Goal: Task Accomplishment & Management: Complete application form

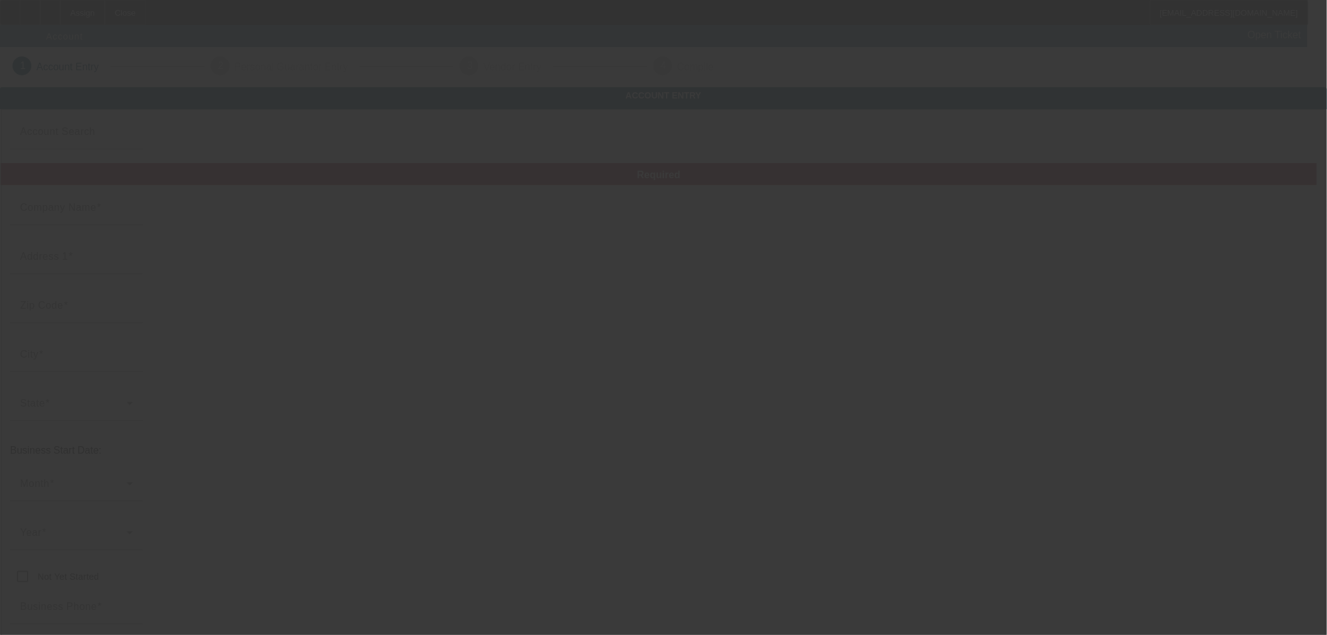
type input "Currency"
type input "Obeid Towing LLC"
type input "17055 Hickory Ct"
type input "60487"
type input "Tinley Park"
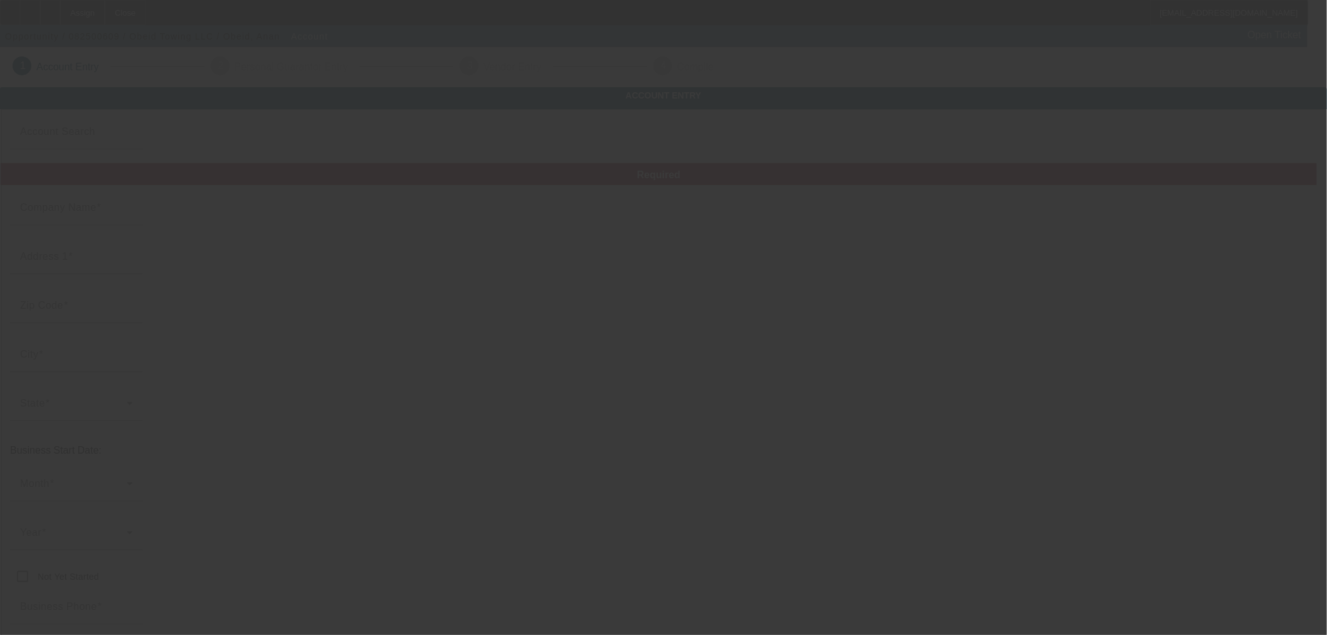
type input "[PHONE_NUMBER]"
type input "[EMAIL_ADDRESS][DOMAIN_NAME]"
type input "Cook"
type input "[US_EMPLOYER_IDENTIFICATION_NUMBER]"
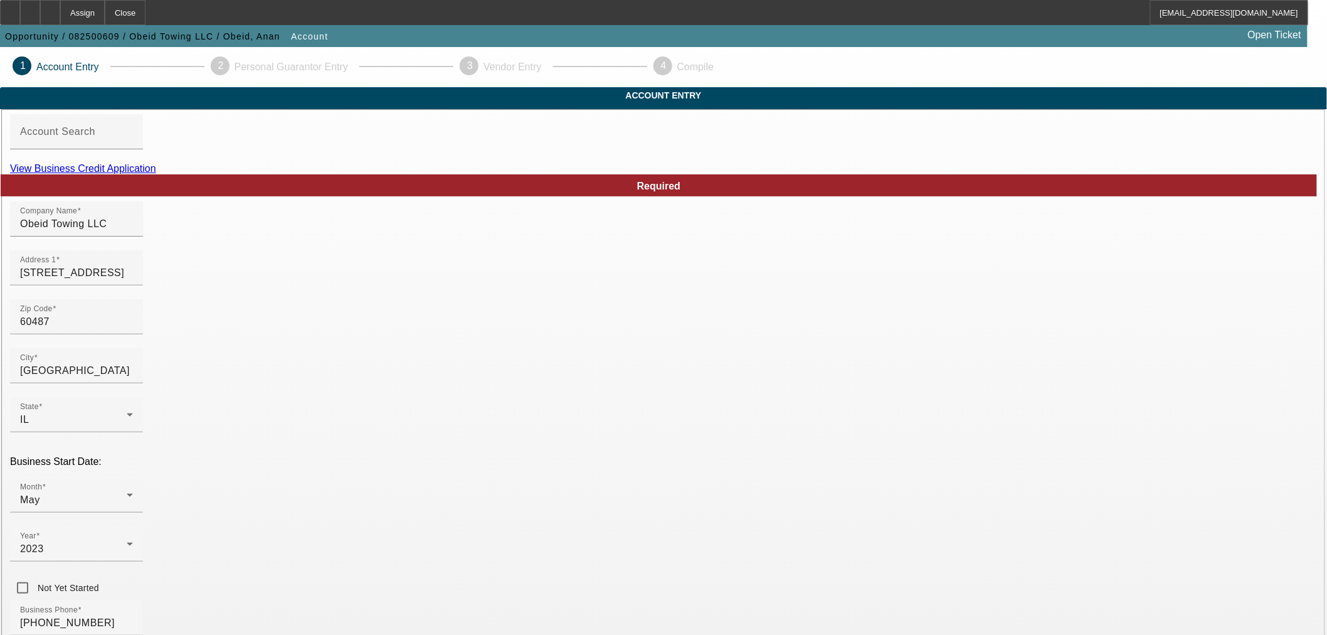
click at [156, 174] on link "View Business Credit Application" at bounding box center [83, 168] width 146 height 11
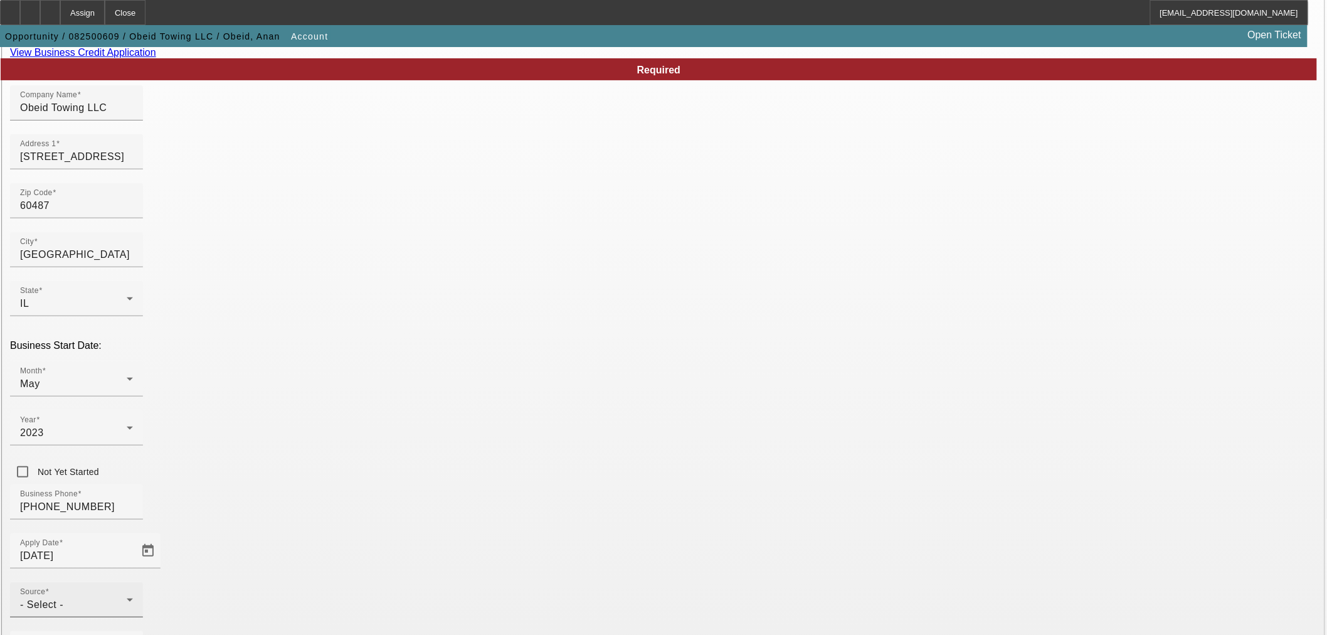
drag, startPoint x: 529, startPoint y: 436, endPoint x: 584, endPoint y: 439, distance: 55.2
click at [63, 599] on span "- Select -" at bounding box center [41, 604] width 43 height 11
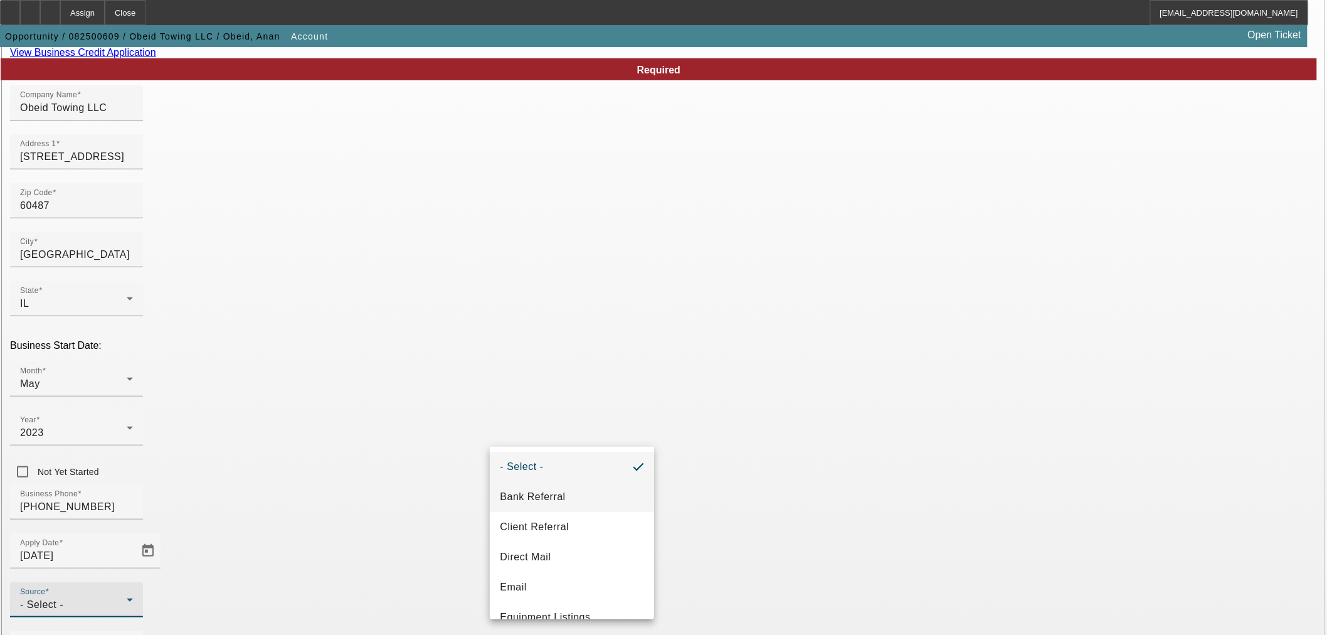
click at [550, 497] on span "Bank Referral" at bounding box center [532, 496] width 65 height 15
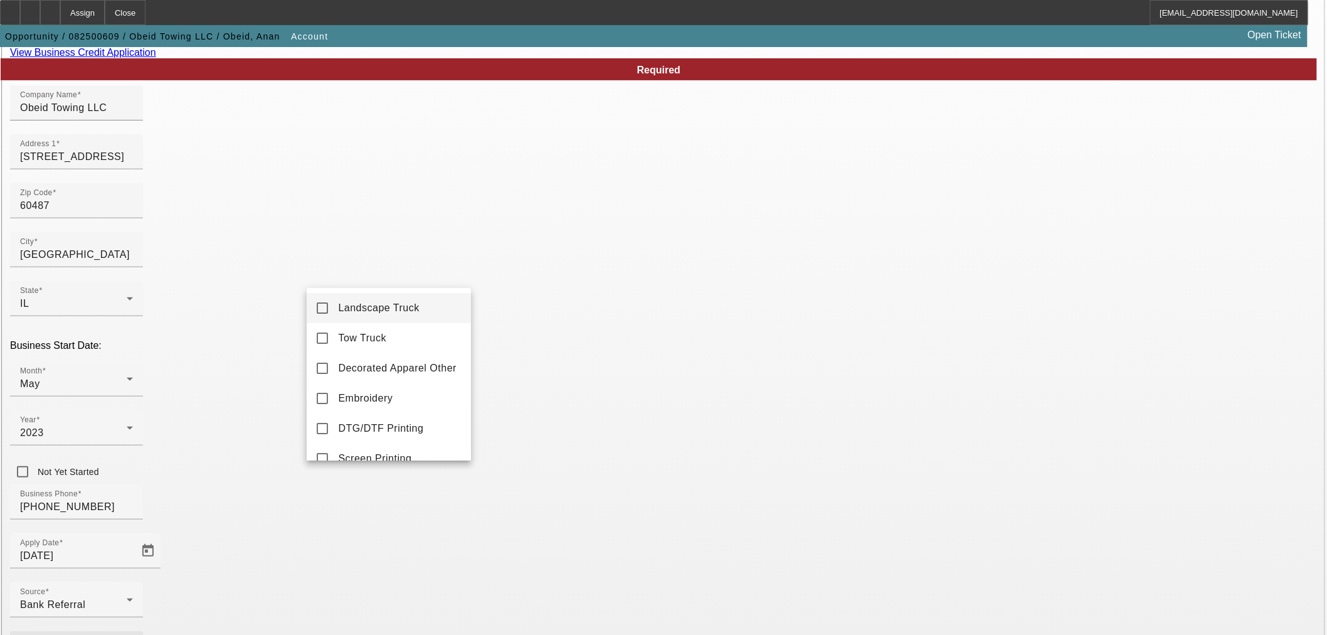
click at [530, 430] on div at bounding box center [663, 317] width 1327 height 635
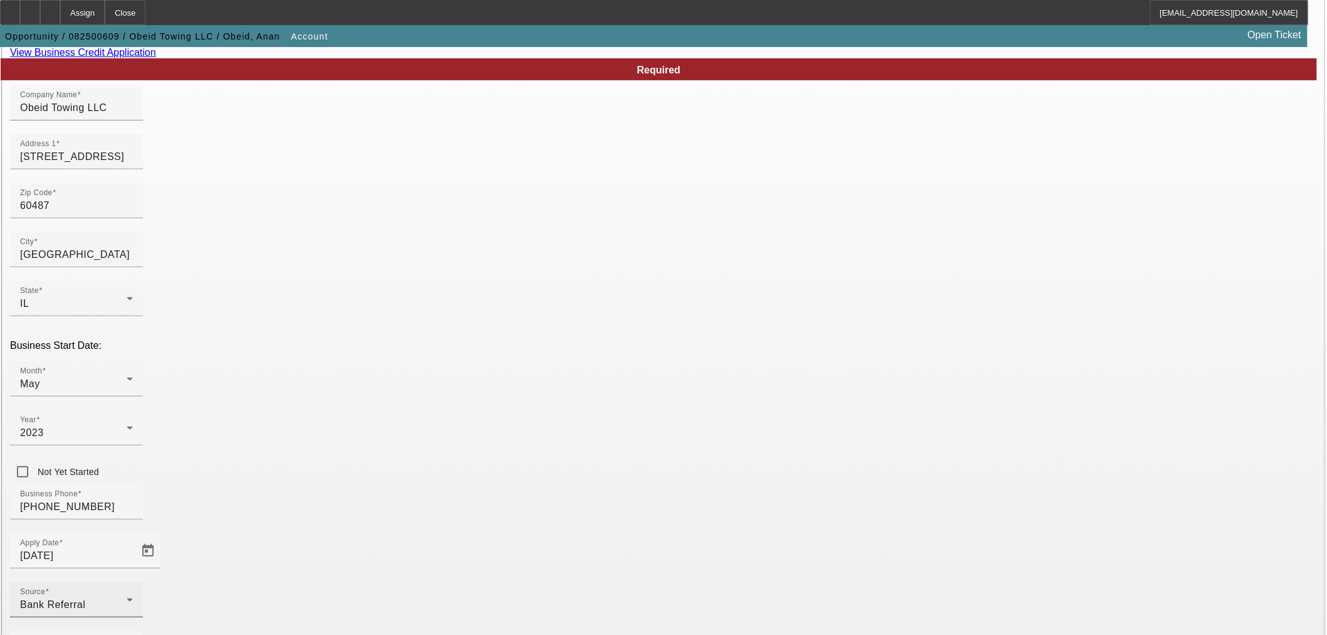
click at [85, 599] on span "Bank Referral" at bounding box center [52, 604] width 65 height 11
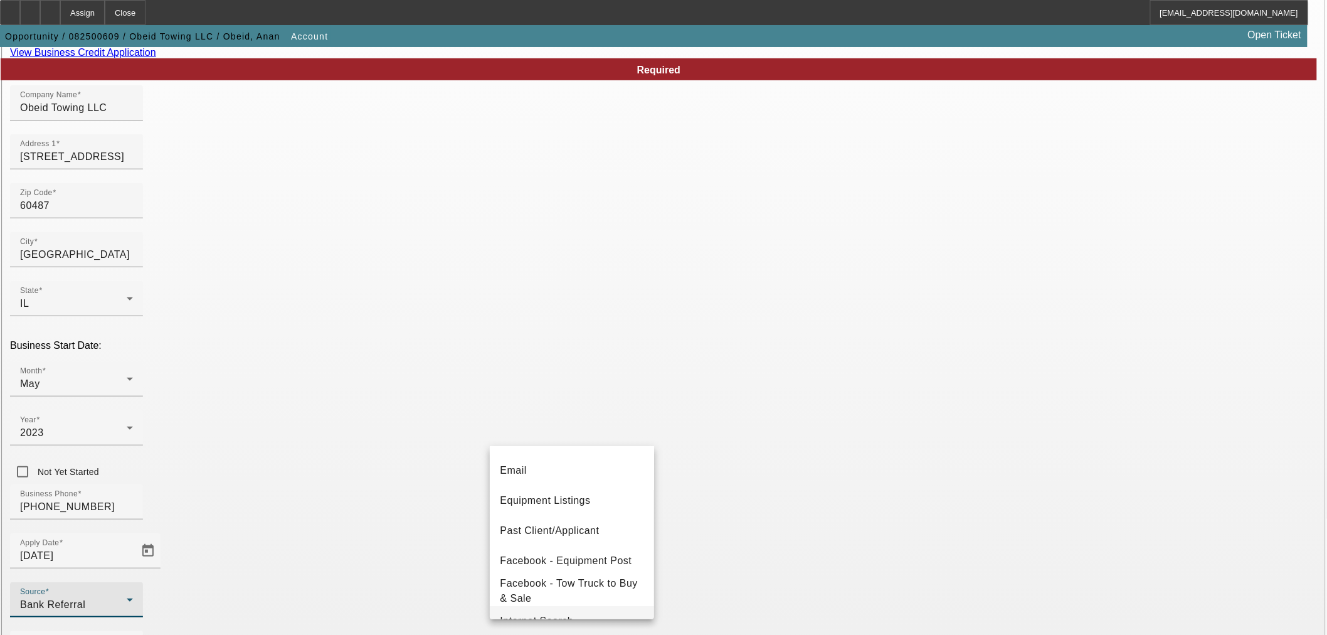
scroll to position [0, 0]
click at [586, 386] on div at bounding box center [663, 317] width 1327 height 635
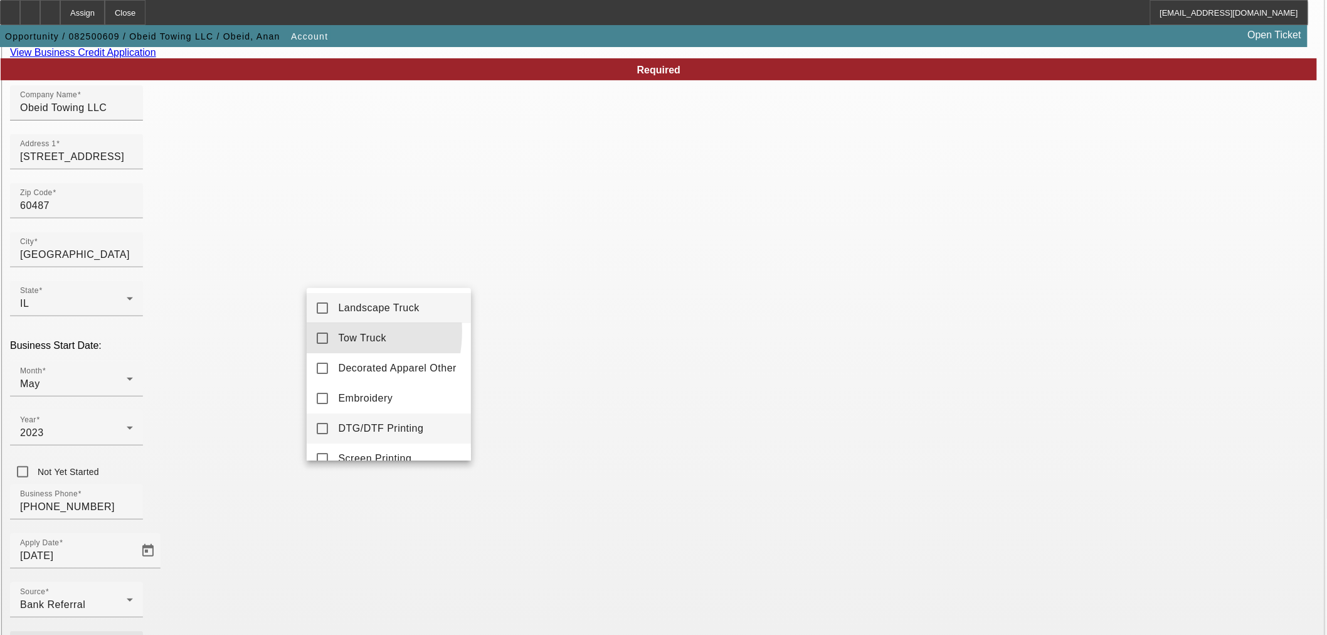
drag, startPoint x: 323, startPoint y: 331, endPoint x: 459, endPoint y: 436, distance: 171.7
click at [322, 332] on mat-pseudo-checkbox at bounding box center [322, 337] width 11 height 11
click at [547, 510] on div at bounding box center [663, 317] width 1327 height 635
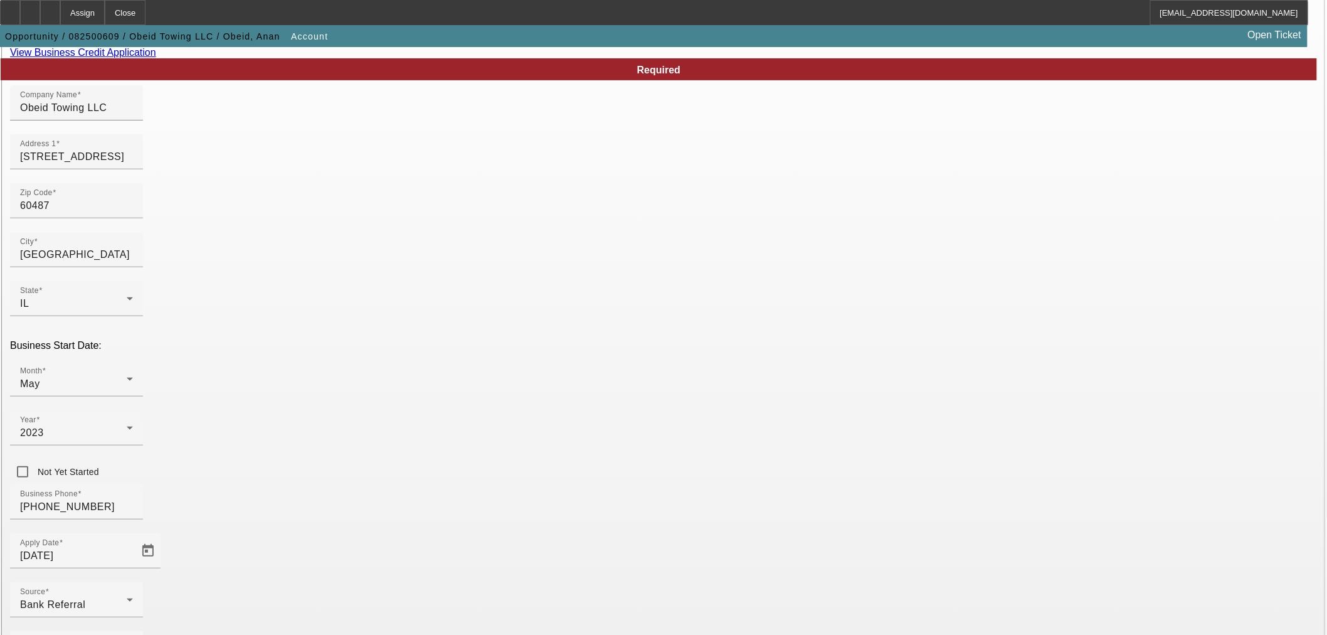
click at [323, 355] on mat-pseudo-checkbox at bounding box center [322, 355] width 11 height 11
click at [585, 504] on div at bounding box center [663, 317] width 1327 height 635
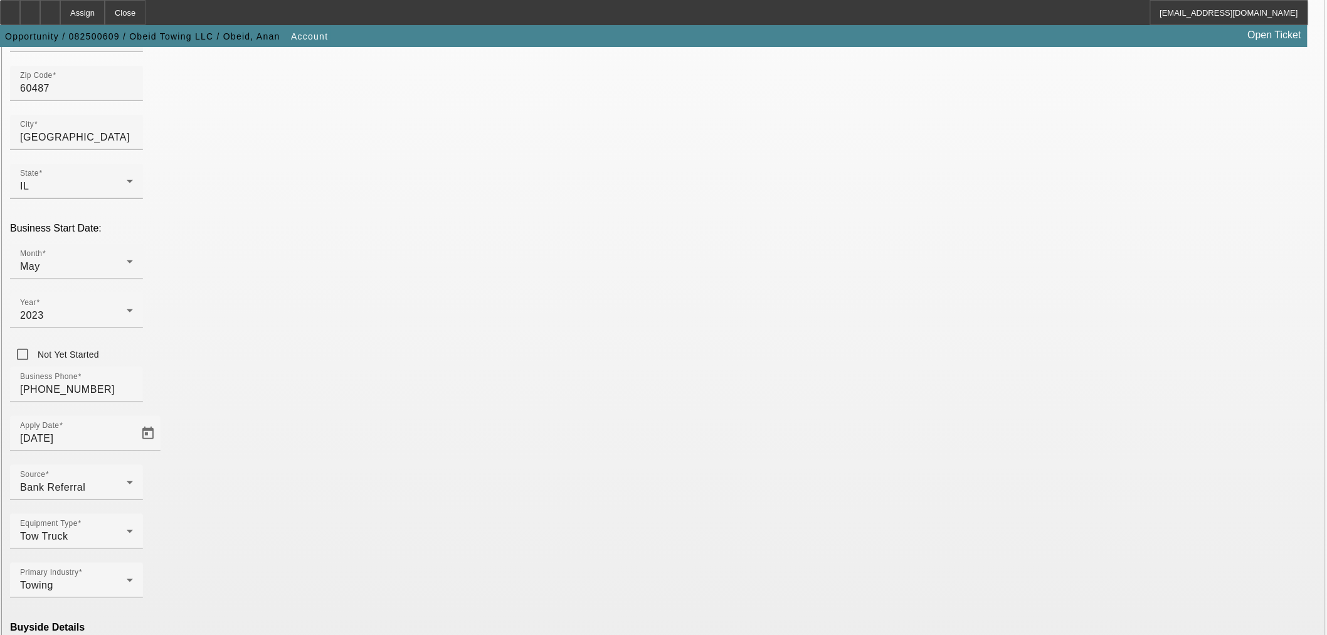
click at [386, 518] on mat-option "Ineligible" at bounding box center [389, 525] width 164 height 30
click at [558, 600] on mat-option "Currency" at bounding box center [572, 599] width 164 height 30
type input "Currency"
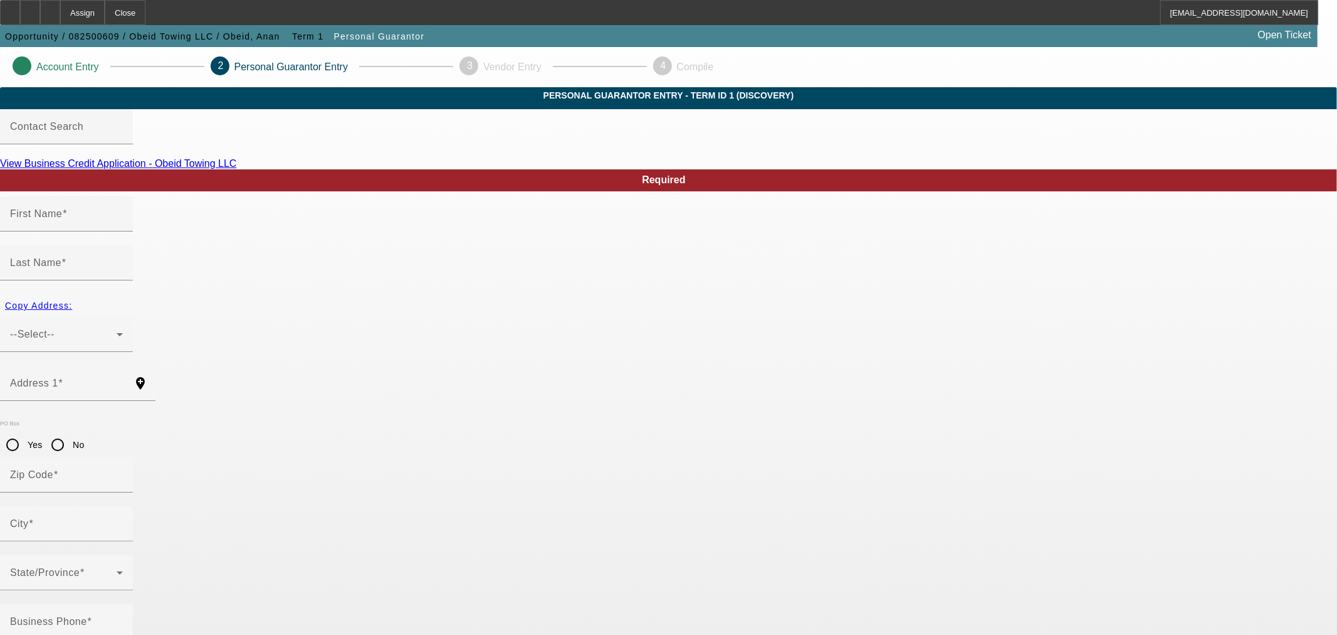
type input "Anan"
type input "Obeid"
type input "17055 Hickory Ct"
radio input "true"
type input "60487"
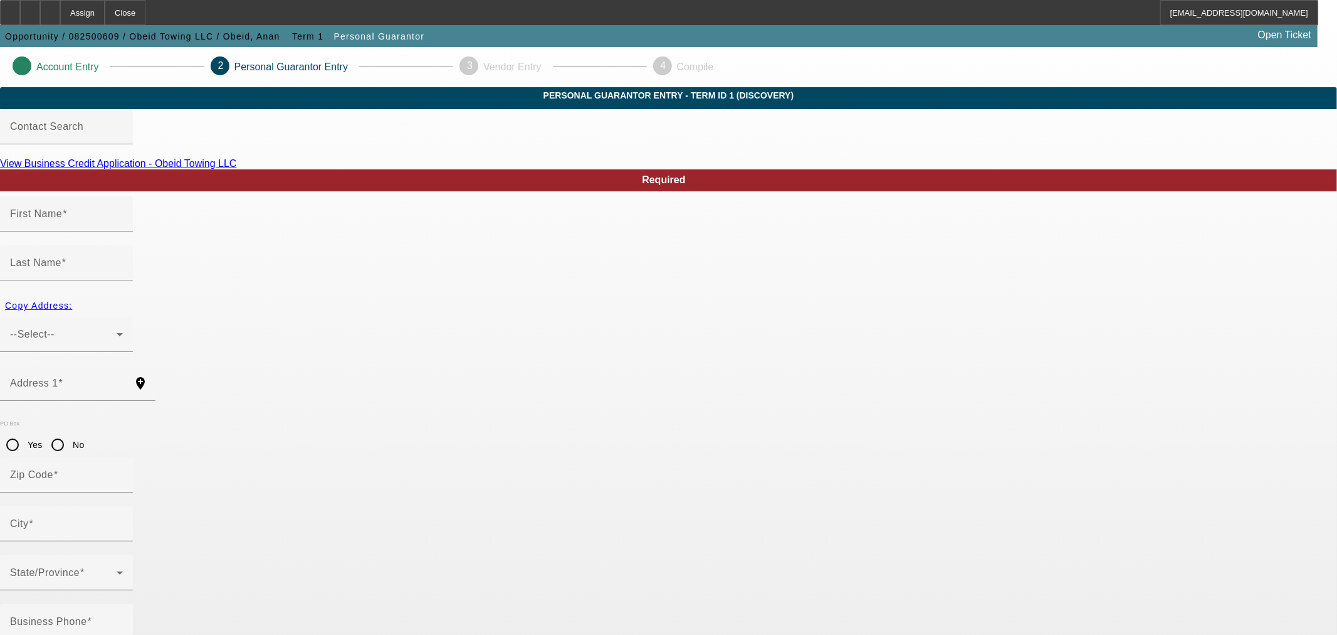
type input "Tinley Park"
type input "[PHONE_NUMBER]"
type input "100"
type input "679-28-8650"
type input "[EMAIL_ADDRESS][DOMAIN_NAME]"
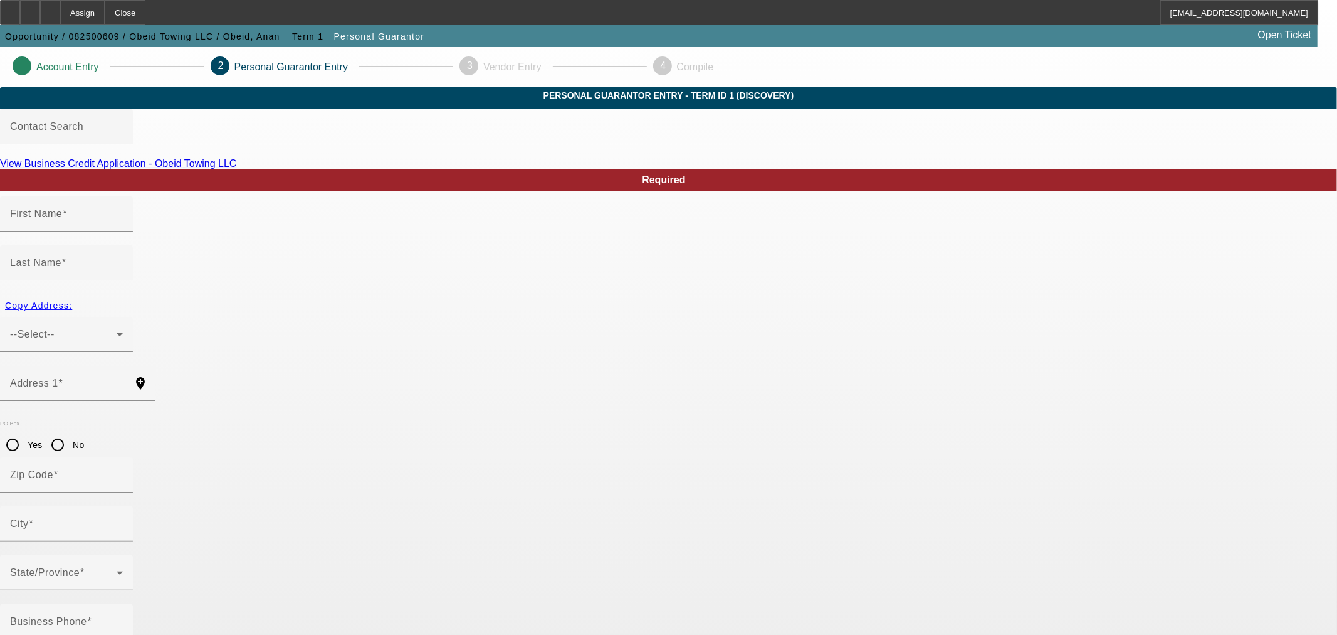
type input "A"
type input "[PHONE_NUMBER]"
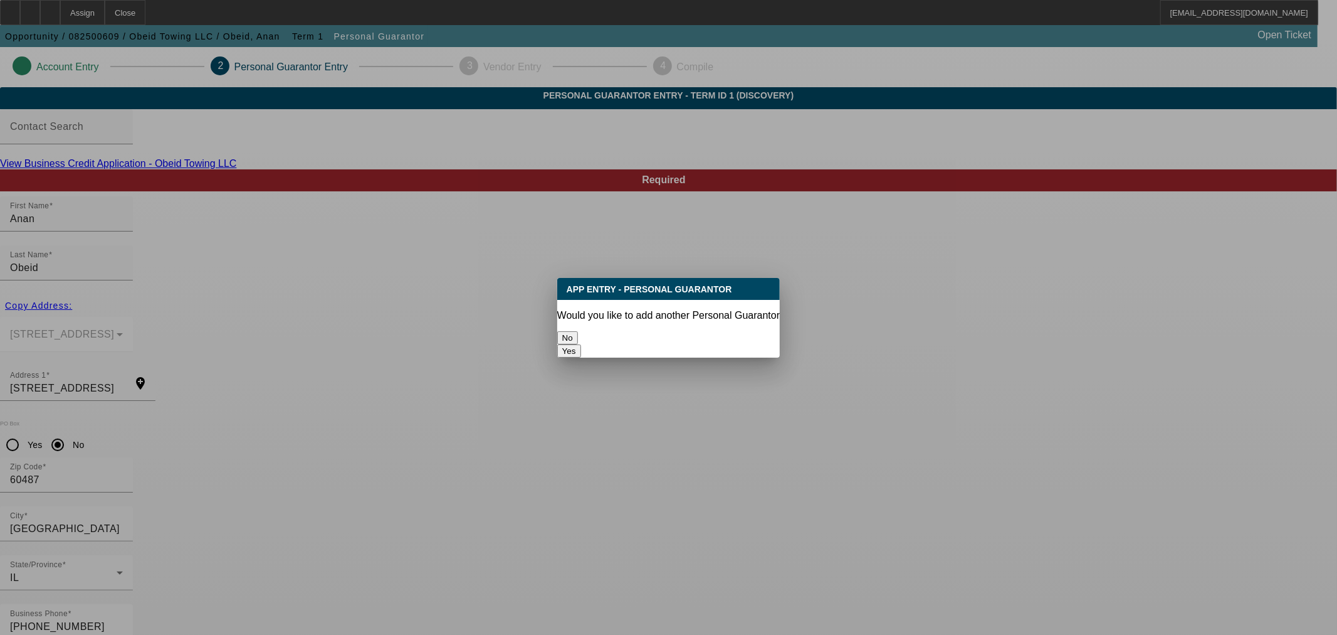
click at [578, 331] on button "No" at bounding box center [567, 337] width 21 height 13
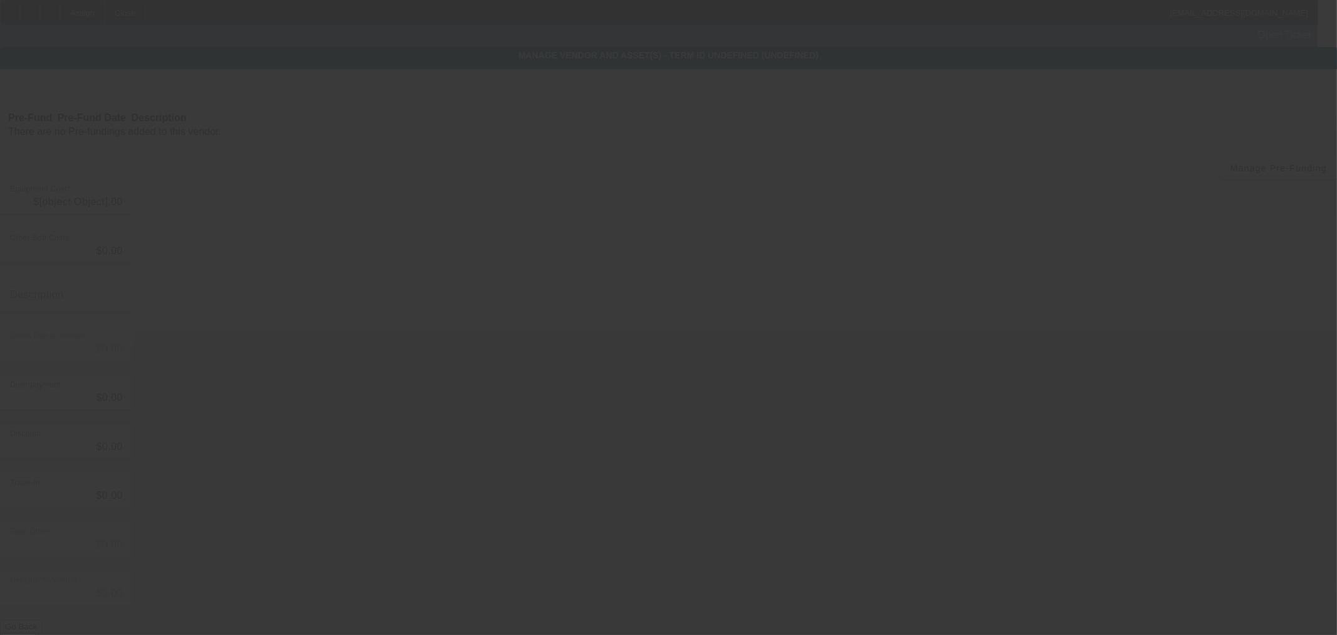
type input "$54,900.00"
type input "$15,000.00"
type input "$39,900.00"
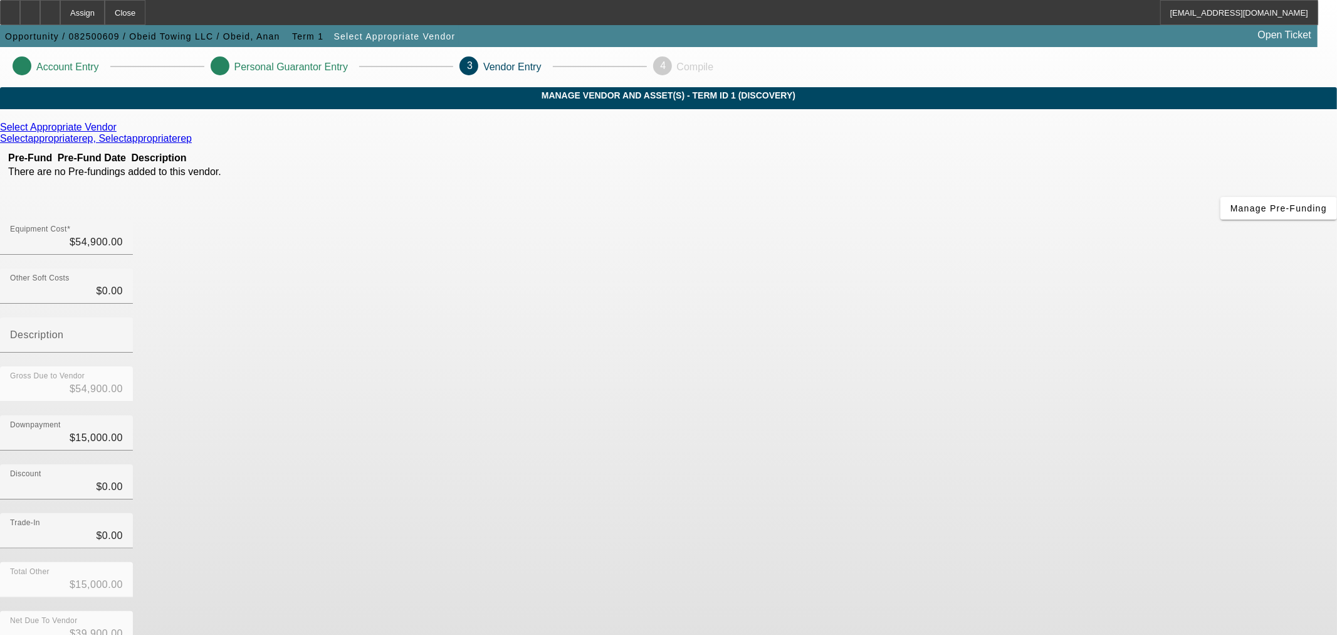
click at [120, 132] on icon at bounding box center [120, 127] width 0 height 11
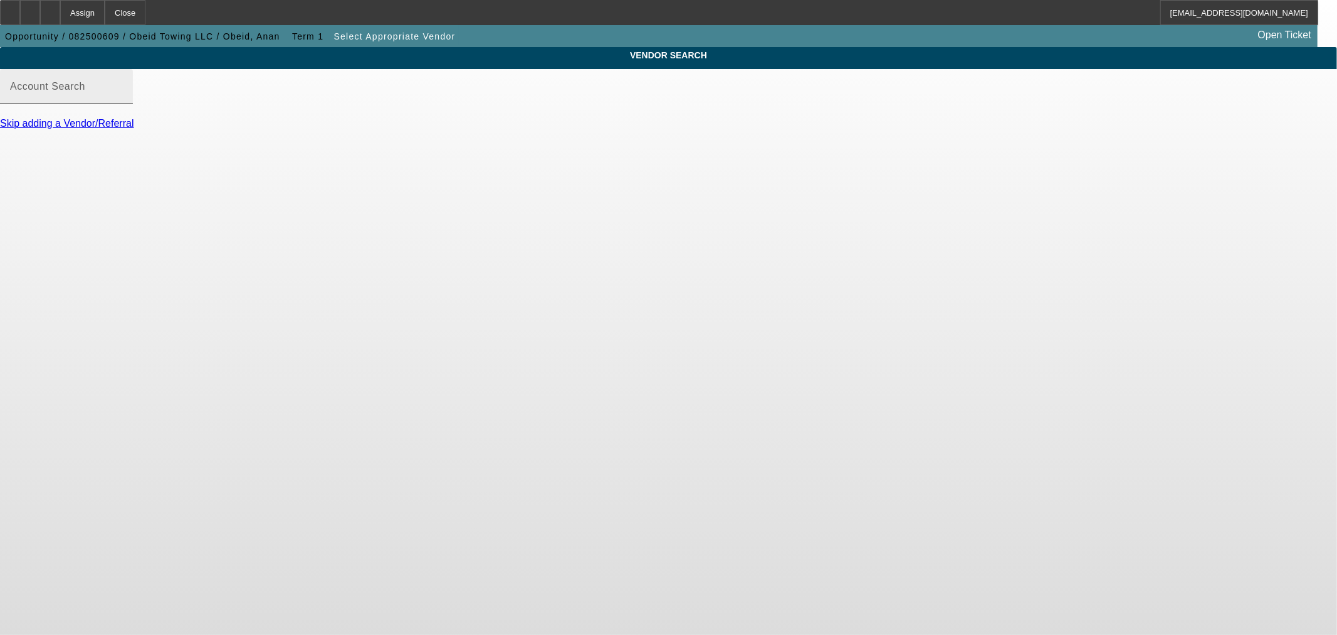
click at [123, 104] on div "Account Search" at bounding box center [66, 86] width 113 height 35
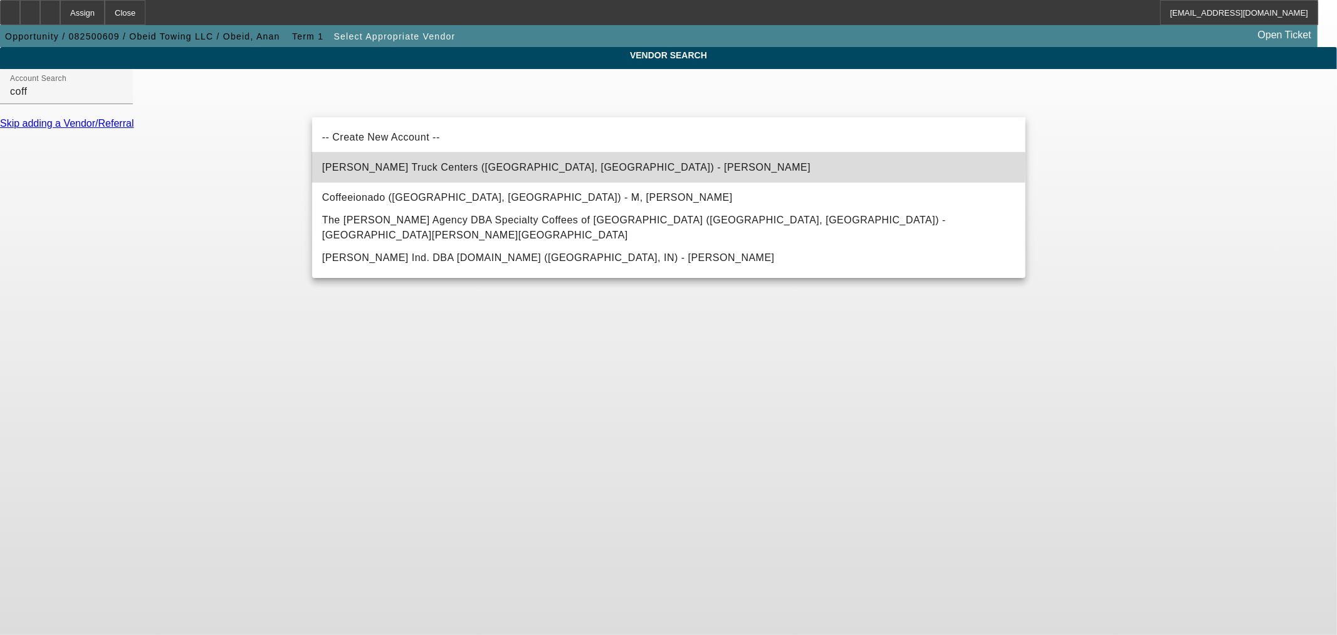
click at [438, 159] on mat-option "Coffman Truck Centers (Aurora, IL) - Stamenkovich, Mike" at bounding box center [669, 167] width 714 height 30
type input "Coffman Truck Centers (Aurora, IL) - Stamenkovich, Mike"
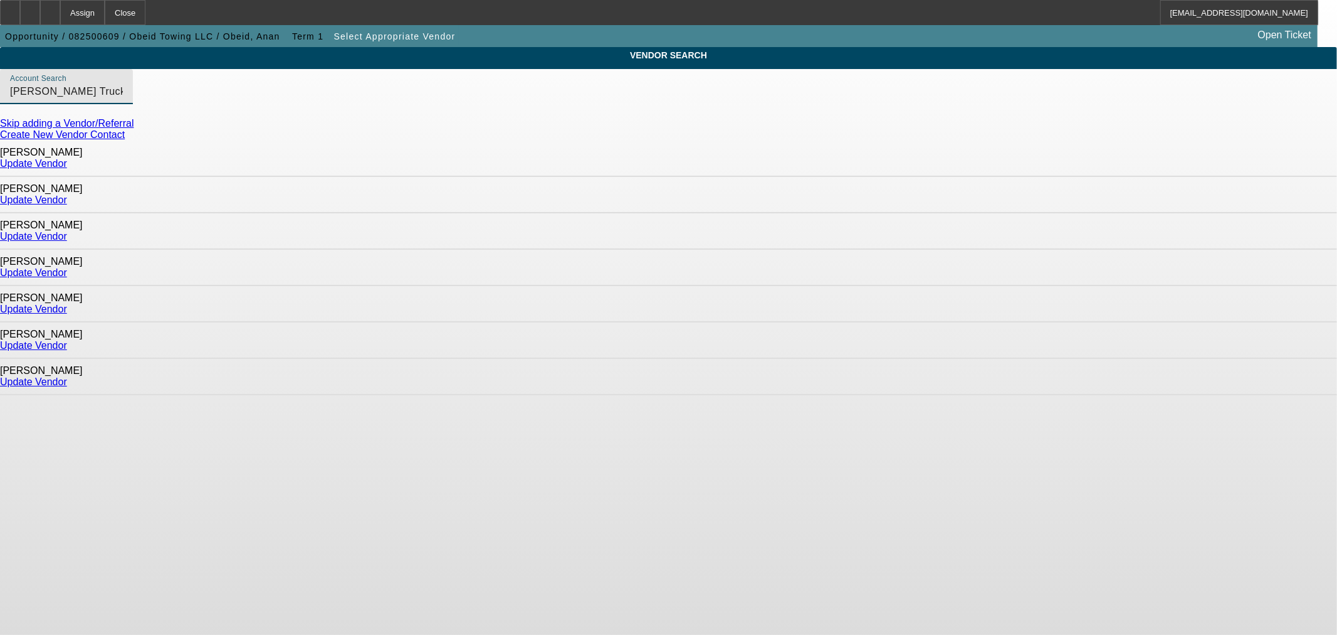
click at [67, 194] on link "Update Vendor" at bounding box center [33, 199] width 67 height 11
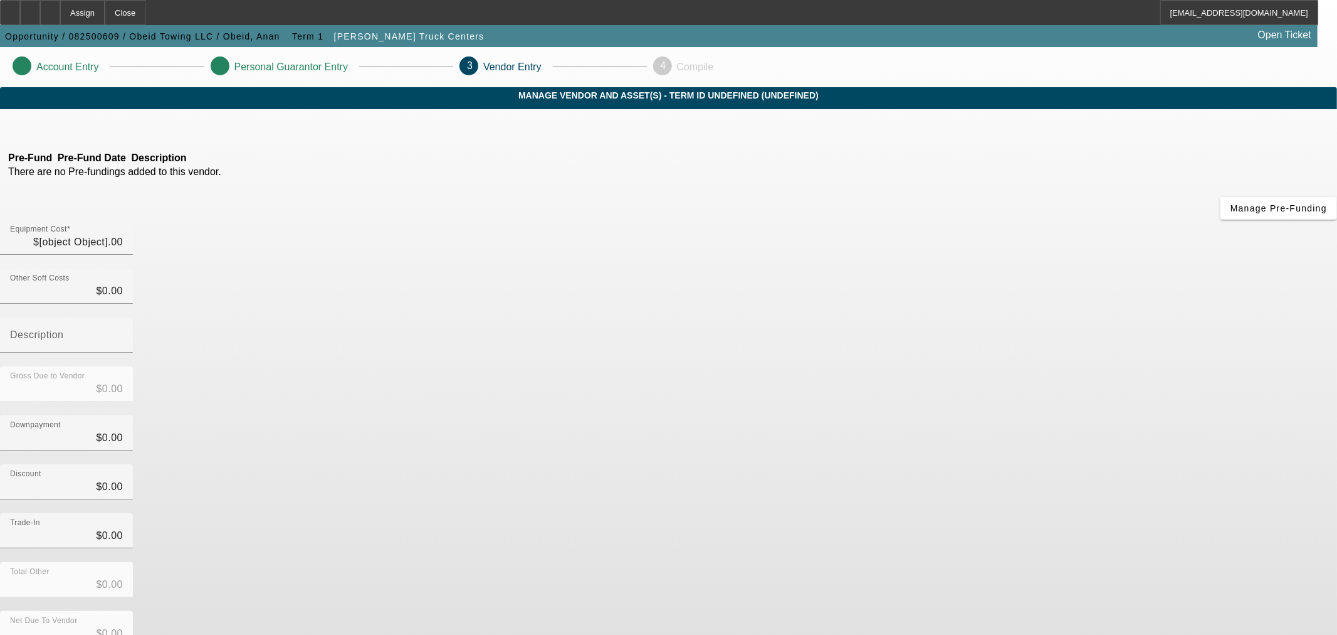
type input "$54,900.00"
type input "$15,000.00"
type input "$39,900.00"
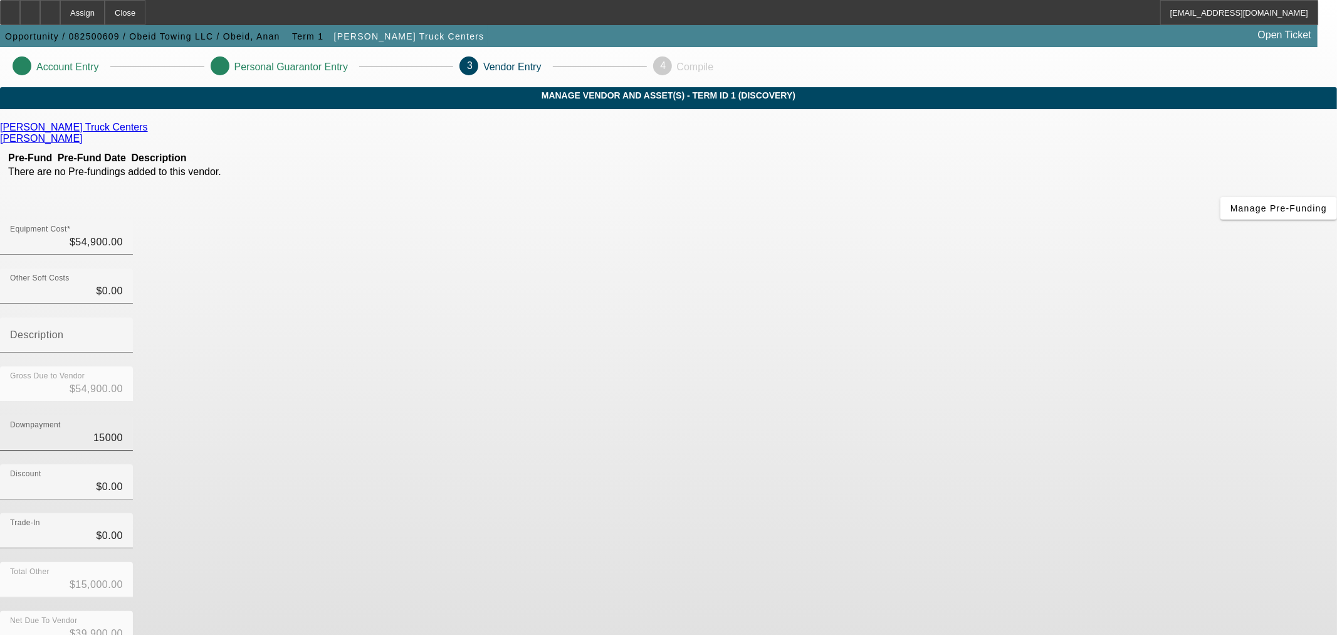
click at [123, 430] on input "15000" at bounding box center [66, 437] width 113 height 15
type input "0"
type input "$0.00"
type input "$54,900.00"
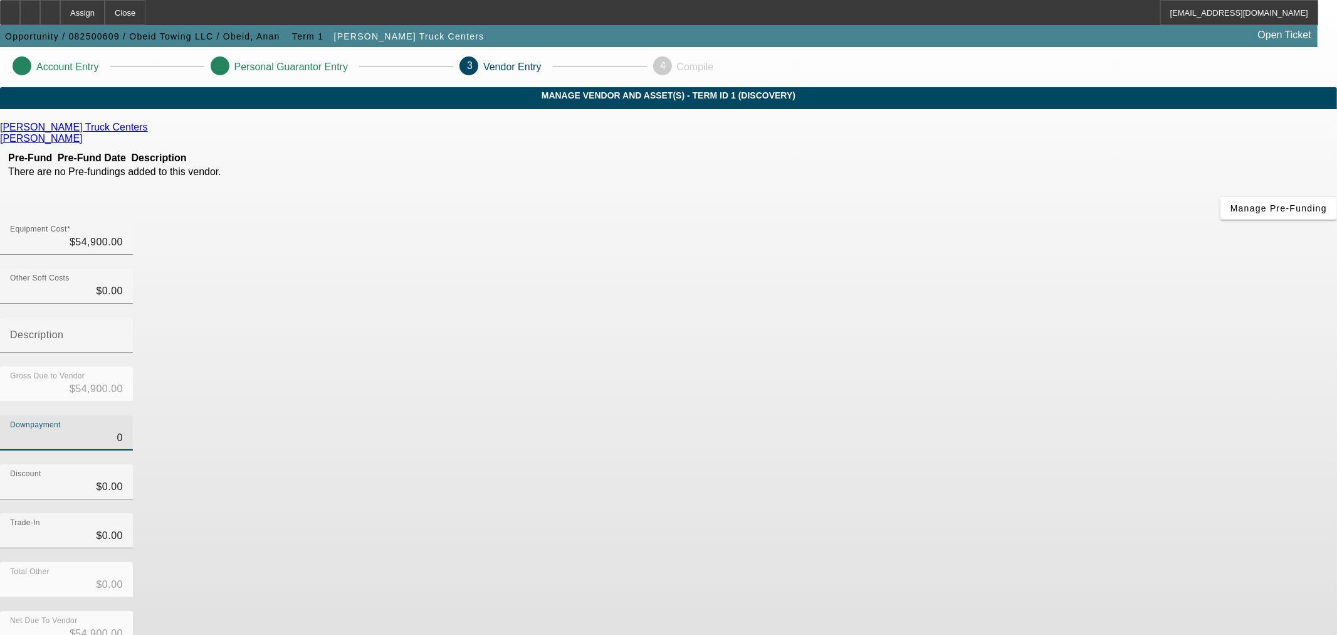
type input "$0.00"
click at [942, 513] on div "Trade-In $0.00" at bounding box center [668, 537] width 1337 height 49
click at [1231, 213] on span "Manage Pre-Funding" at bounding box center [1279, 208] width 97 height 10
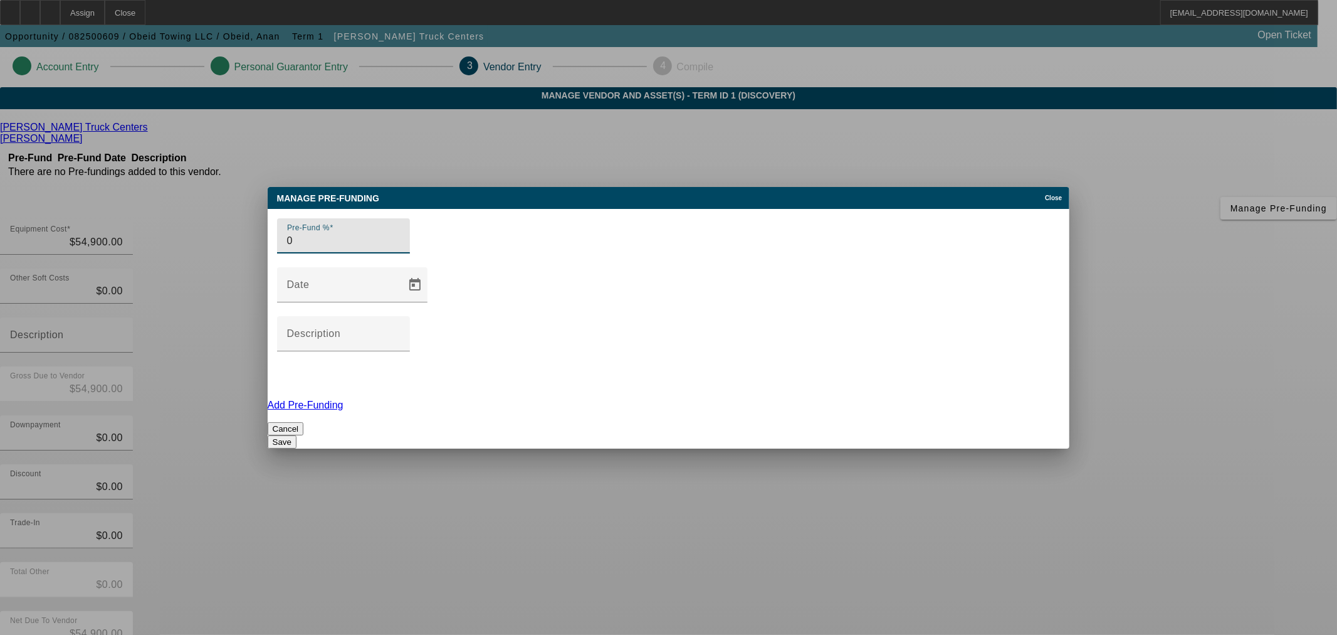
type input "0"
click at [297, 435] on button "Save" at bounding box center [282, 441] width 29 height 13
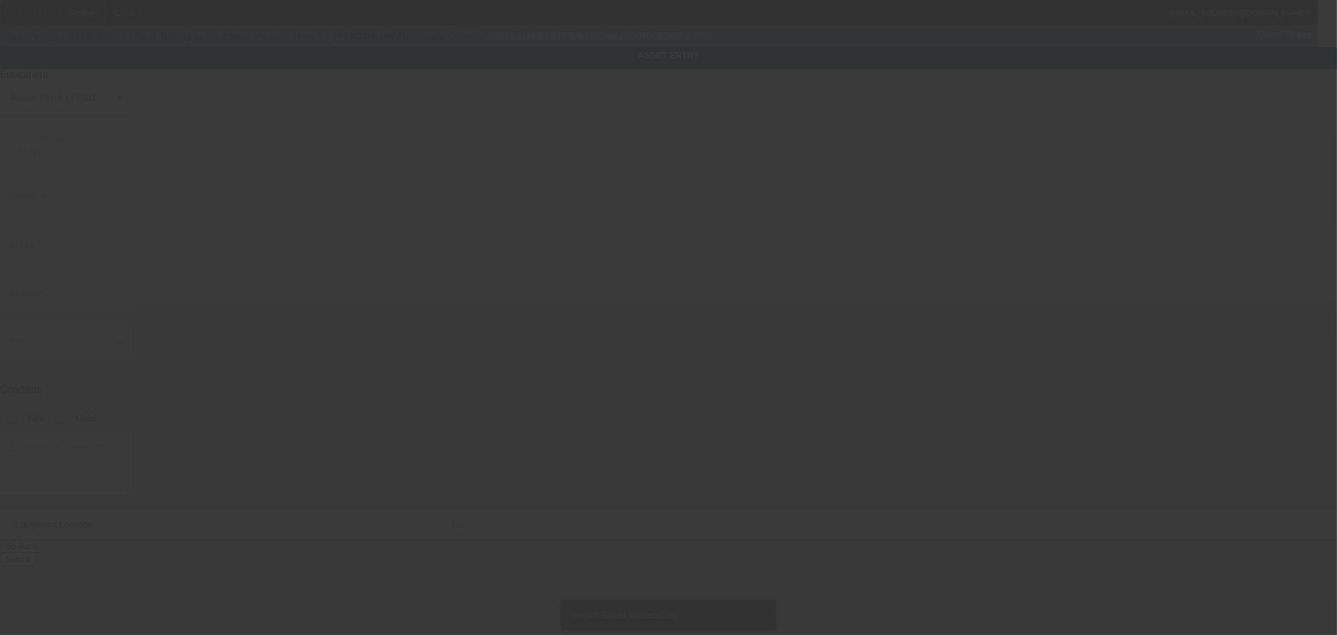
type input "International"
type input "DuraStar 4300"
radio input "true"
type textarea "VIN/Serial: 3HAMMMMM0FL042105 Category: Rollback URL: https://www.truckpaper.co…"
type input "1149 S Lake St."
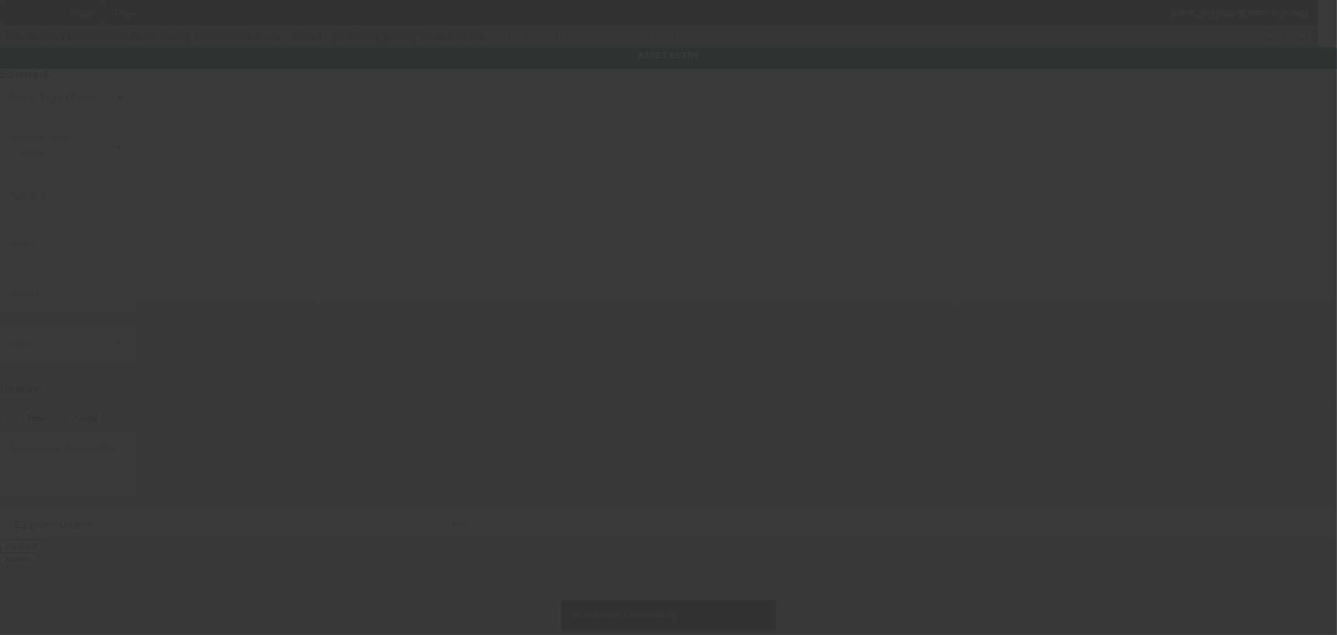
type input "Aurora"
type input "60507"
type input "Kane"
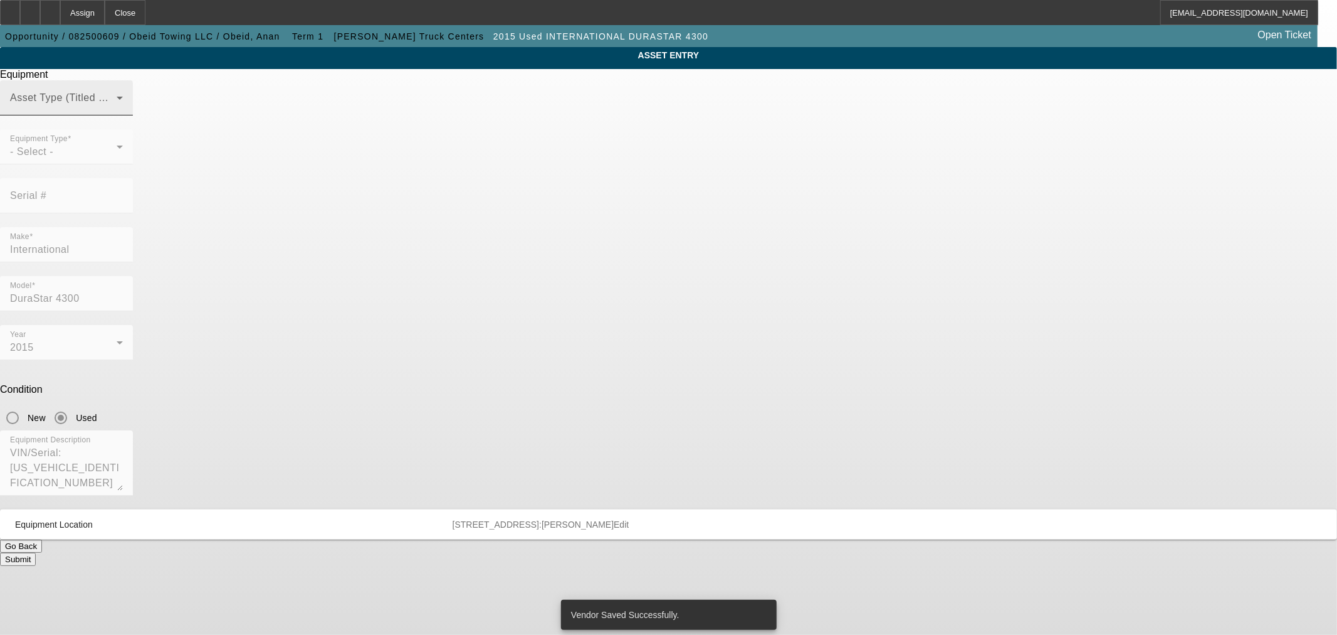
click at [117, 110] on span at bounding box center [63, 102] width 107 height 15
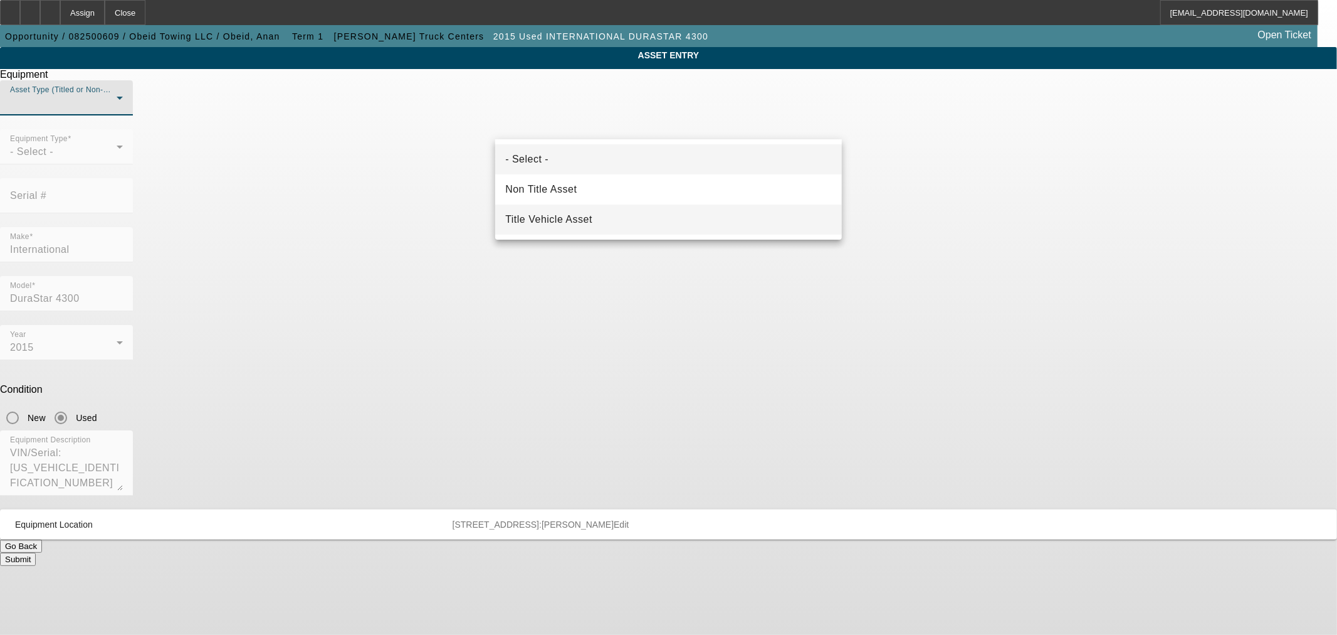
click at [631, 212] on mat-option "Title Vehicle Asset" at bounding box center [668, 219] width 347 height 30
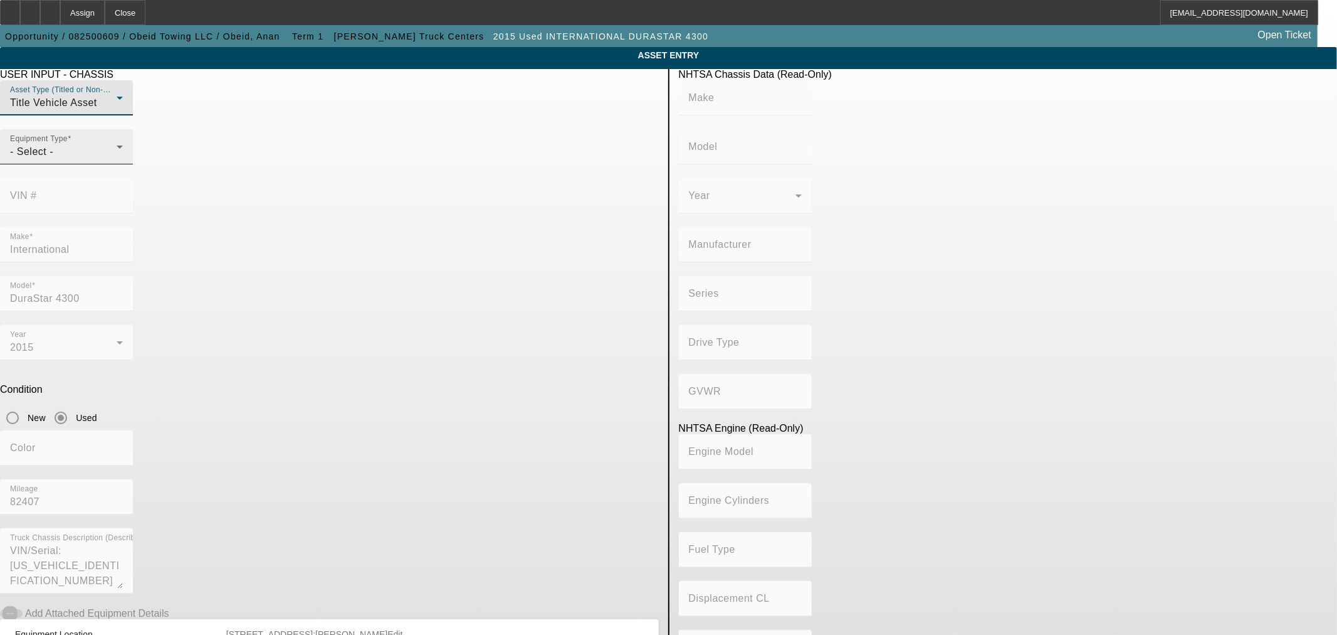
click at [123, 163] on div "Equipment Type - Select -" at bounding box center [66, 146] width 113 height 35
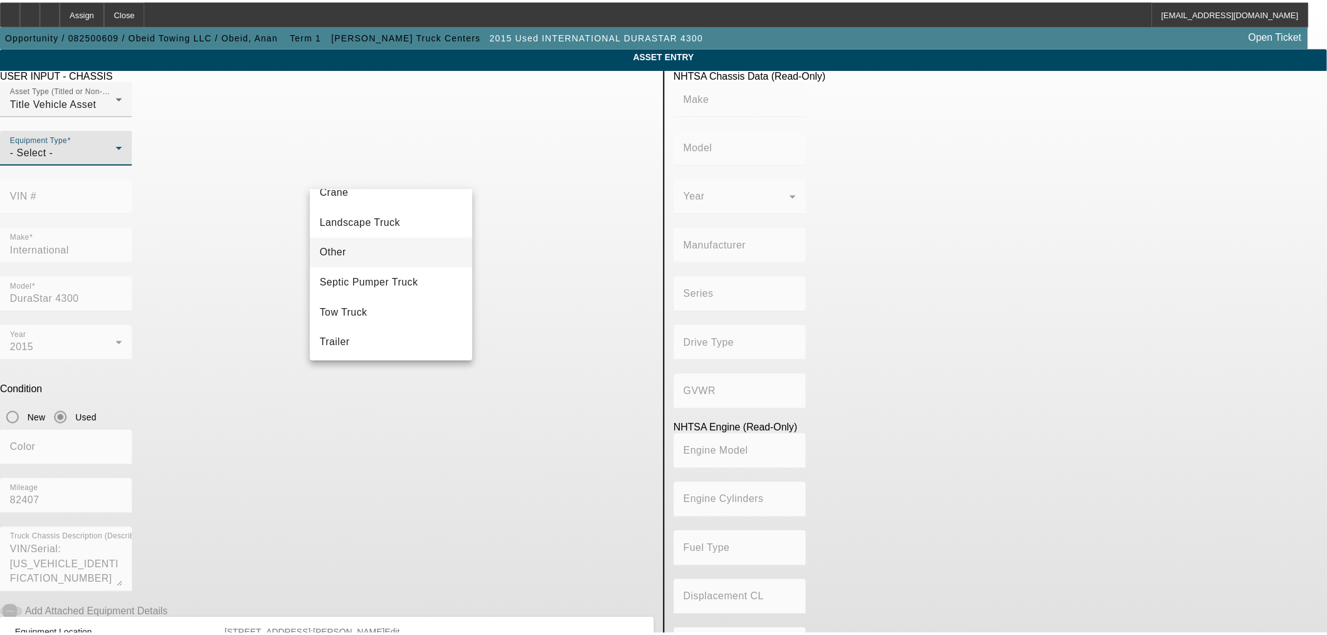
scroll to position [138, 0]
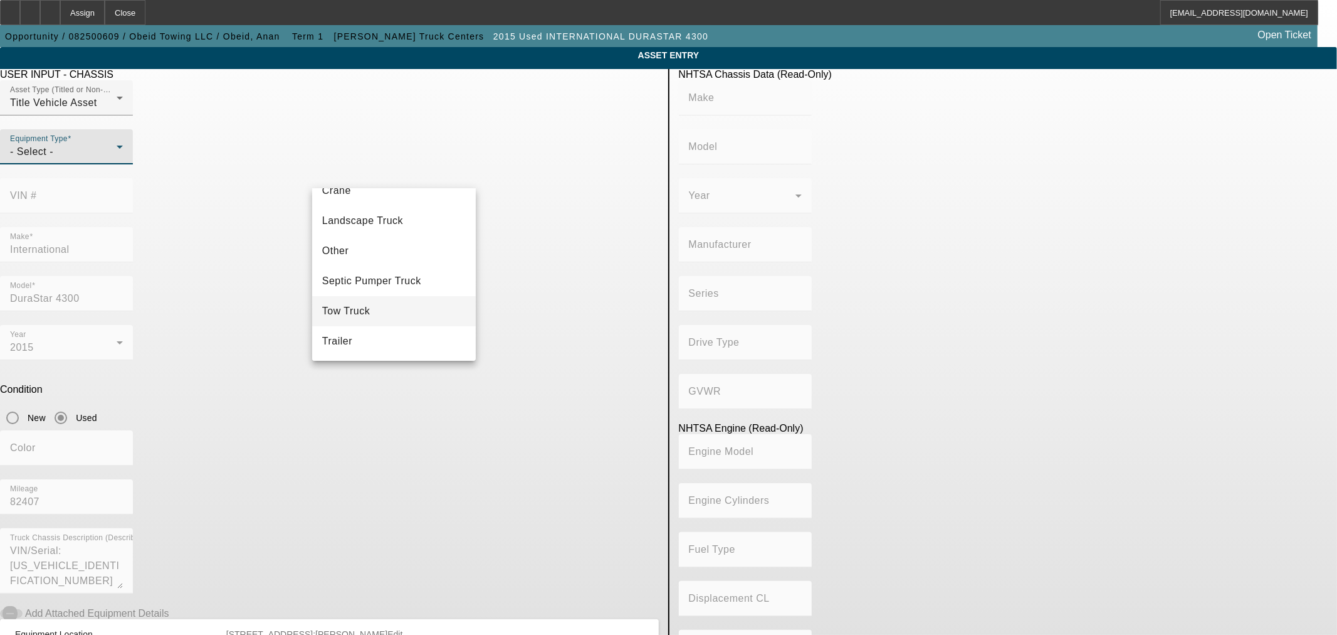
click at [370, 308] on span "Tow Truck" at bounding box center [346, 310] width 48 height 15
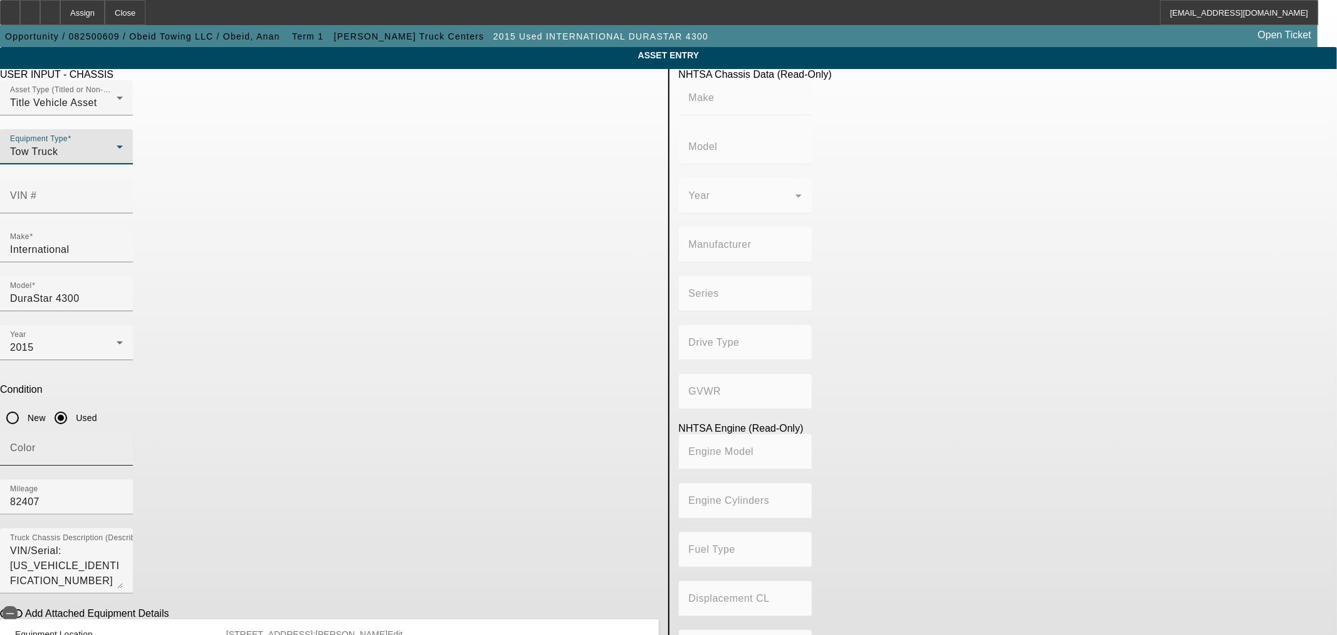
click at [123, 445] on input "Color" at bounding box center [66, 452] width 113 height 15
type input "red"
click at [123, 193] on input "VIN #" at bounding box center [66, 200] width 113 height 15
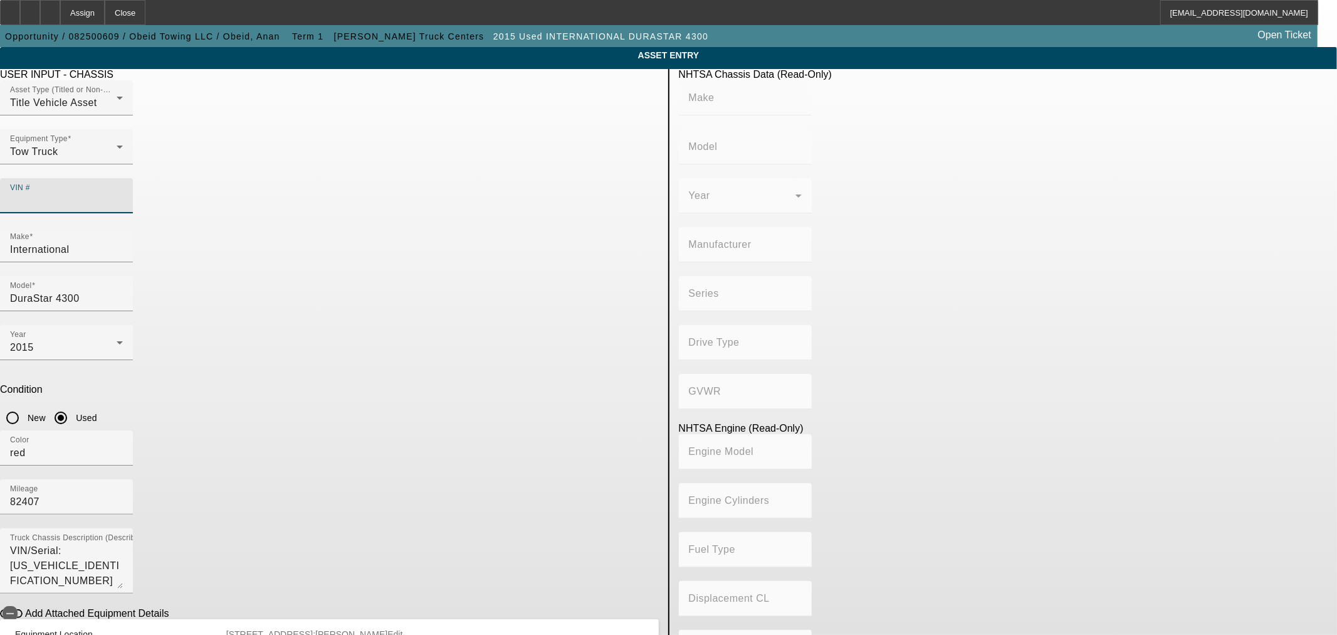
paste input "[US_VEHICLE_IDENTIFICATION_NUMBER]"
type input "[US_VEHICLE_IDENTIFICATION_NUMBER]"
type input "INTERNATIONAL"
type input "MA025"
type input "BLUE DIAMOND TRUCK, S. DE R. L. DE C. V."
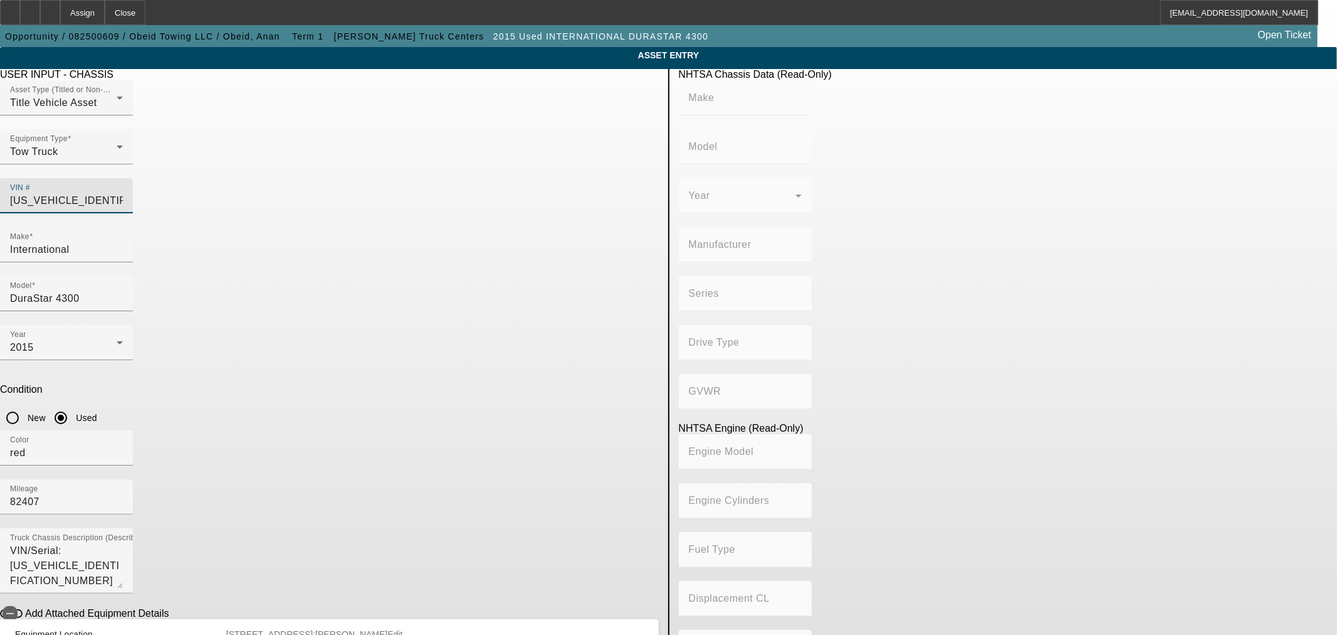
type input "DuraStar 4300"
type input "4x2"
type input "Class 6: 19,501 - 26,000 lb (8,845 - 11,794 kg)"
type input "ISB"
type input "6"
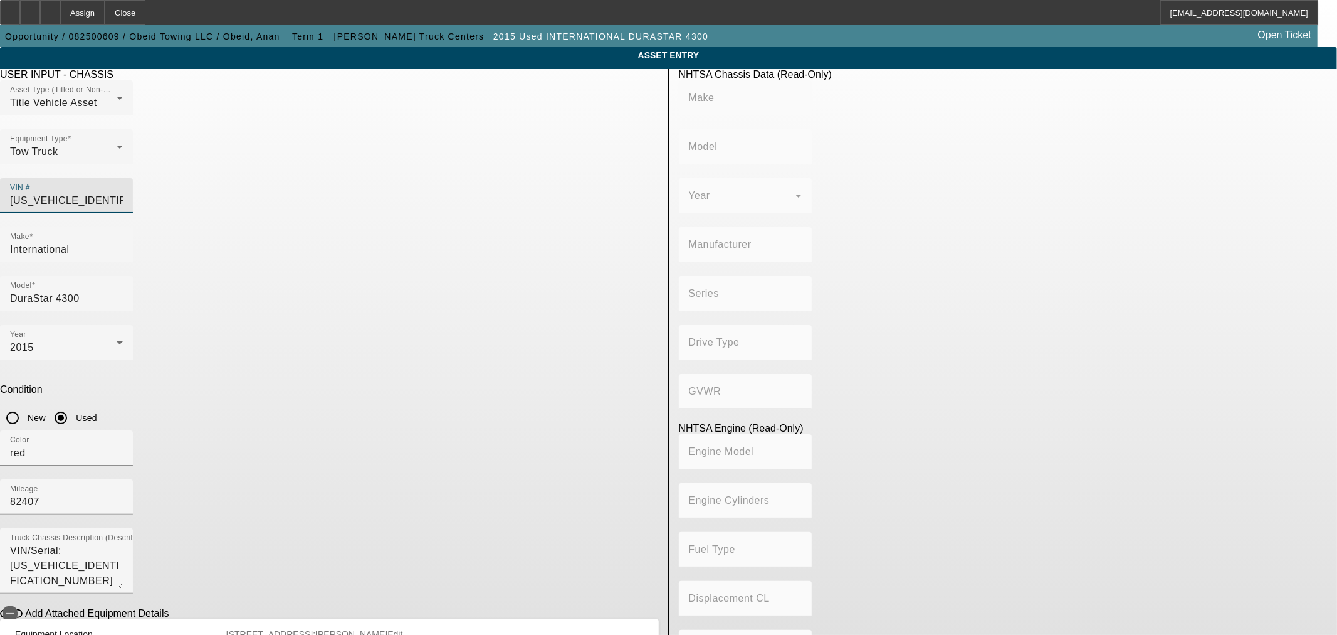
type input "Diesel"
type input "360.04009015892"
type input "5.9"
type input "[US_VEHICLE_IDENTIFICATION_NUMBER]"
click at [1225, 191] on app-asset-collateral-manage "ASSET ENTRY Delete asset USER INPUT - CHASSIS Asset Type (Titled or Non-Titled)…" at bounding box center [668, 394] width 1337 height 695
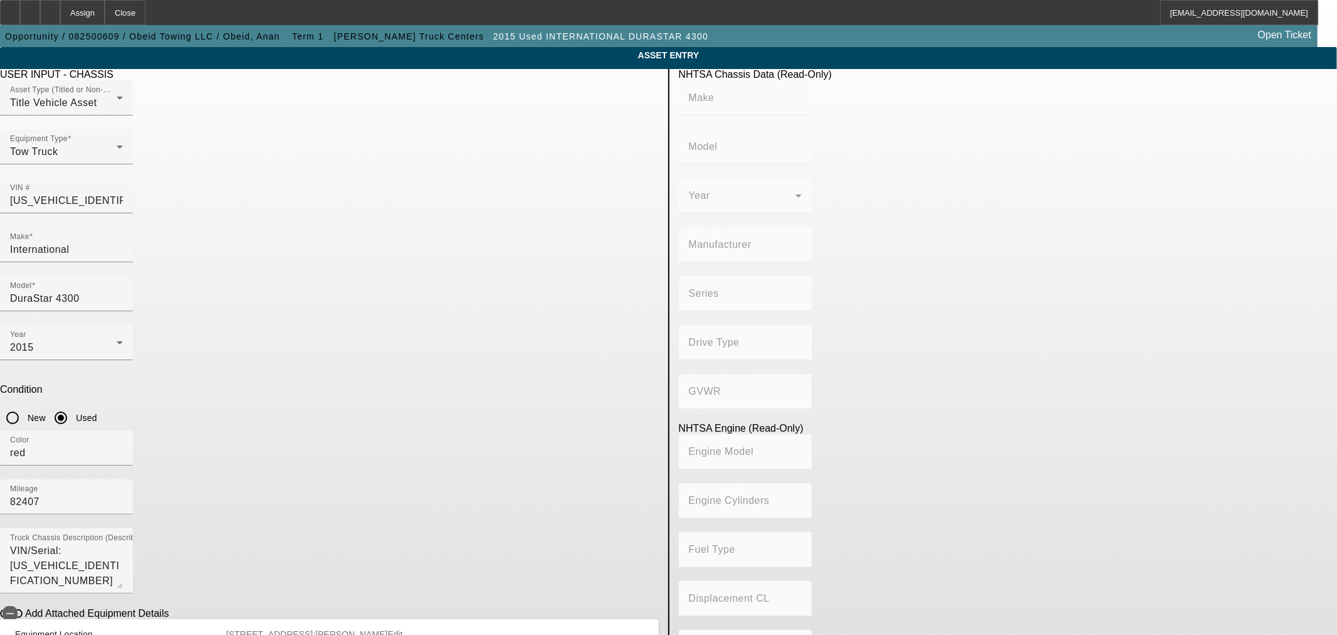
type input "INTERNATIONAL"
type input "MA025"
type input "BLUE DIAMOND TRUCK, S. DE R. L. DE C. V."
type input "DuraStar 4300"
type input "4x2"
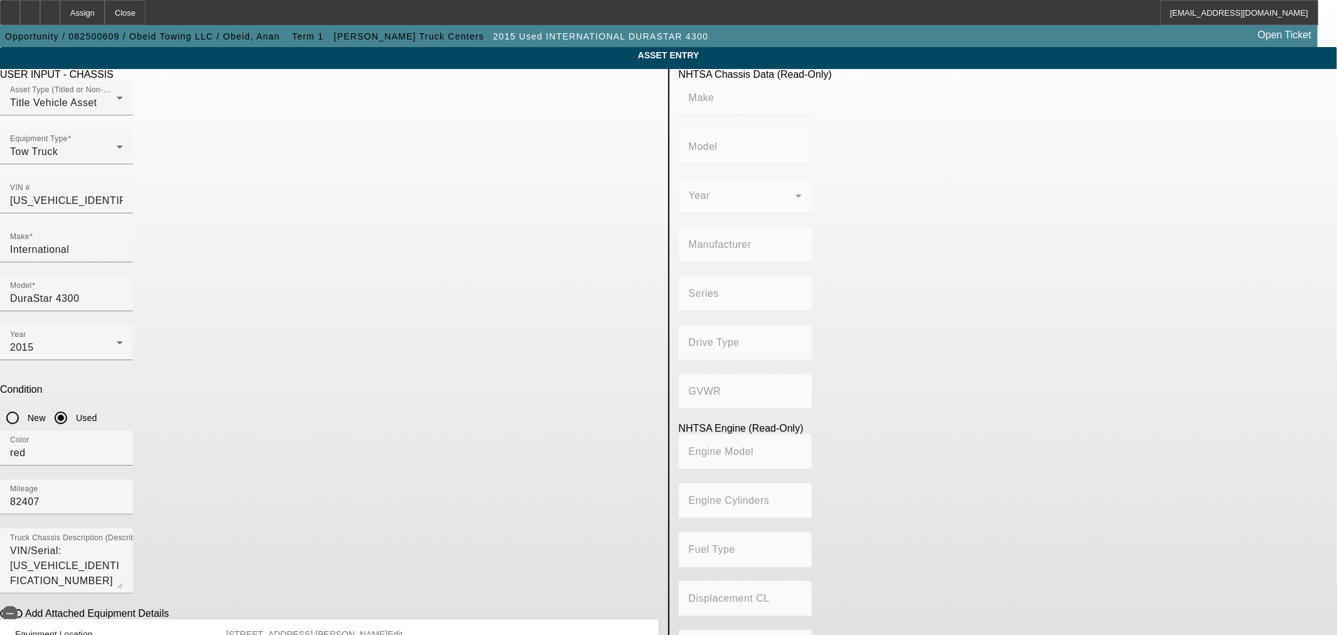
type input "Class 6: 19,501 - 26,000 lb (8,845 - 11,794 kg)"
type input "ISB"
type input "6"
type input "Diesel"
type input "360.04009015892"
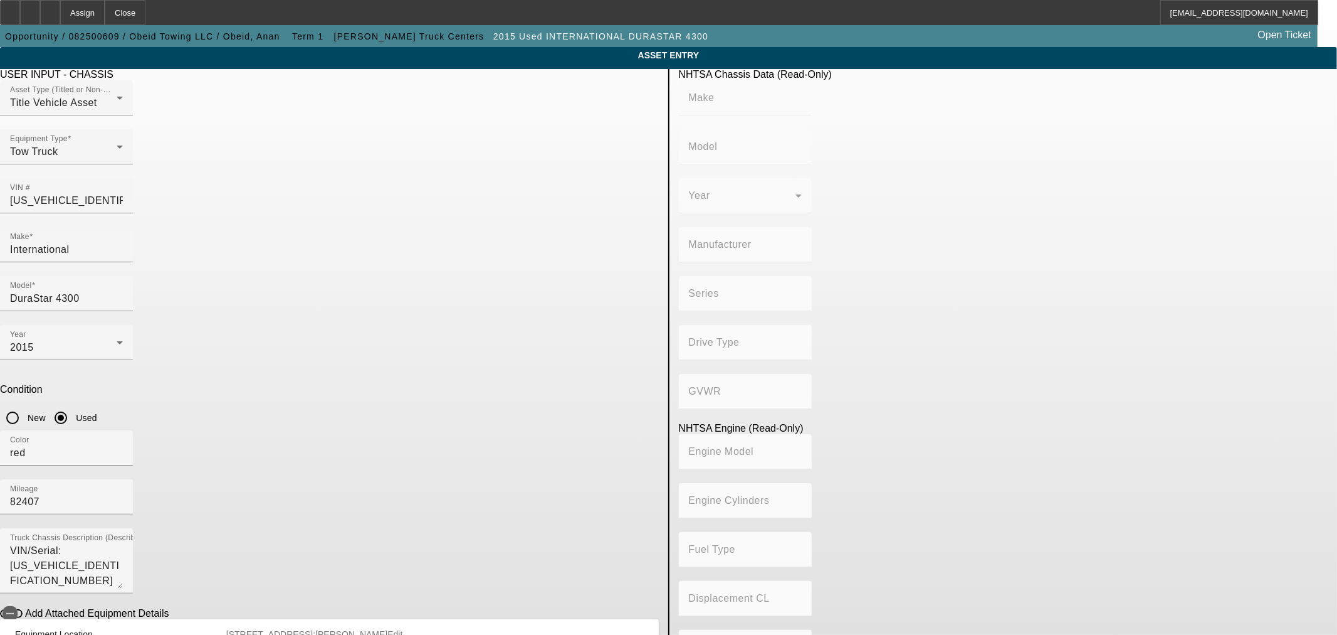
type input "5.9"
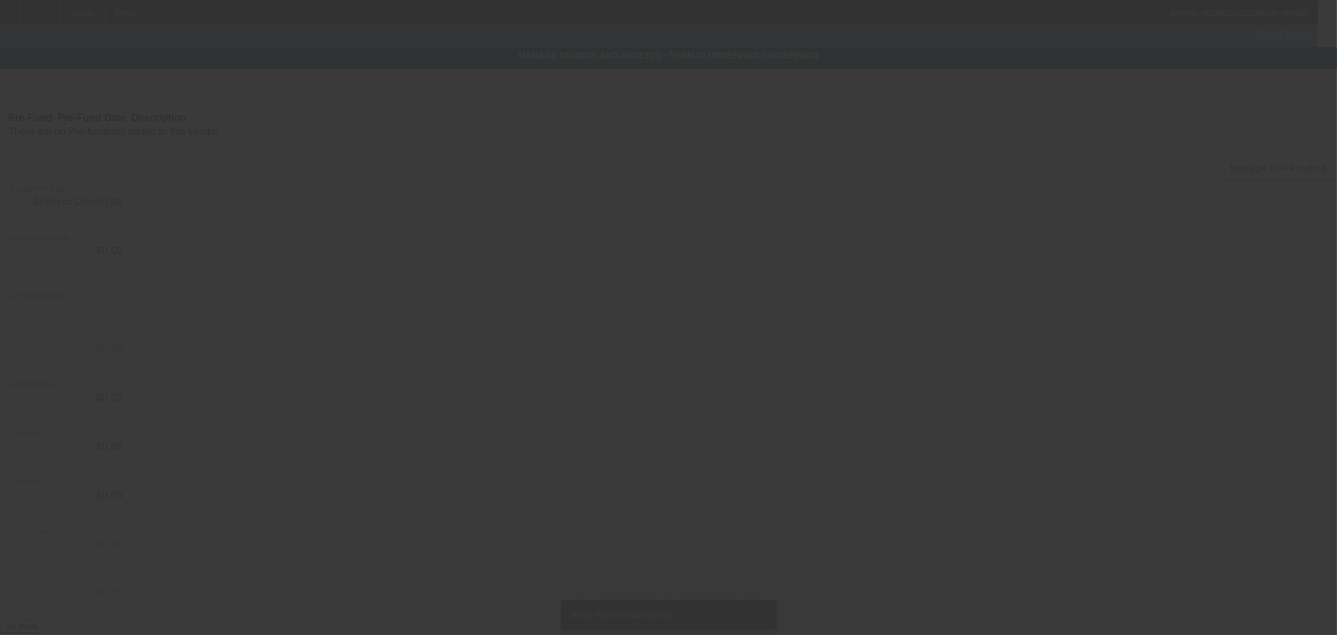
type input "$54,900.00"
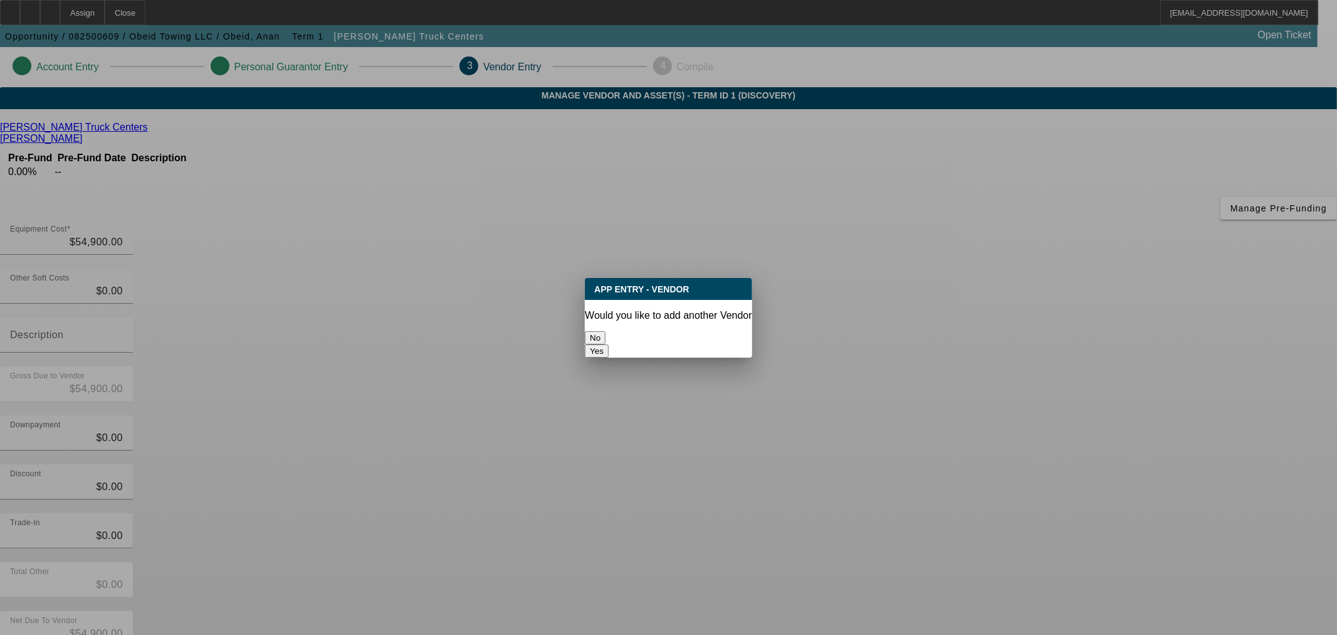
click at [606, 334] on button "No" at bounding box center [595, 337] width 21 height 13
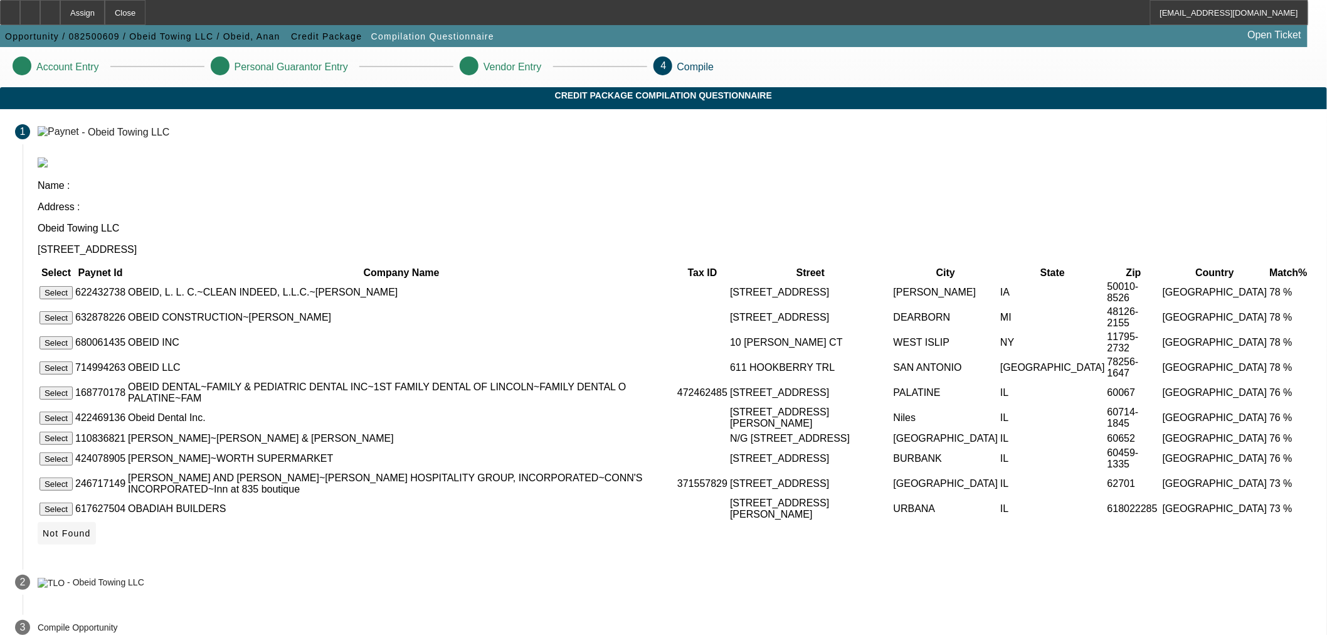
click at [91, 528] on span "Not Found" at bounding box center [67, 533] width 48 height 10
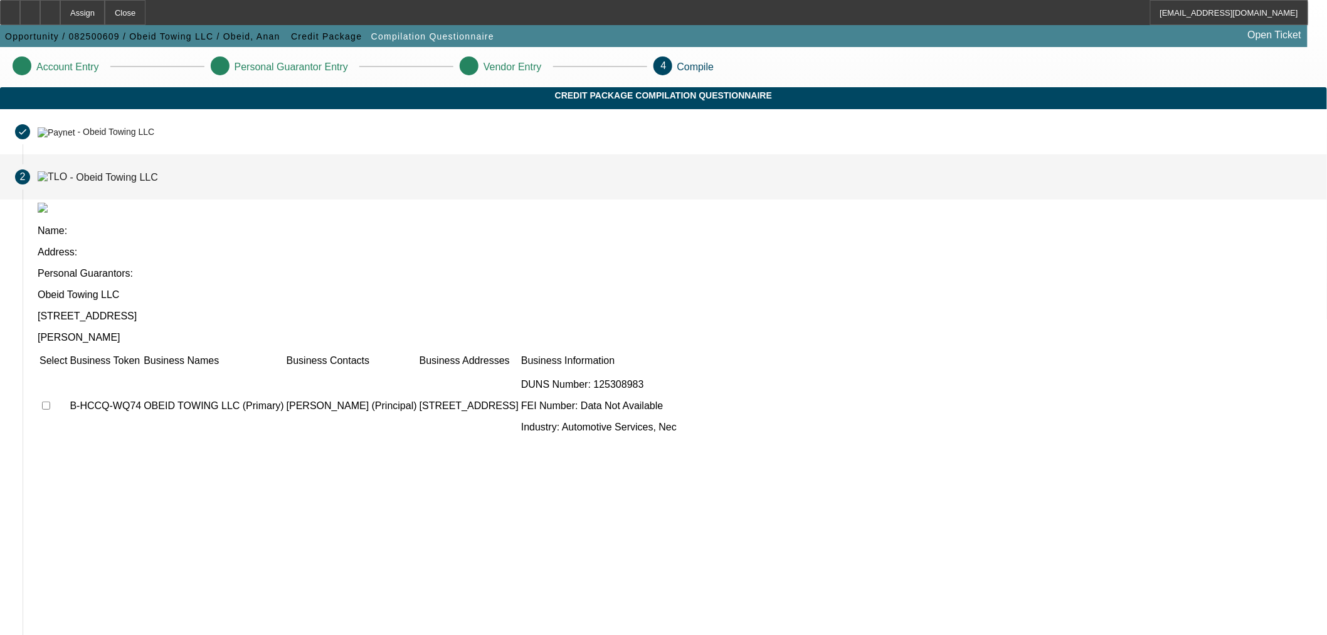
click at [68, 368] on td at bounding box center [53, 405] width 29 height 75
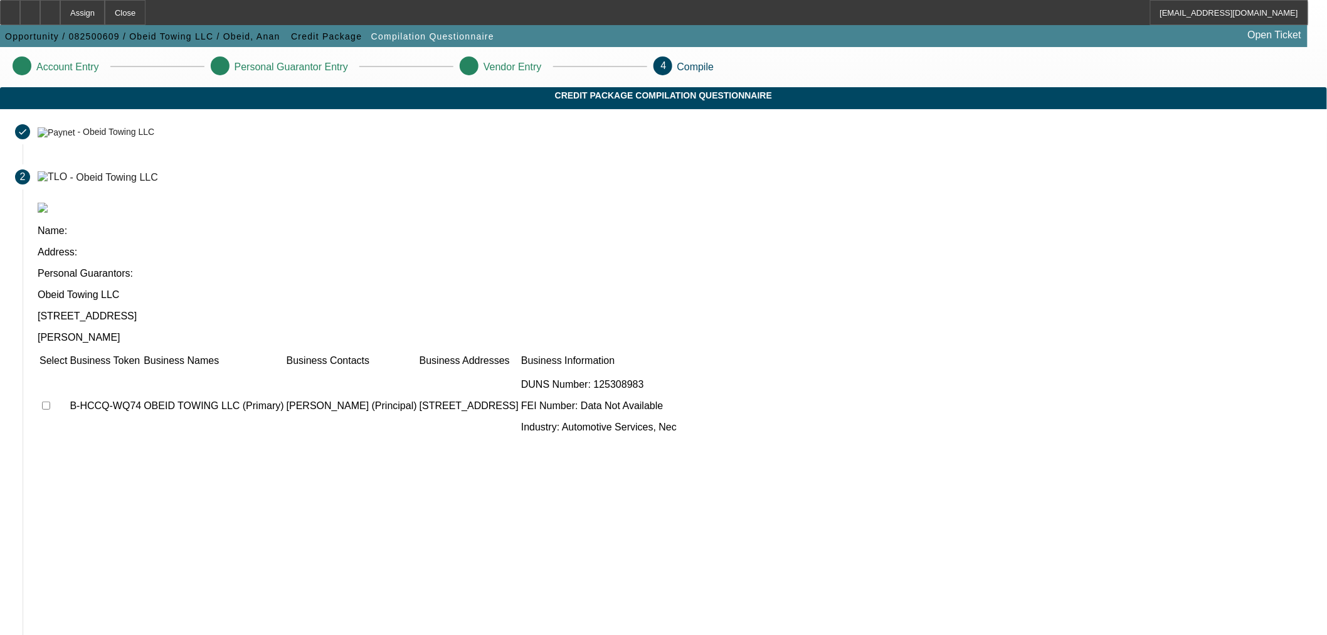
click at [50, 401] on input "checkbox" at bounding box center [46, 405] width 8 height 8
checkbox input "true"
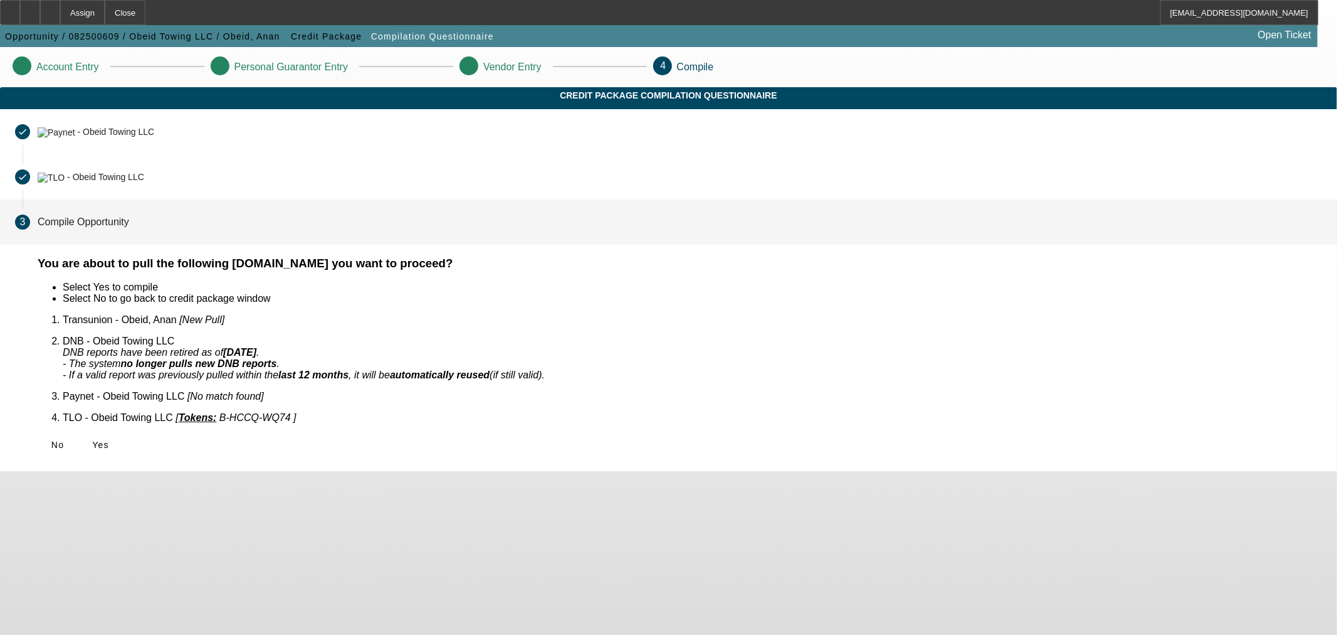
drag, startPoint x: 396, startPoint y: 424, endPoint x: 394, endPoint y: 410, distance: 14.6
click at [109, 440] on span "Yes" at bounding box center [100, 445] width 17 height 10
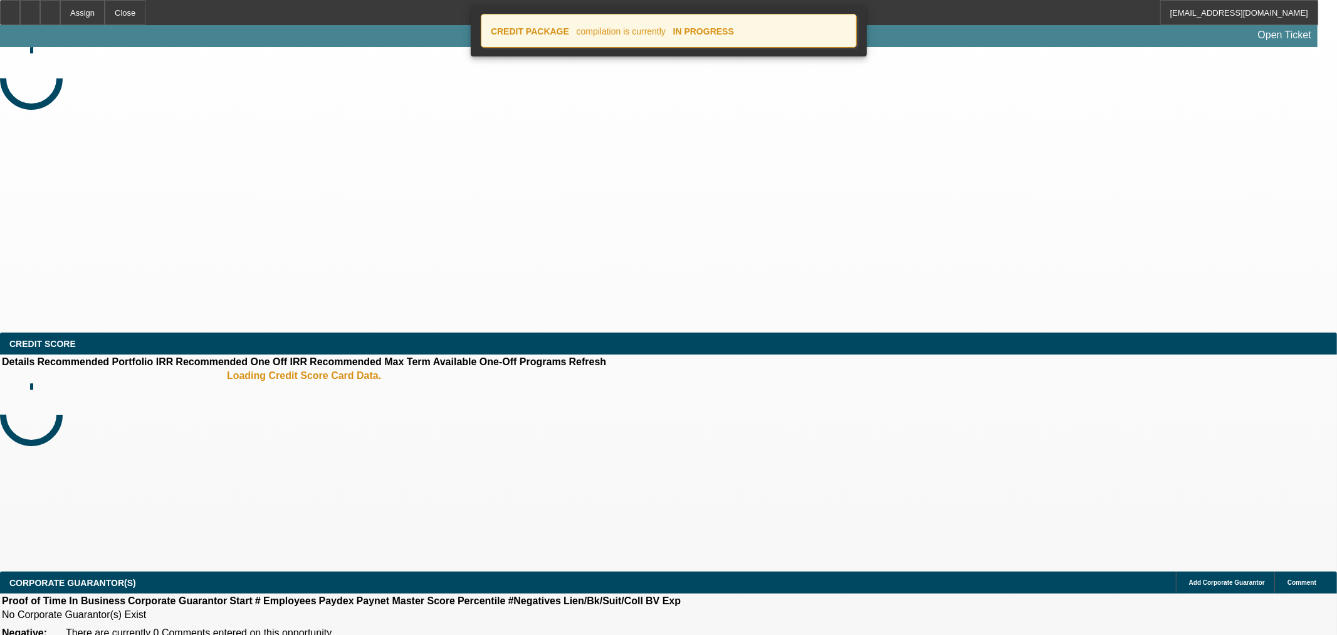
select select "0"
select select "2"
select select "0"
select select "6"
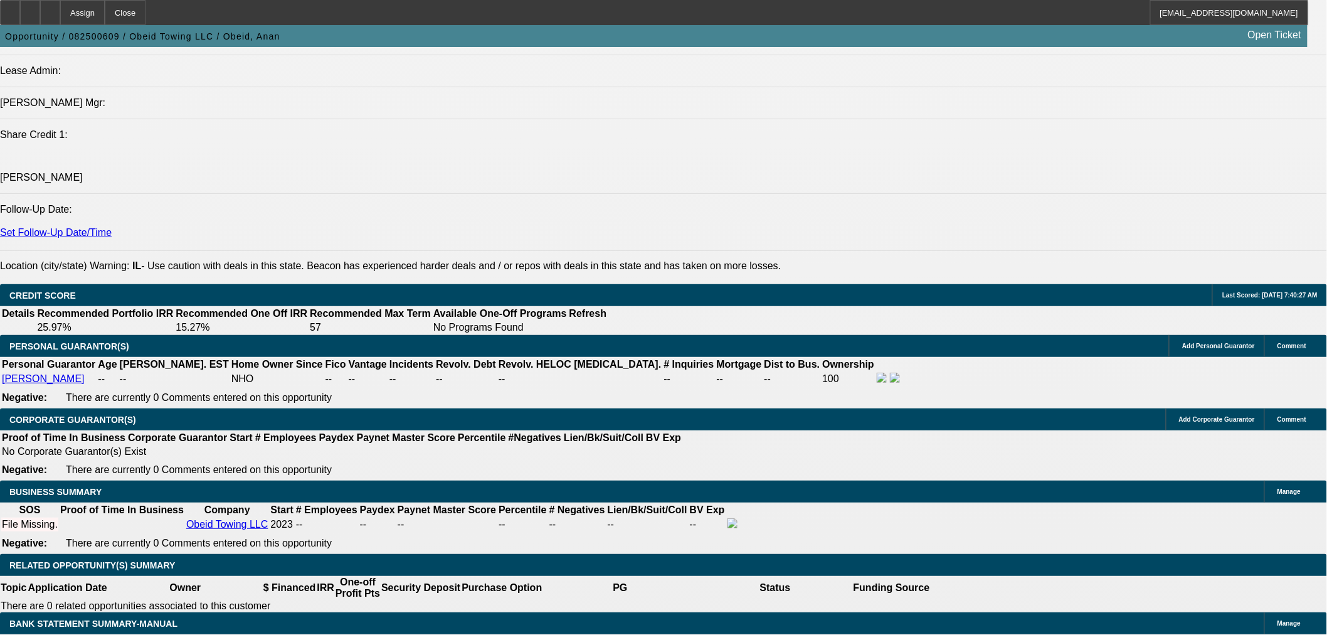
scroll to position [1741, 0]
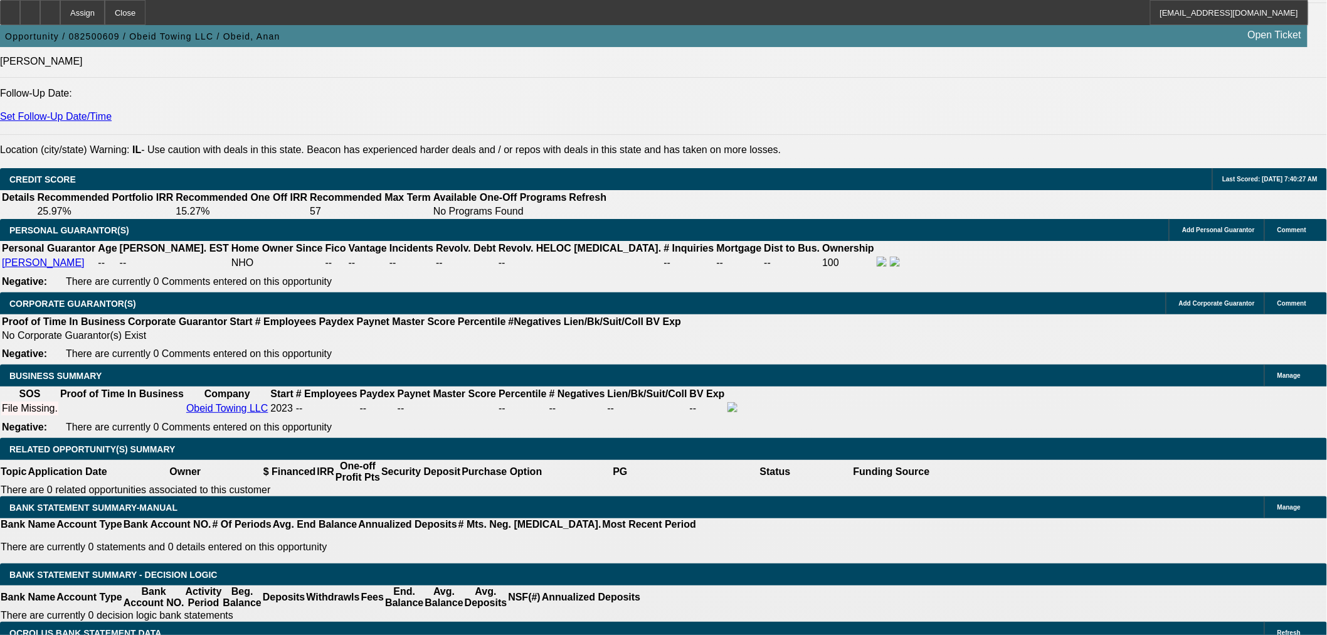
type input "$10,000.00"
type input "UNKNOWN"
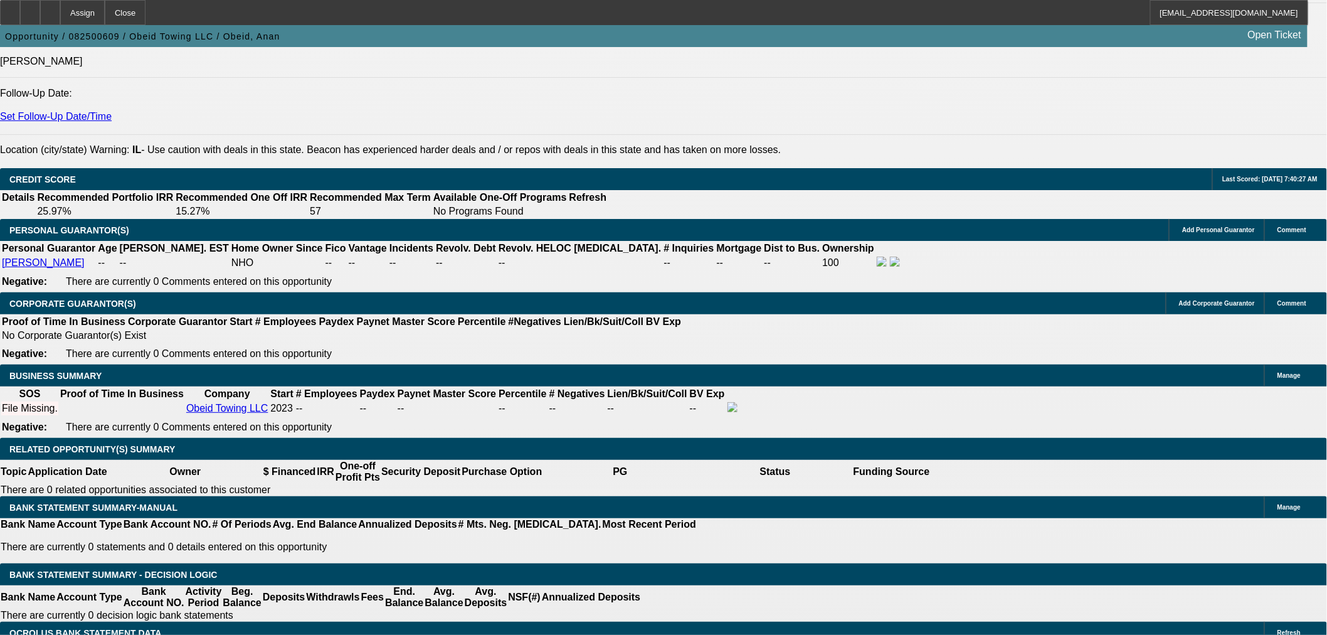
type input "24"
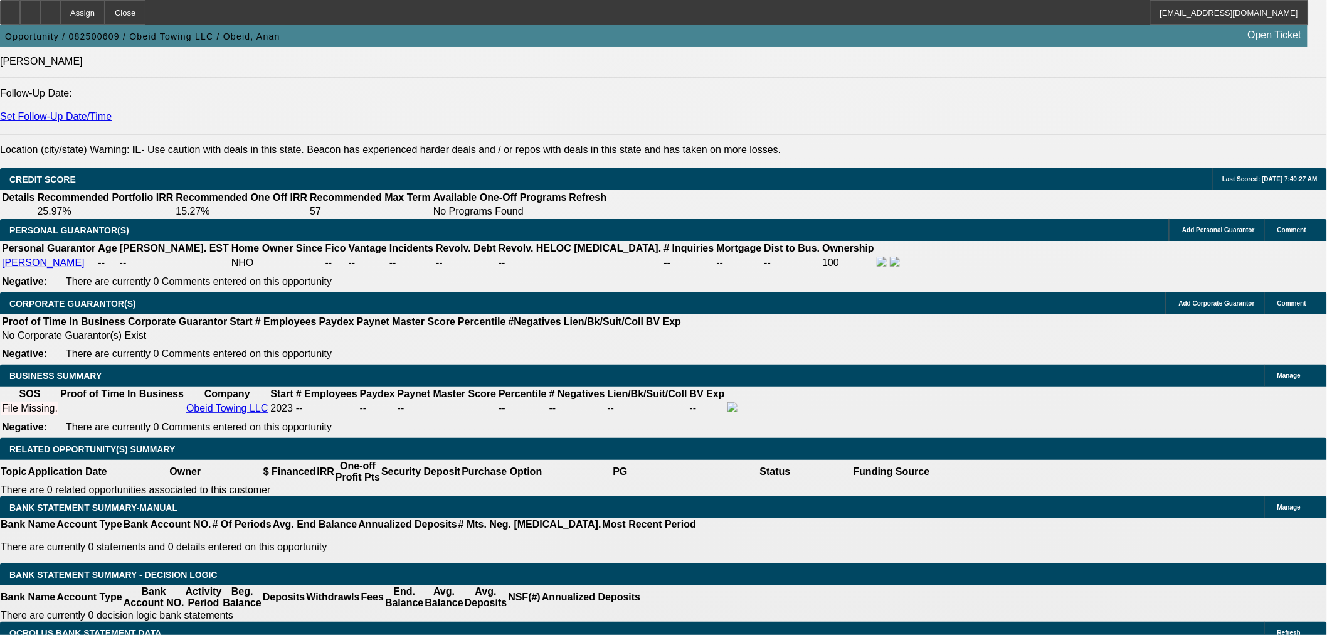
type input "$1,910.06"
type input "$3,820.12"
type input "$2,373.91"
type input "$4,747.82"
type input "24"
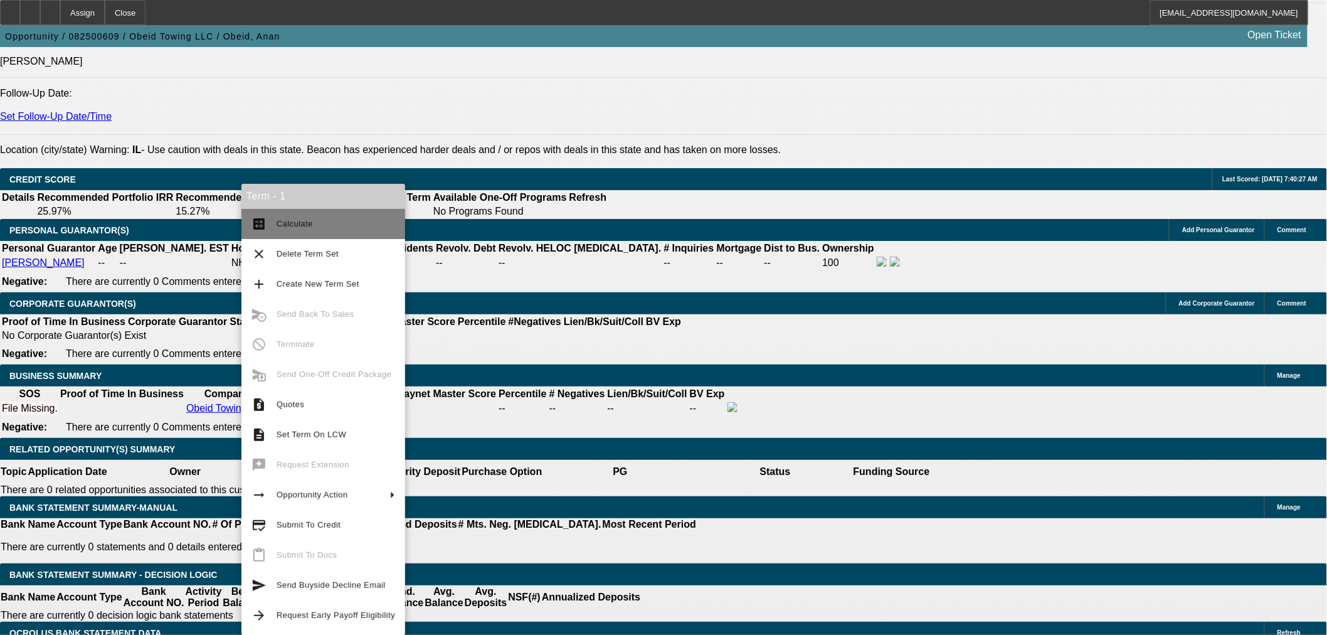
click at [279, 233] on button "calculate Calculate" at bounding box center [323, 224] width 164 height 30
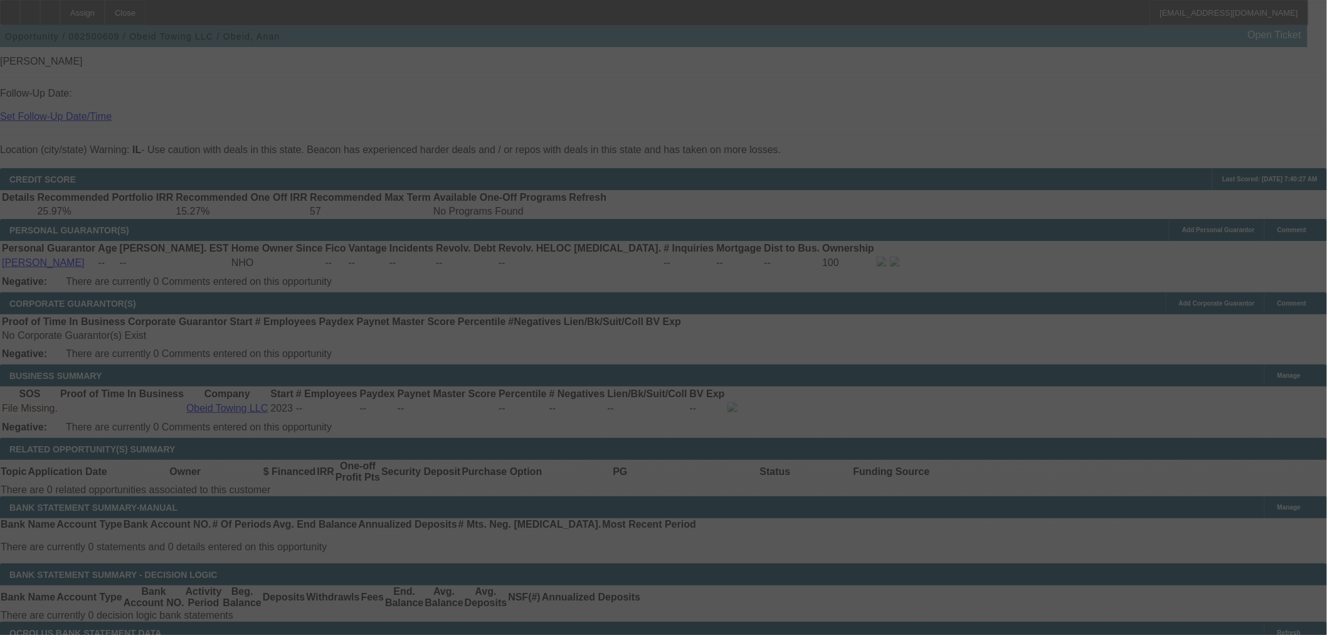
select select "0"
select select "2"
select select "0"
select select "6"
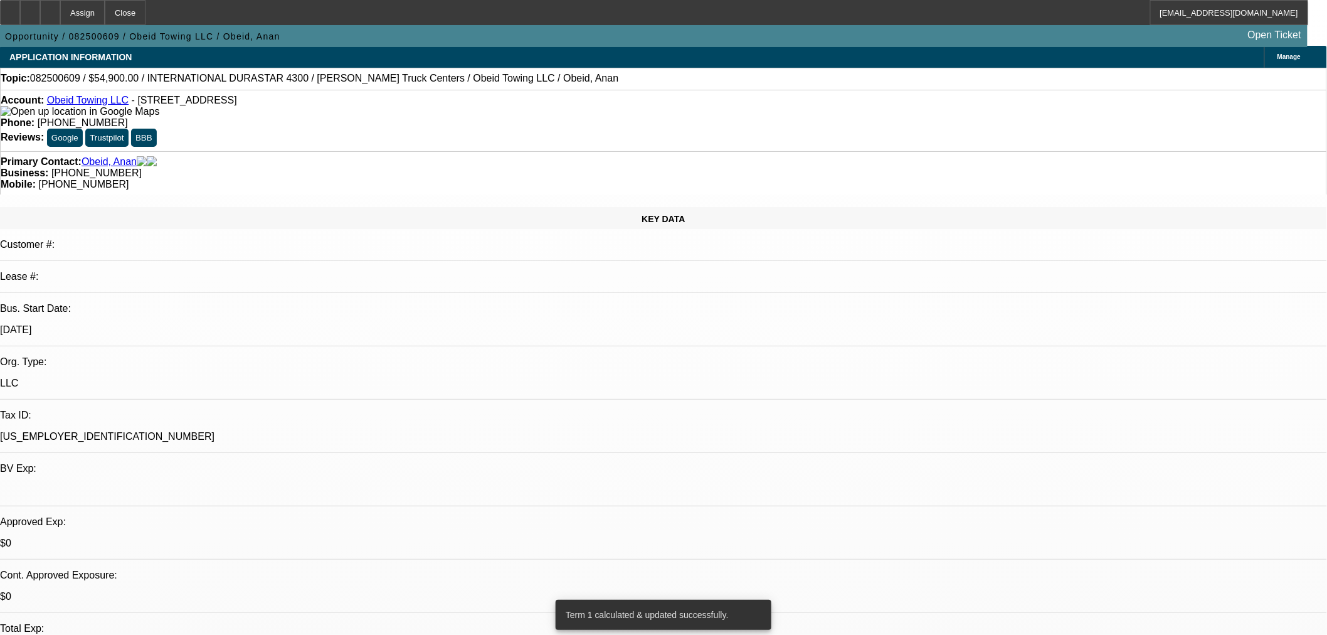
scroll to position [0, 0]
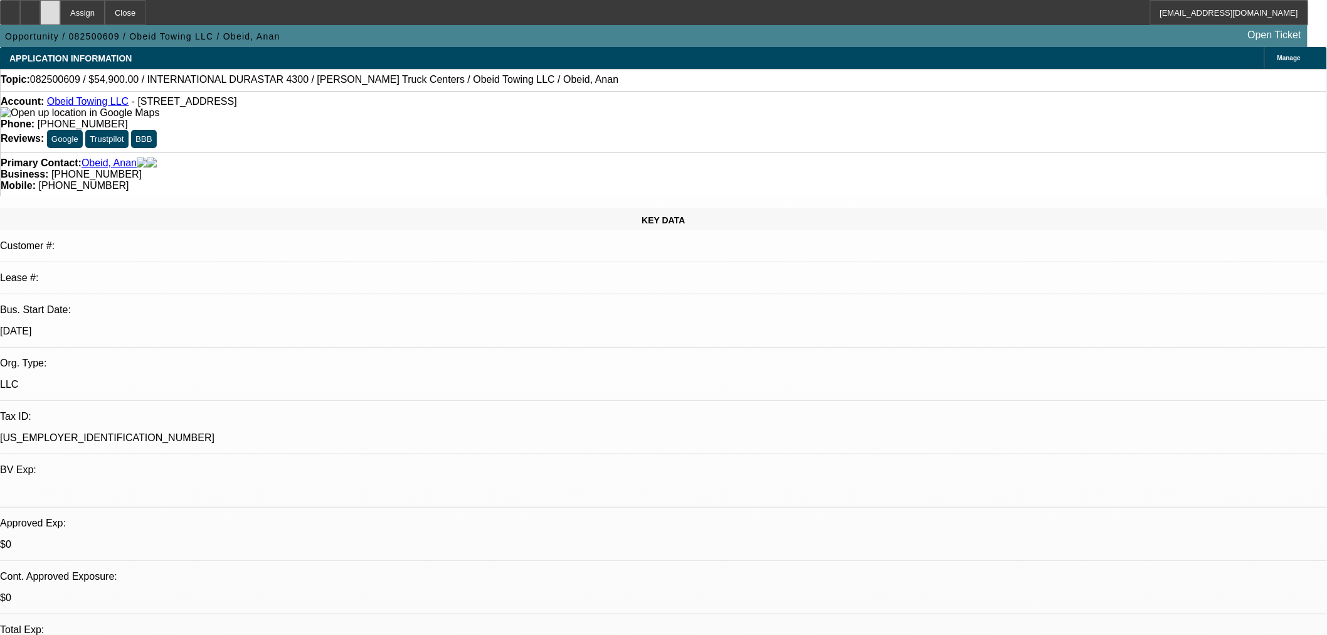
click at [60, 11] on div at bounding box center [50, 12] width 20 height 25
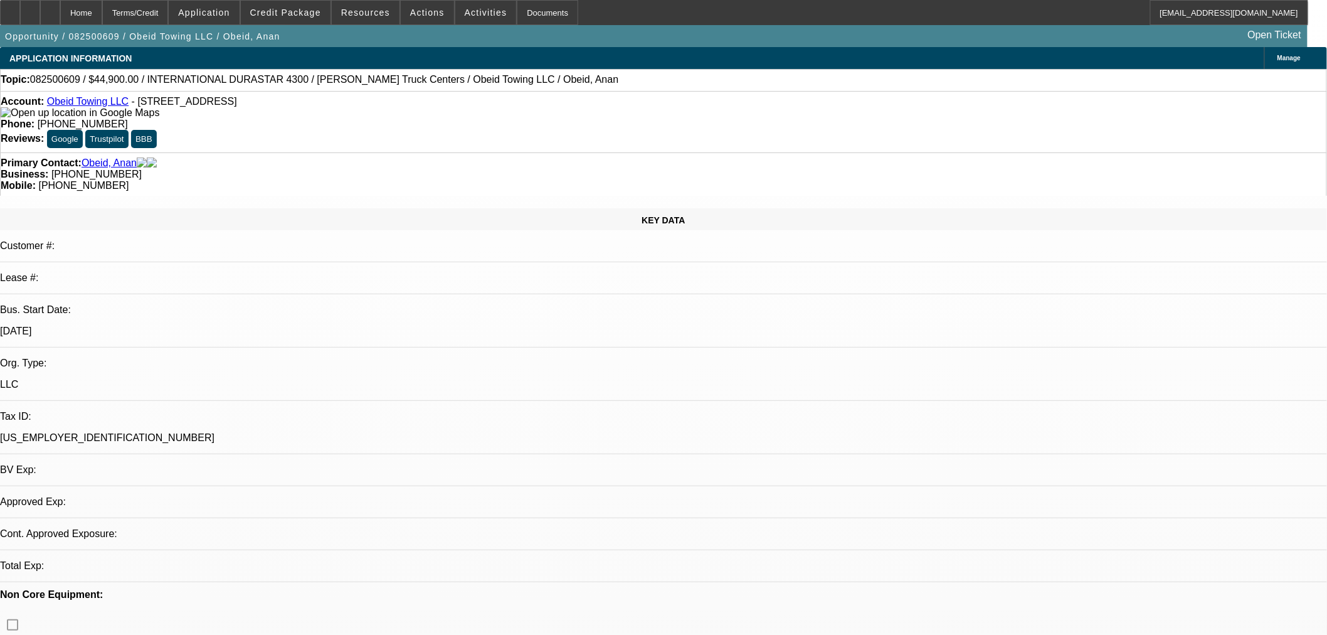
select select "0"
select select "2"
select select "0"
select select "6"
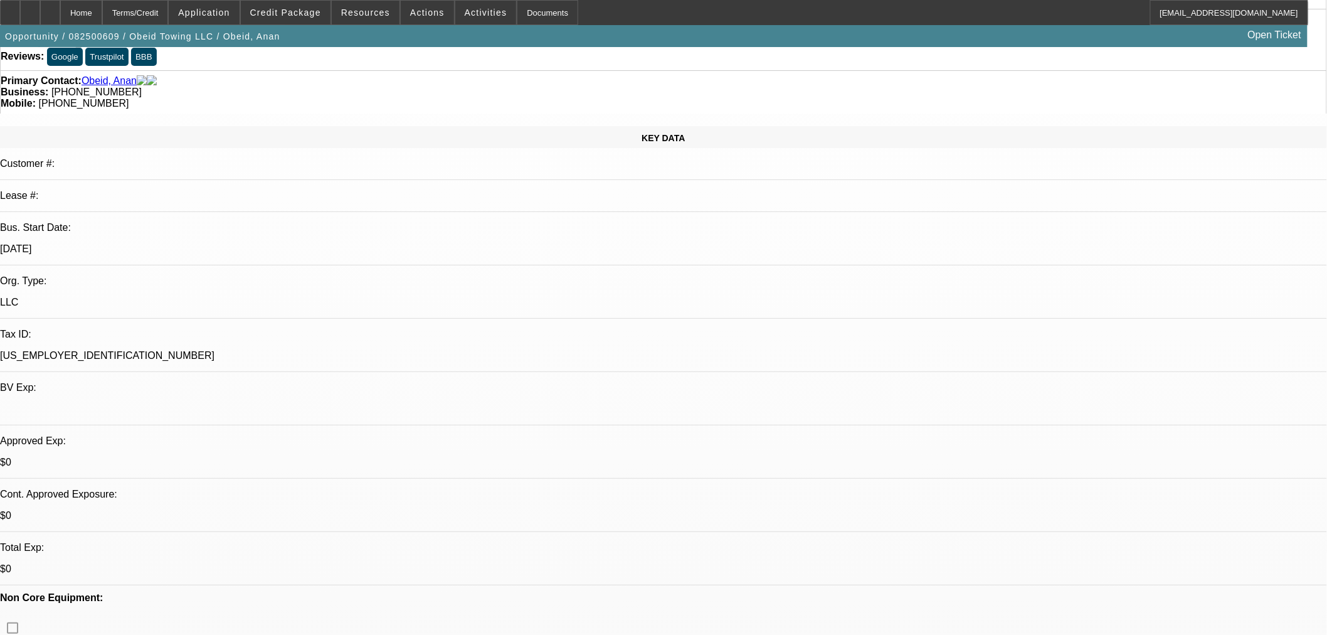
scroll to position [116, 0]
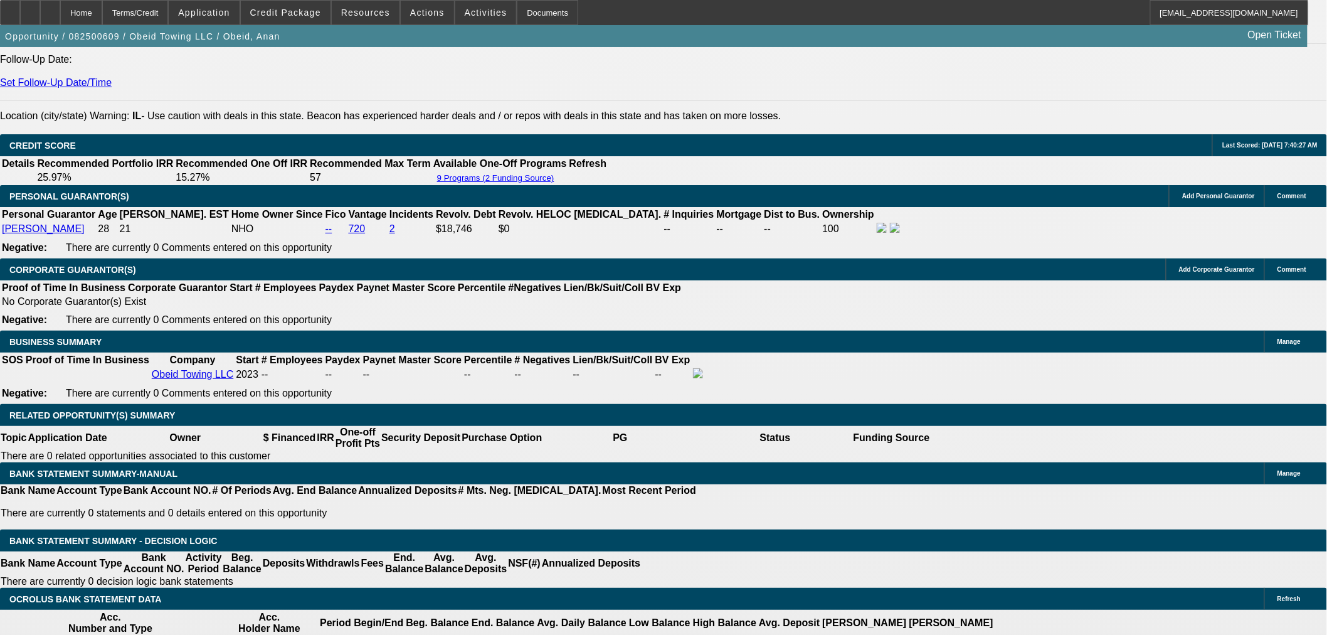
scroll to position [1741, 0]
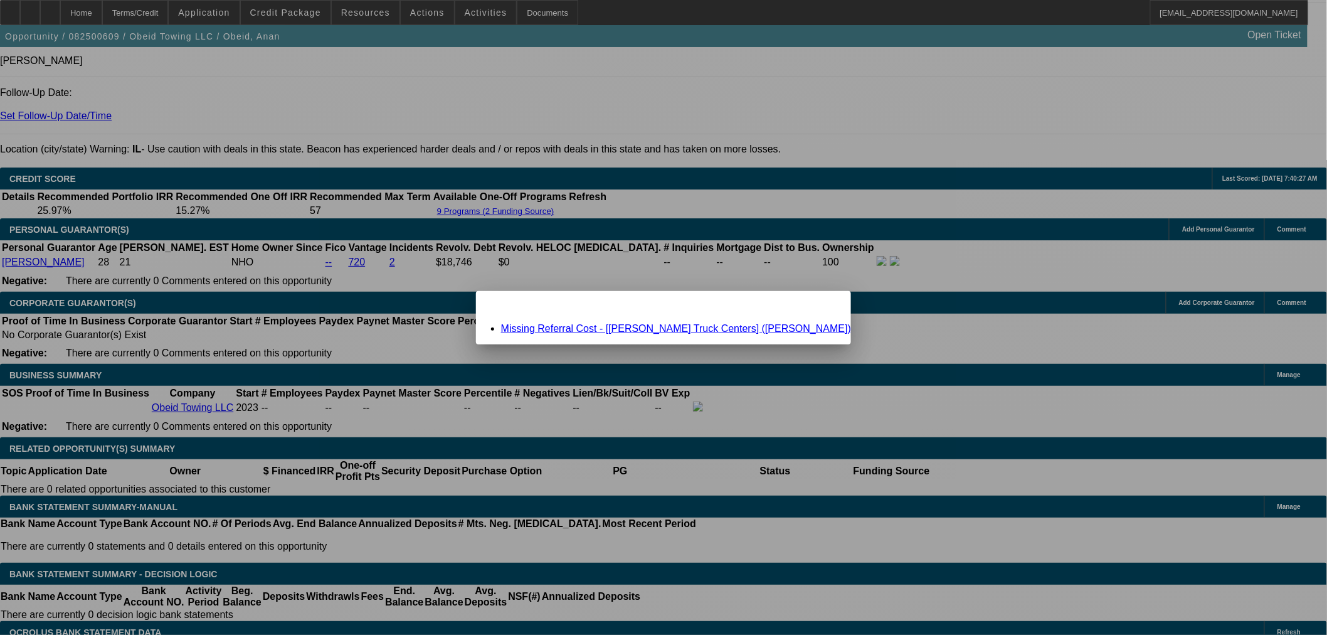
scroll to position [0, 0]
click at [630, 328] on link "Missing Referral Cost - [Coffman Truck Centers] (Gerein, Duane)" at bounding box center [676, 328] width 350 height 11
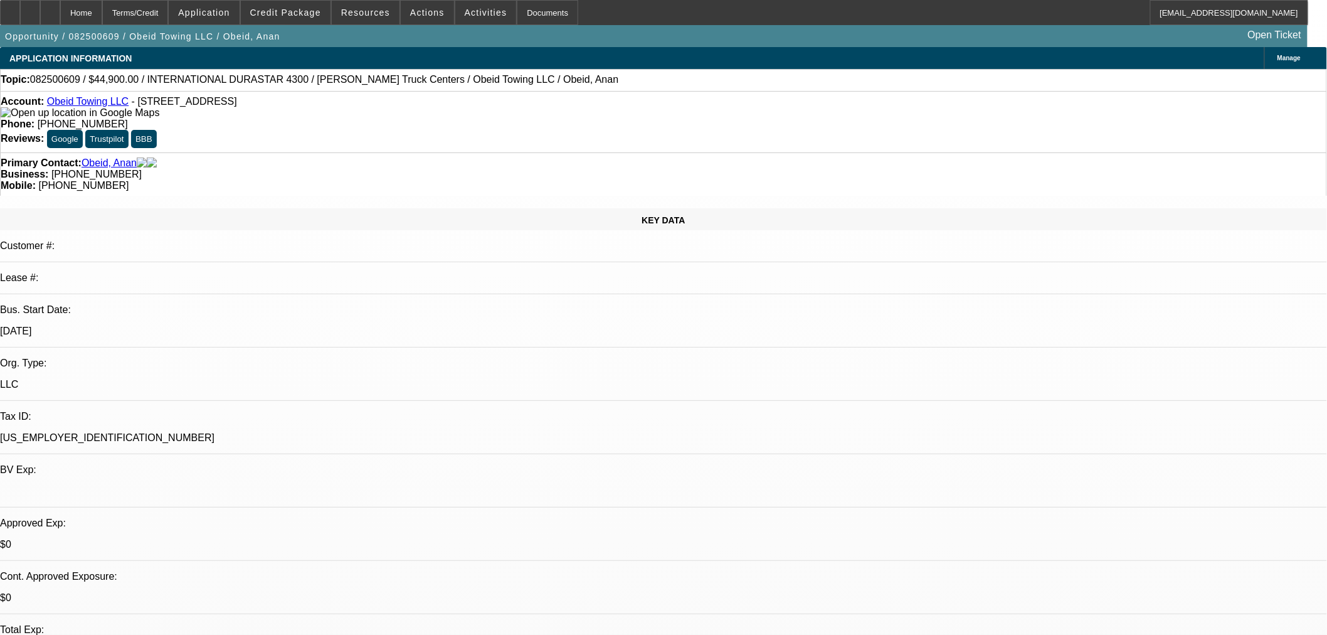
scroll to position [1741, 0]
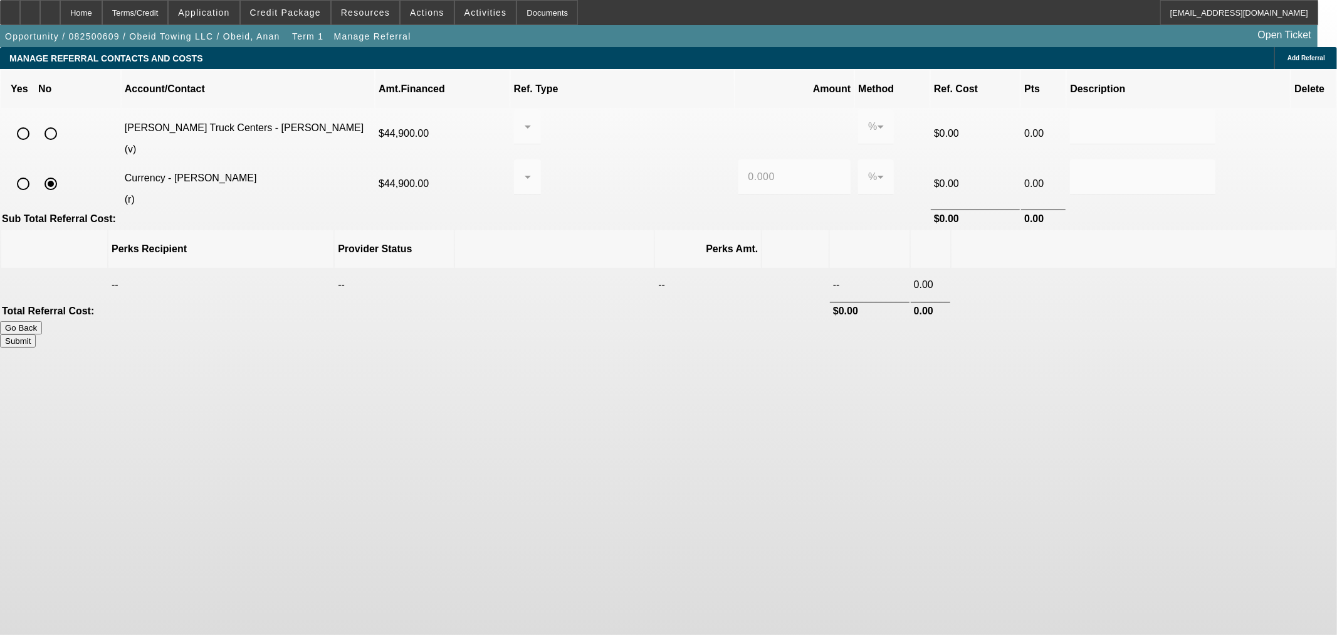
click at [63, 121] on input "radio" at bounding box center [50, 133] width 25 height 25
radio input "true"
click at [36, 334] on button "Submit" at bounding box center [18, 340] width 36 height 13
type input "0.000"
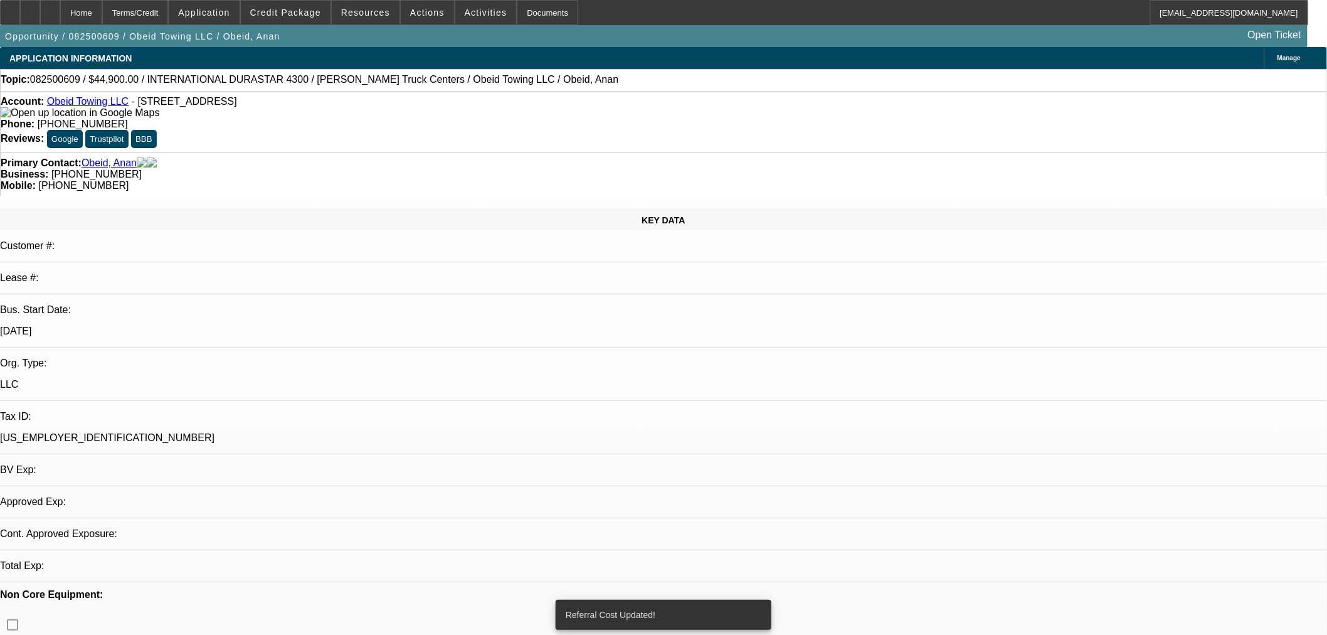
select select "0"
select select "2"
select select "0"
select select "6"
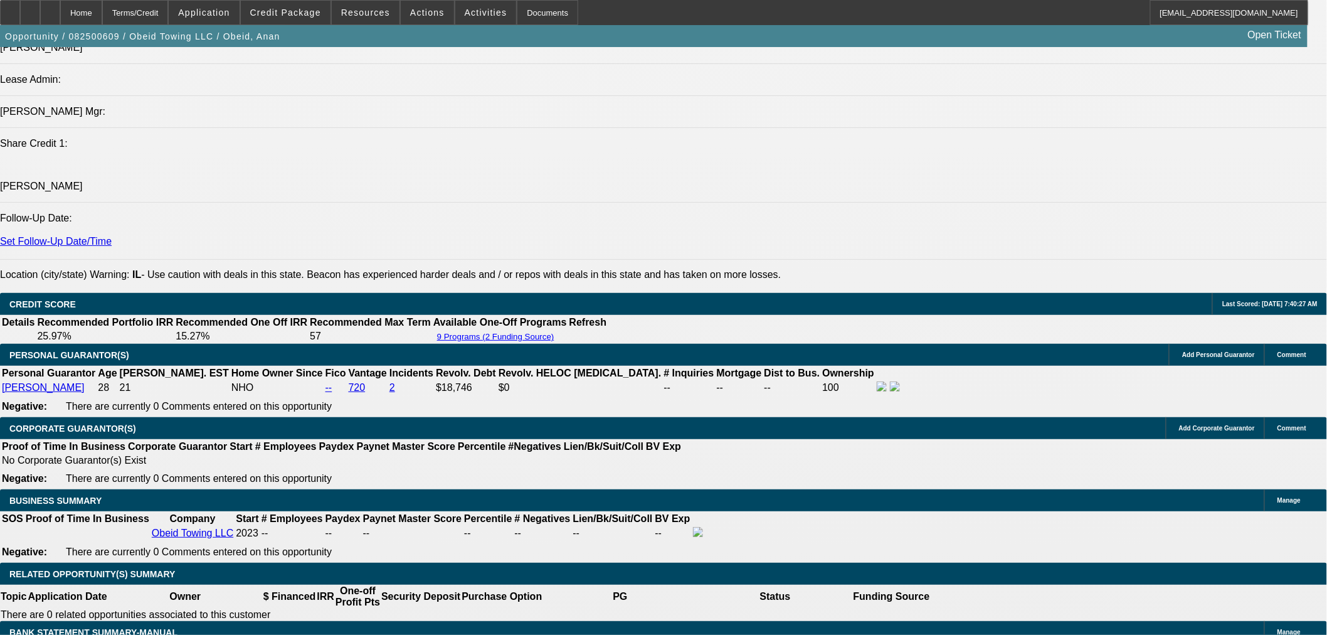
scroll to position [1741, 0]
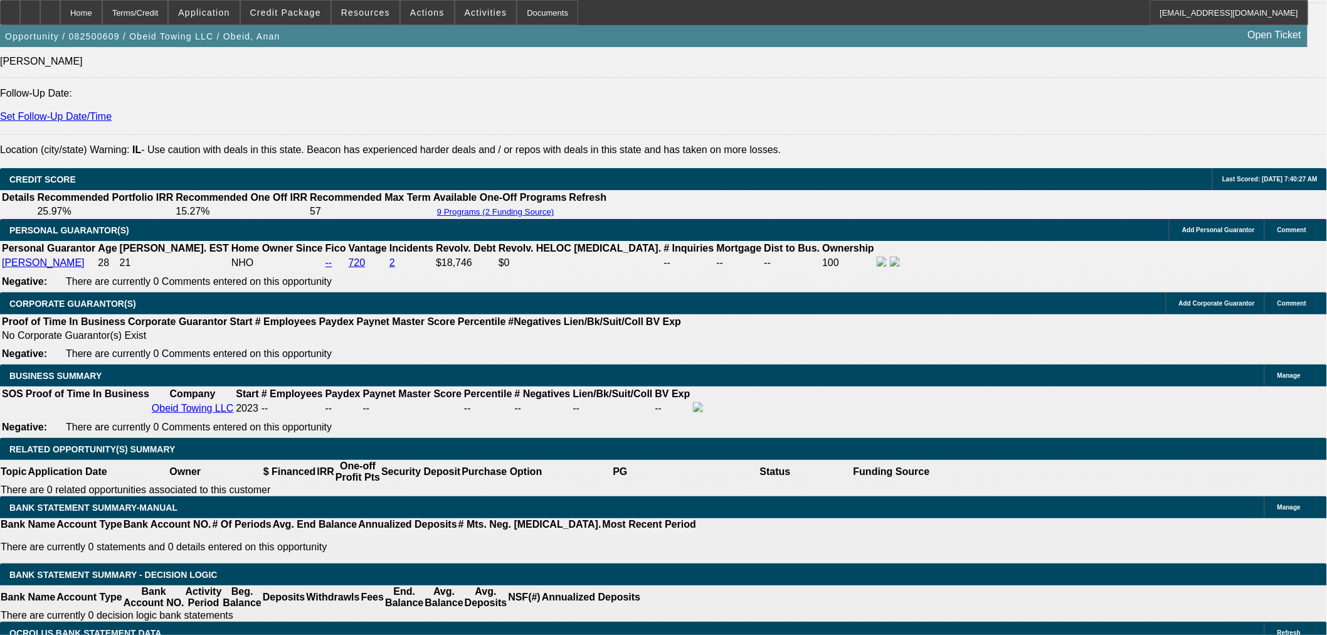
type input "3"
type input "UNKNOWN"
type input "$15,569.28"
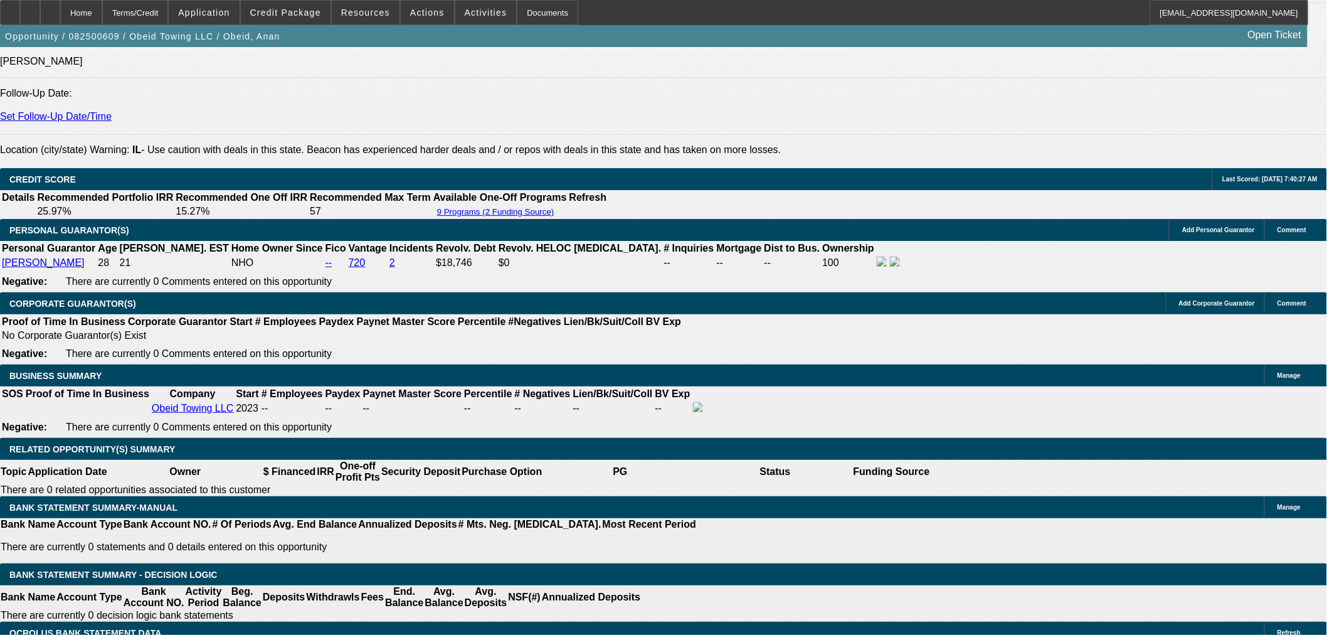
type input "$31,138.56"
type input "36"
type input "$1,761.56"
type input "$3,523.12"
type input "36"
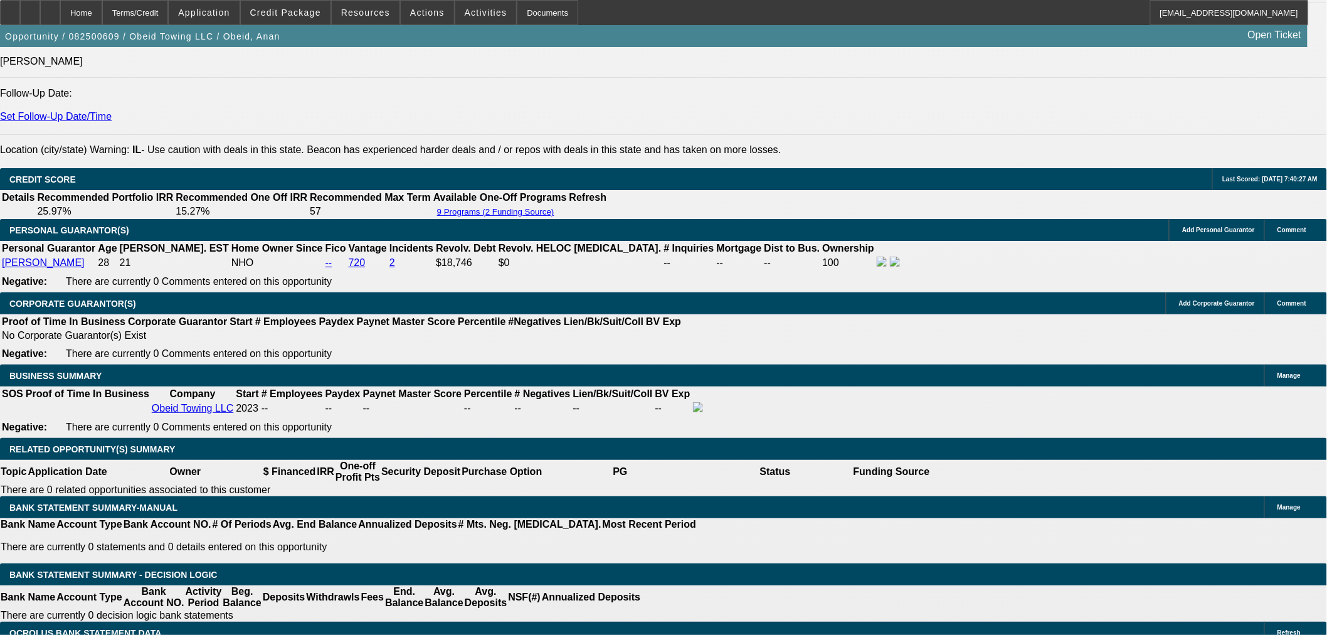
drag, startPoint x: 226, startPoint y: 390, endPoint x: 272, endPoint y: 390, distance: 45.8
type input "1770"
type input "$3,540.00"
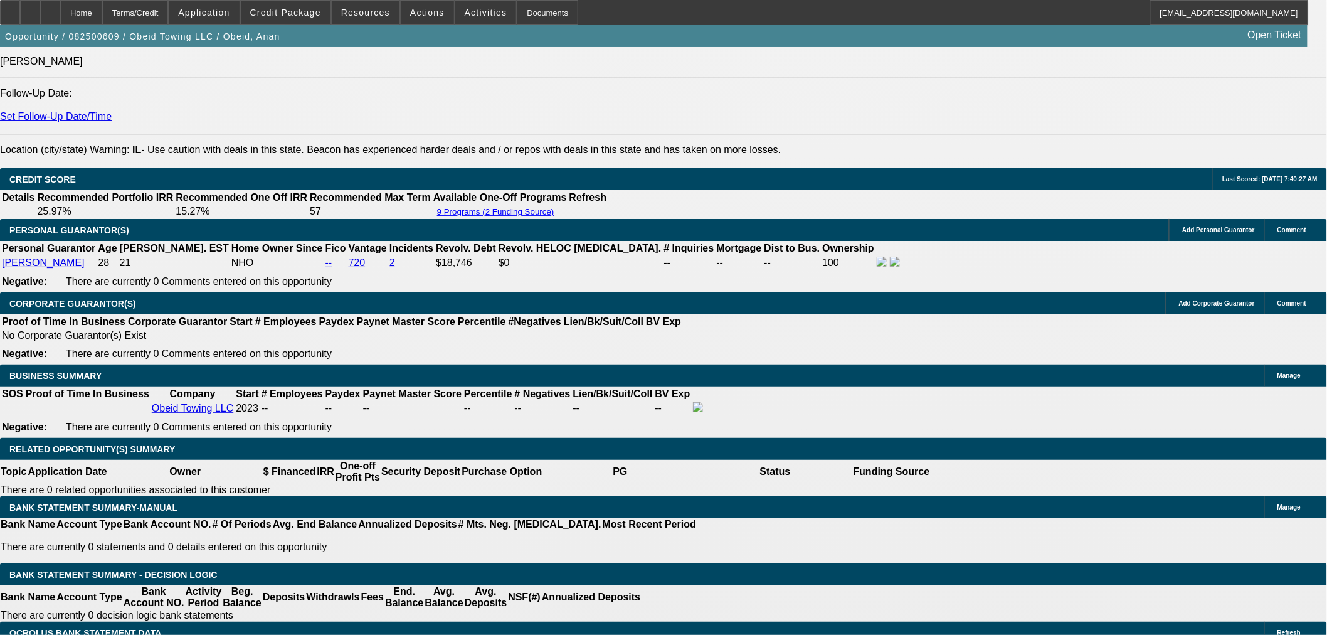
type input "24.4"
type input "$1,770.00"
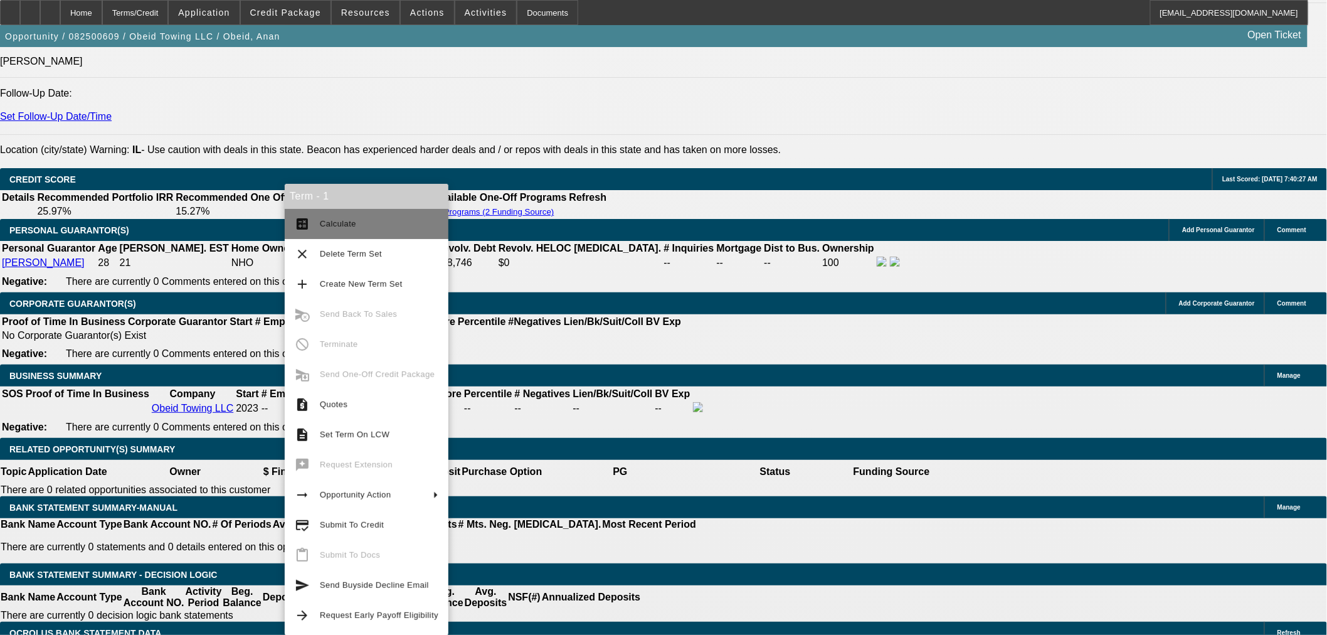
click at [324, 226] on span "Calculate" at bounding box center [338, 223] width 36 height 9
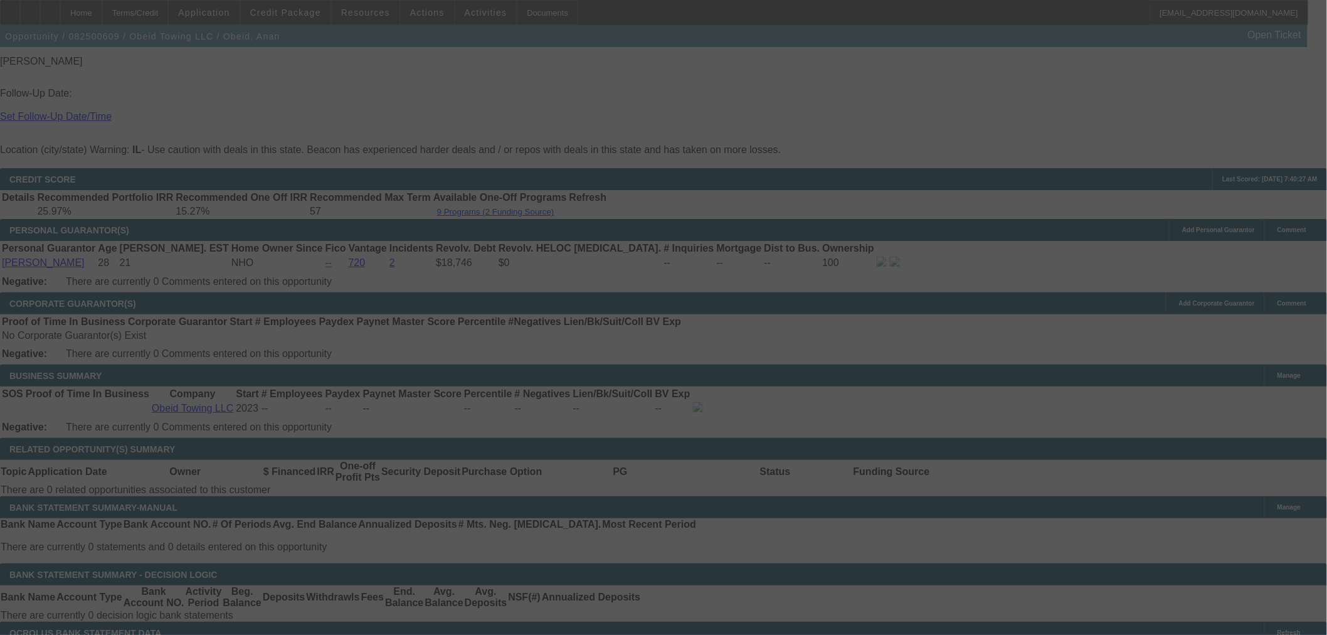
select select "0"
select select "2"
select select "0"
select select "6"
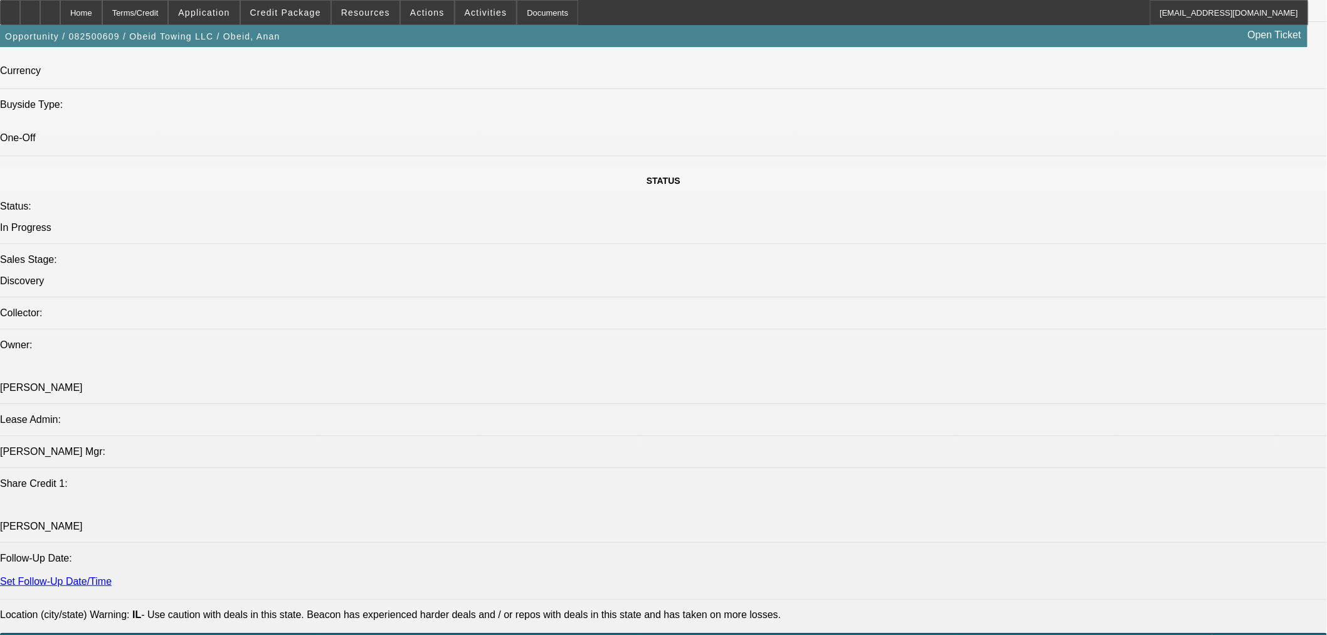
scroll to position [1161, 0]
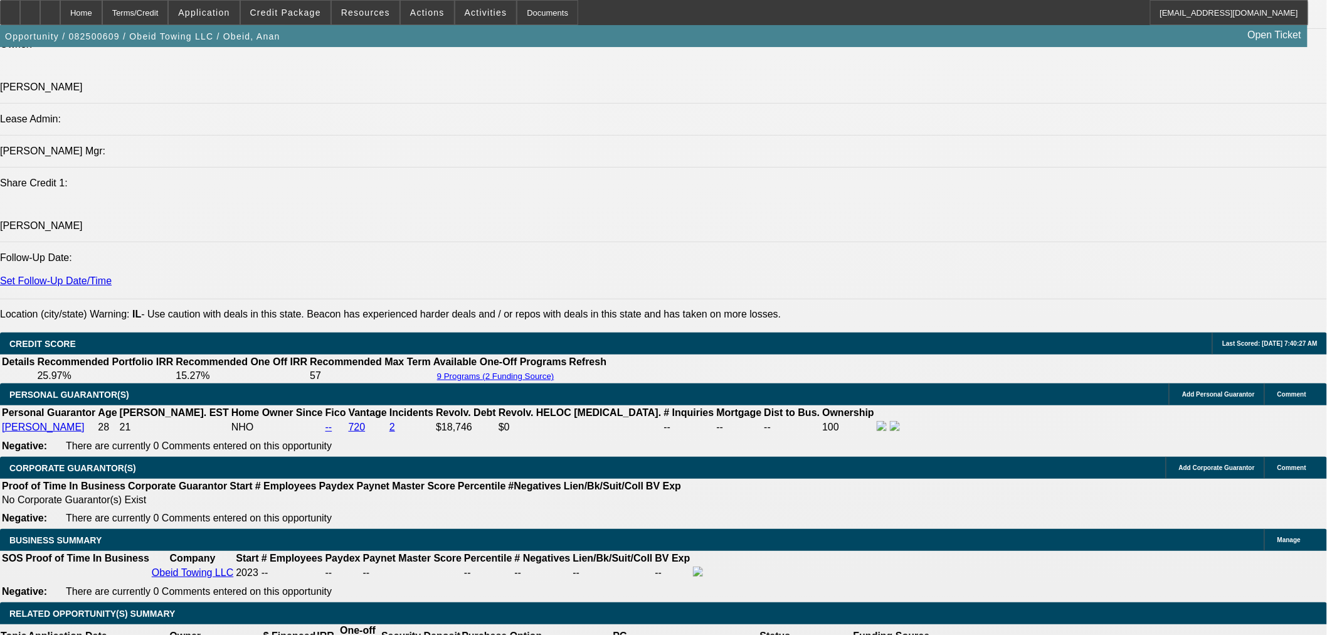
scroll to position [1625, 0]
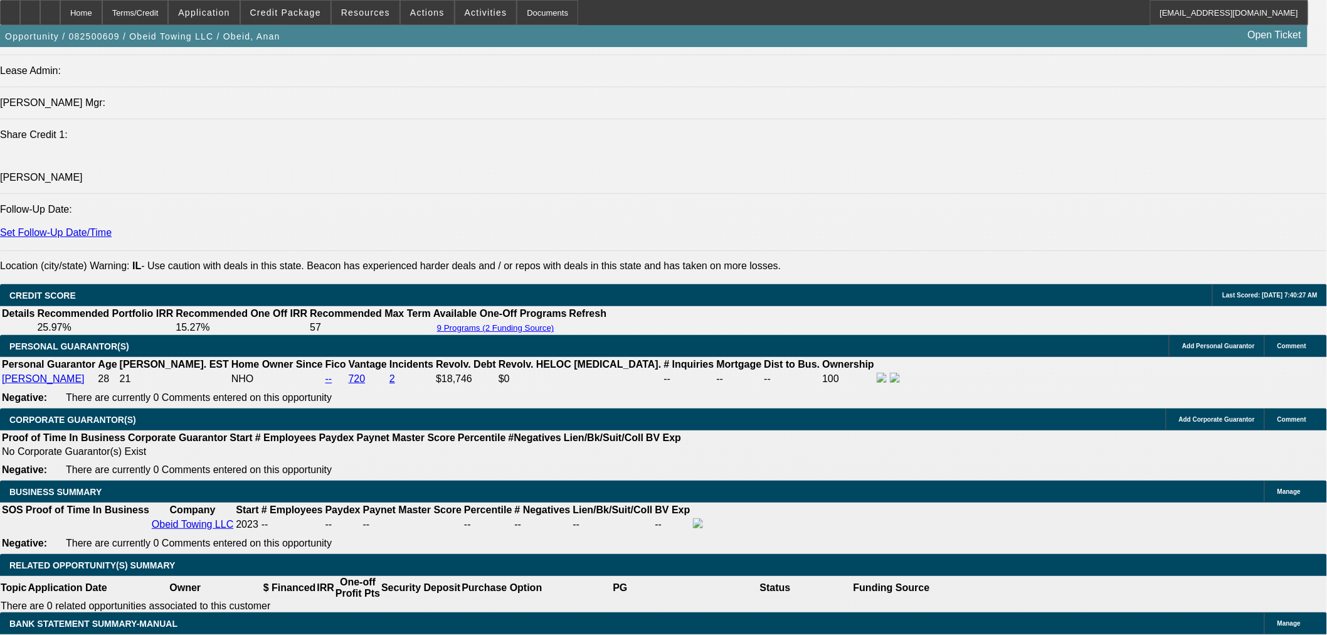
drag, startPoint x: 1213, startPoint y: 410, endPoint x: 1006, endPoint y: 374, distance: 210.0
copy tr "PG 100% tow, buy and sell junk cars as scrap. His current truck is getting too …"
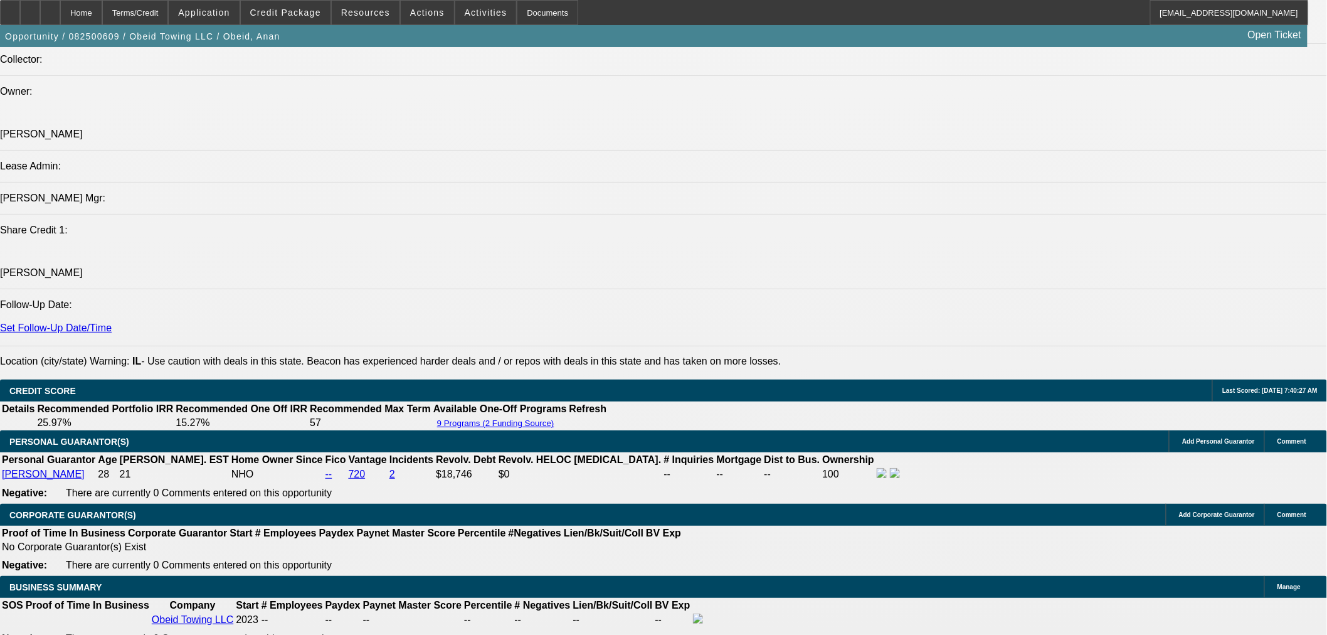
scroll to position [1393, 0]
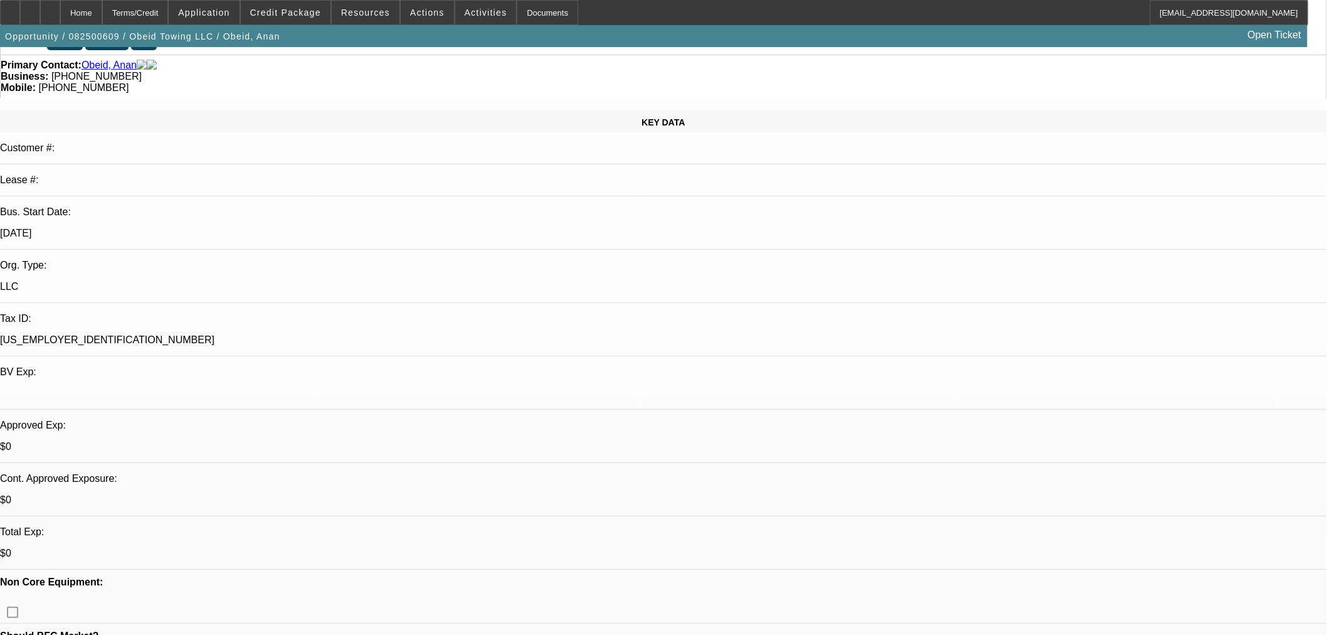
scroll to position [0, 0]
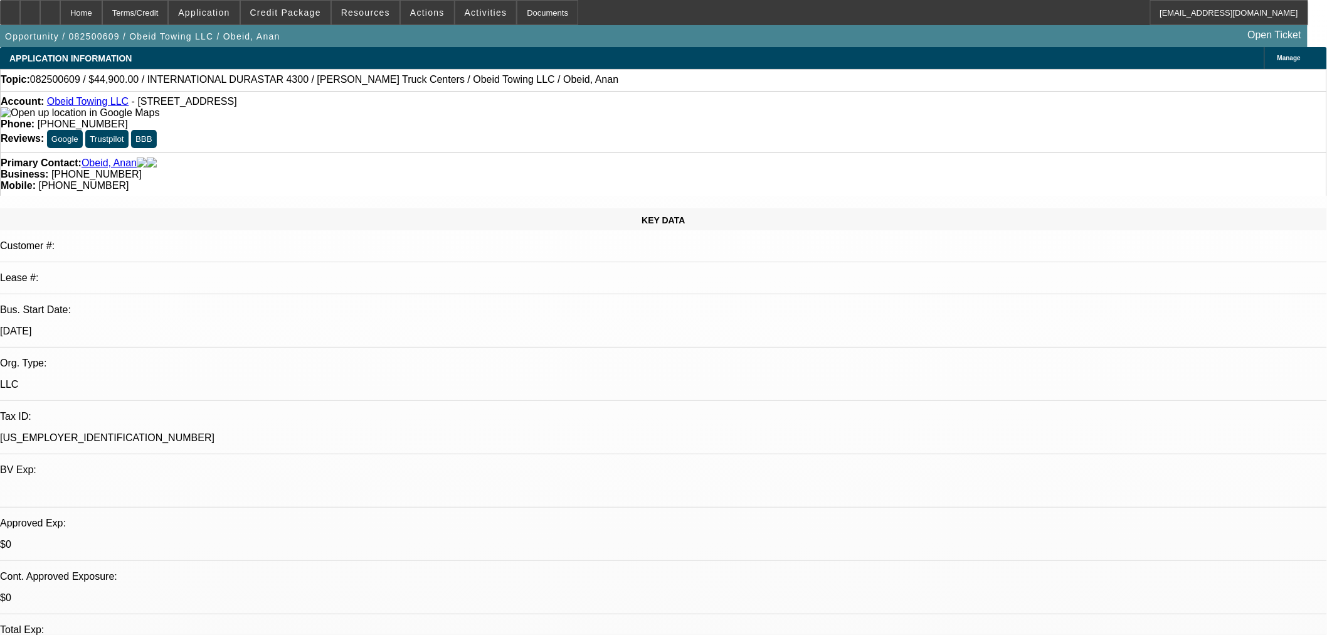
drag, startPoint x: 279, startPoint y: 102, endPoint x: 251, endPoint y: 105, distance: 28.5
click at [251, 105] on div "Account: Obeid Towing LLC - 17055 Hickory Ct, Tinley Park, IL 60487" at bounding box center [663, 107] width 1325 height 23
copy span "60487"
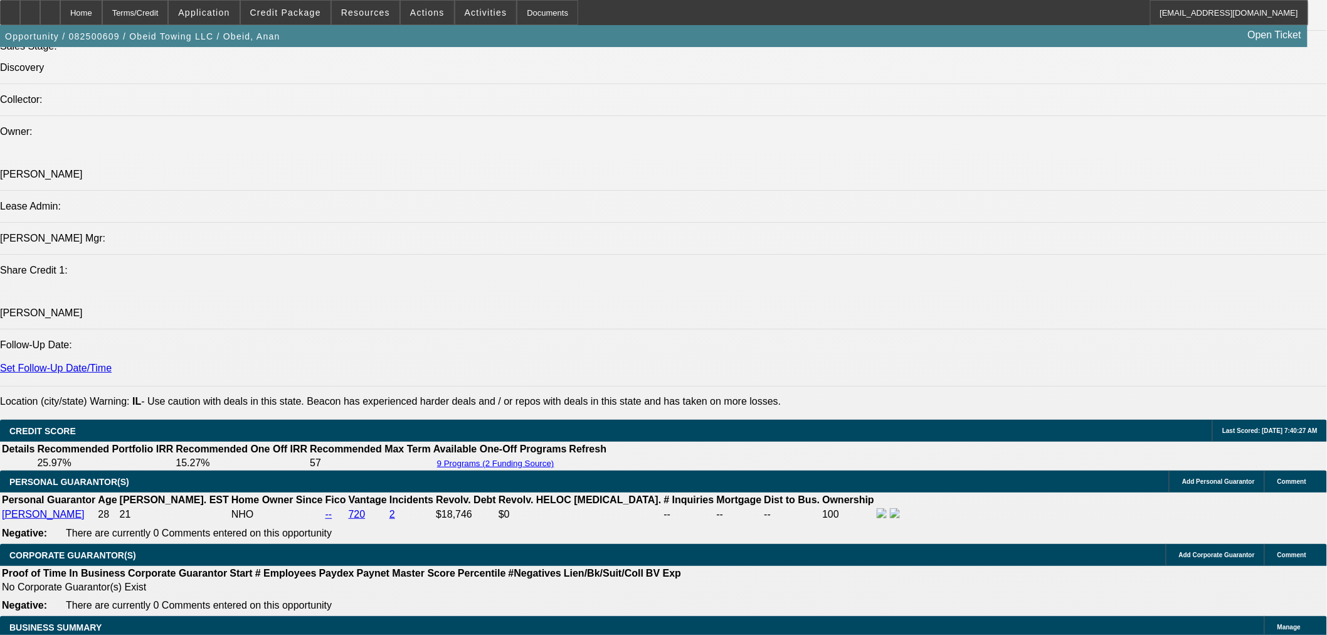
scroll to position [1625, 0]
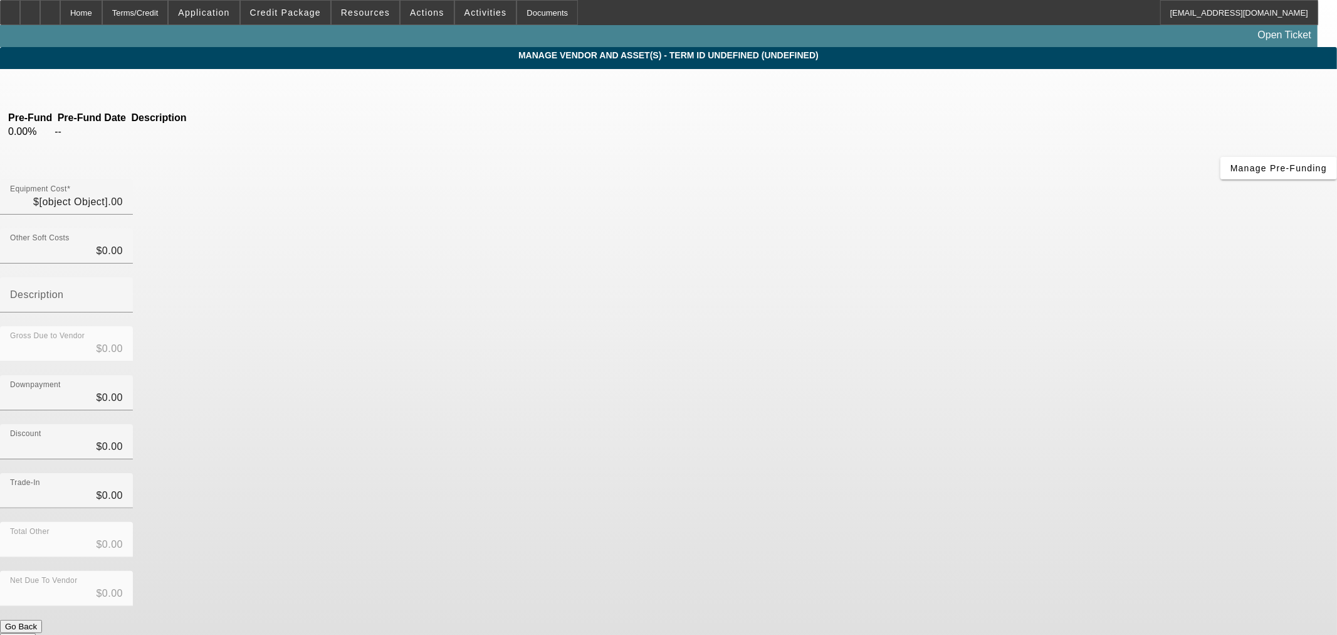
type input "$54,900.00"
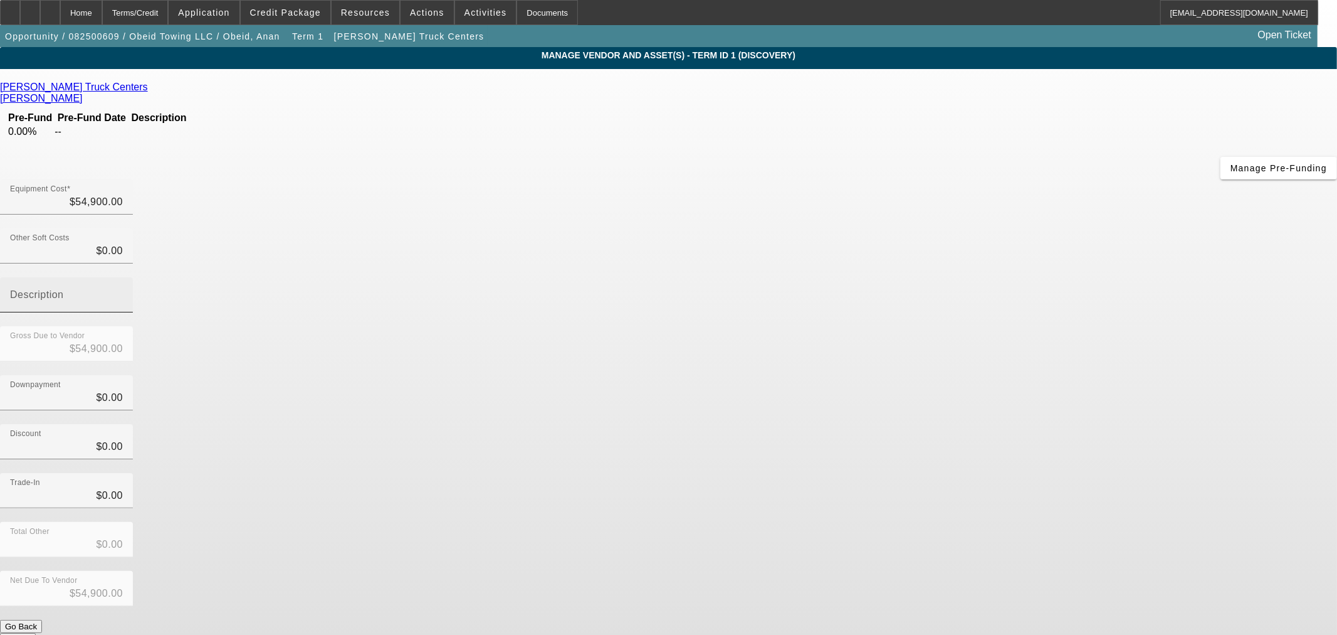
click at [123, 292] on input "Description" at bounding box center [66, 299] width 113 height 15
click at [70, 234] on mat-label "Other Soft Costs" at bounding box center [40, 238] width 60 height 8
click at [123, 243] on input "$0.00" at bounding box center [66, 250] width 113 height 15
type input "05"
type input "$54,905.00"
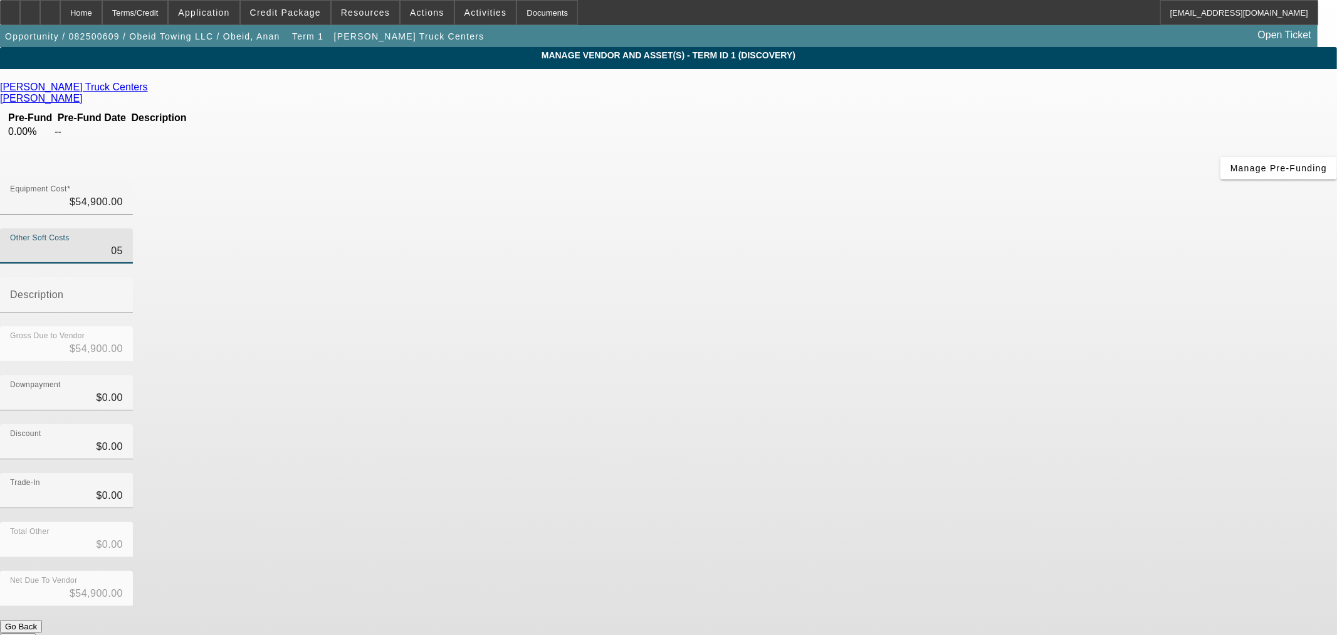
type input "$54,905.00"
type input "053"
type input "$54,953.00"
type input "0535"
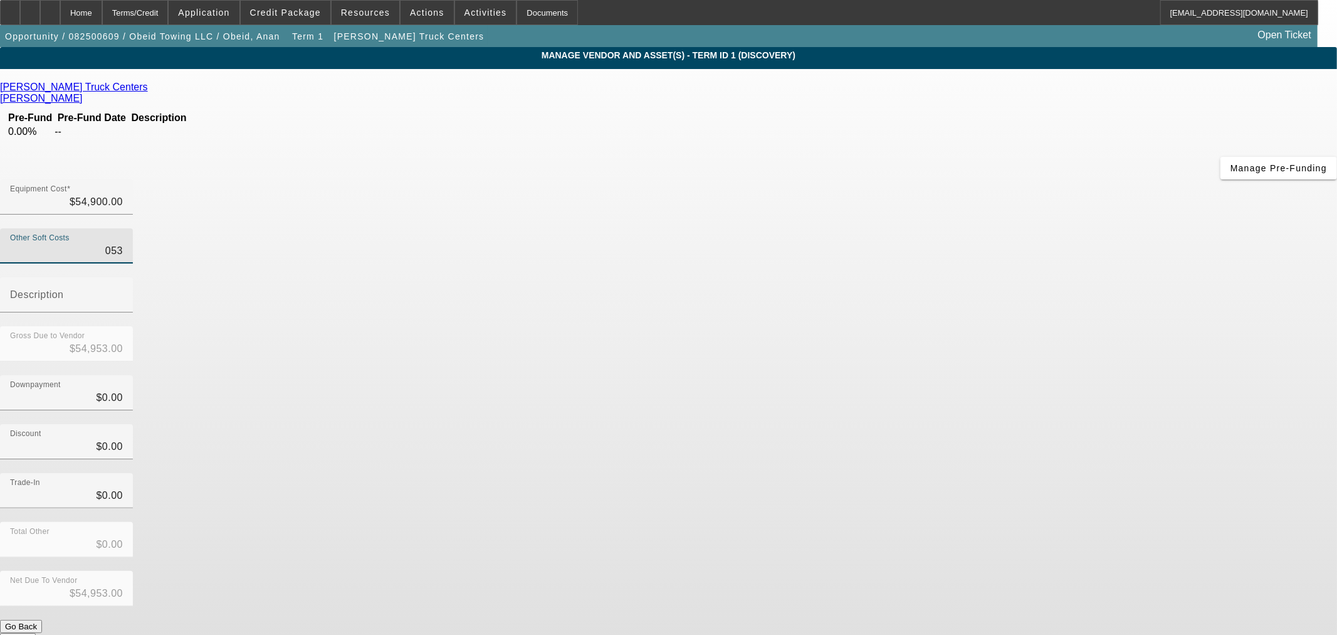
type input "$55,435.00"
type input "05352"
type input "$60,252.00"
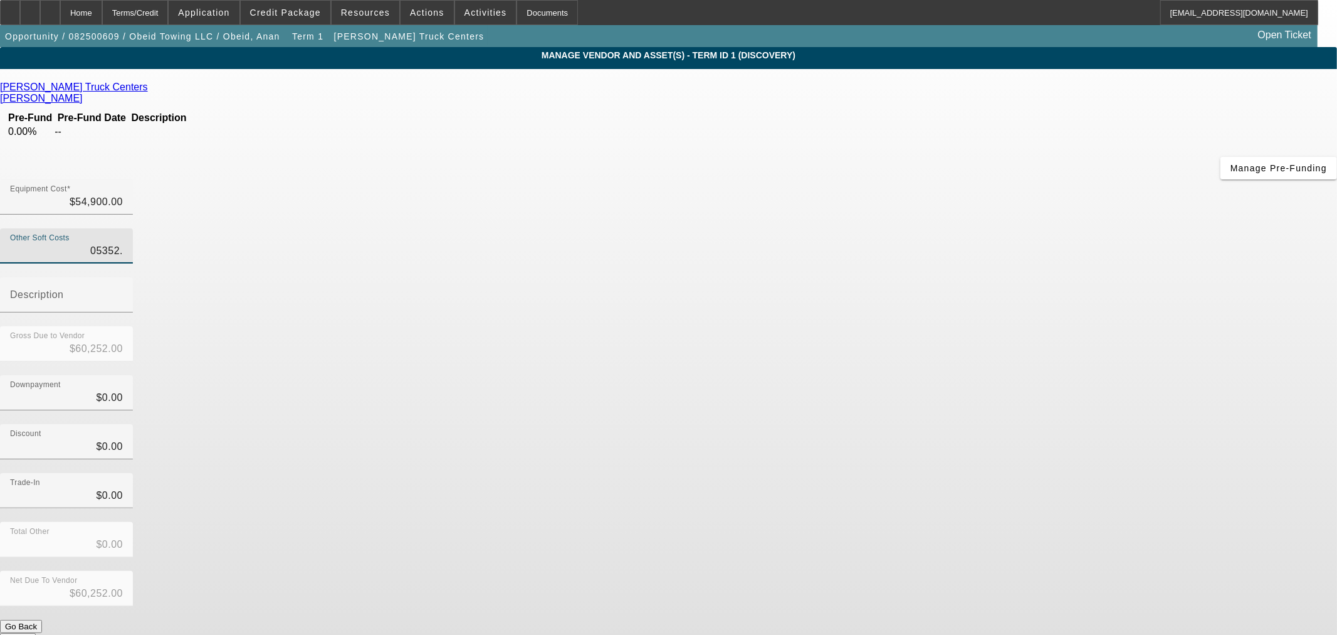
type input "05352.7"
type input "$60,252.70"
type input "05352.75"
type input "$60,252.75"
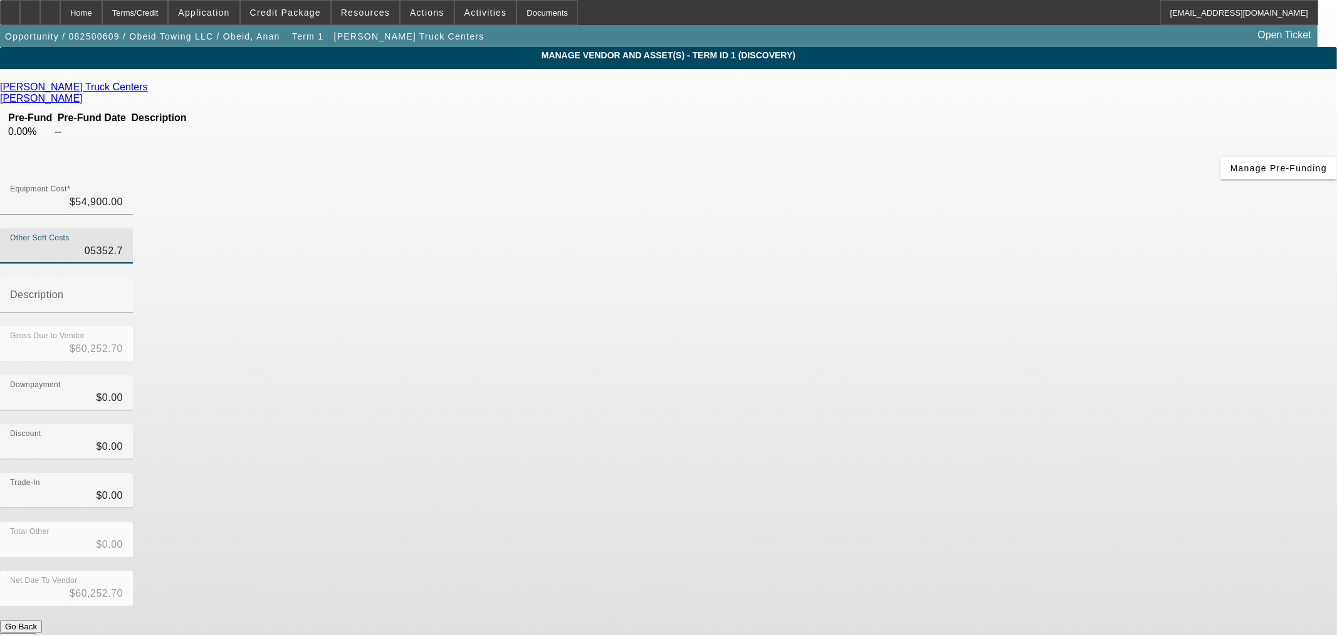
type input "$60,252.75"
type input "$05,352.75"
type input "Assumed Sales Tax 9.75%"
click at [36, 633] on button "Submit" at bounding box center [18, 639] width 36 height 13
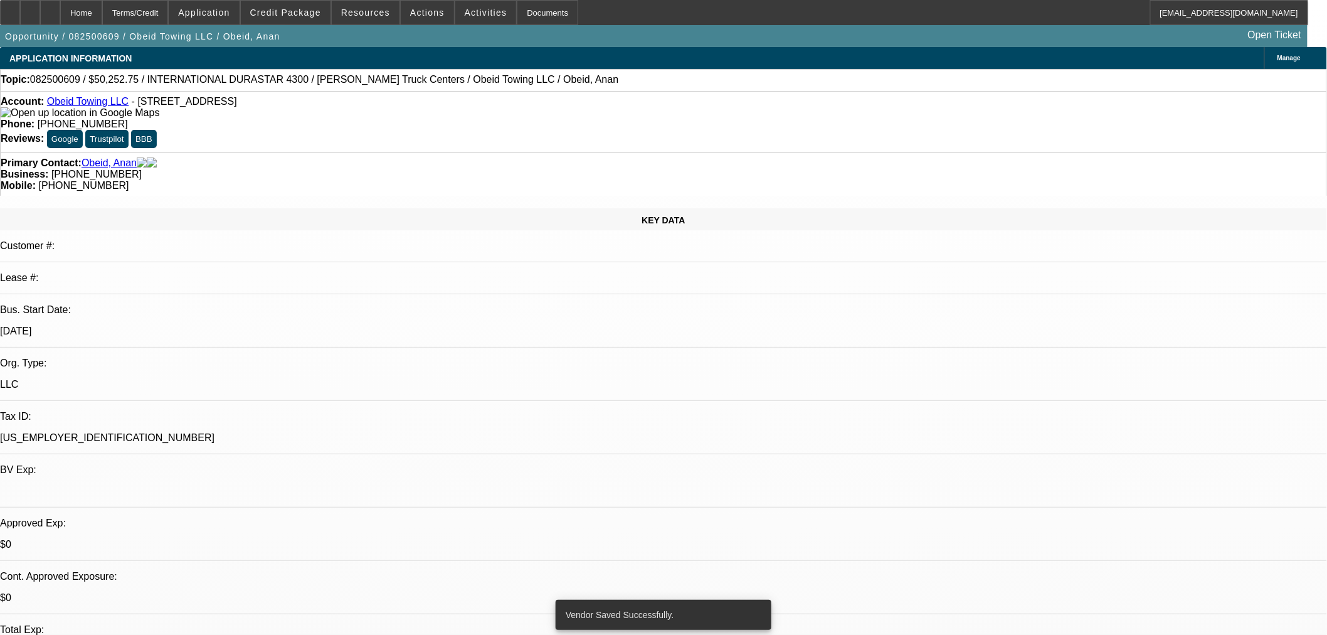
select select "0"
select select "2"
select select "0"
select select "6"
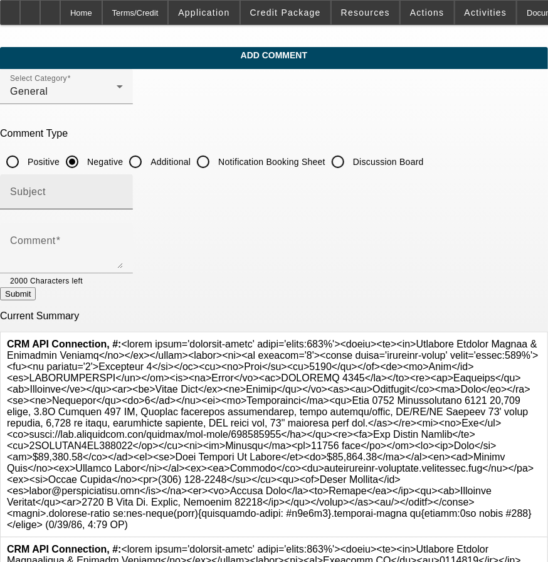
drag, startPoint x: 186, startPoint y: 161, endPoint x: 179, endPoint y: 177, distance: 18.0
click at [148, 161] on input "Additional" at bounding box center [135, 161] width 25 height 25
radio input "true"
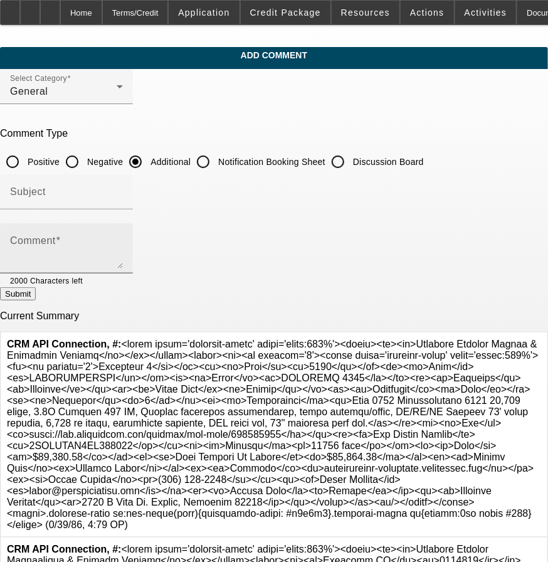
click at [123, 230] on div "Comment" at bounding box center [66, 248] width 113 height 50
paste textarea "PG 100% tow, buy and sell junk cars as scrap. His current truck is getting too …"
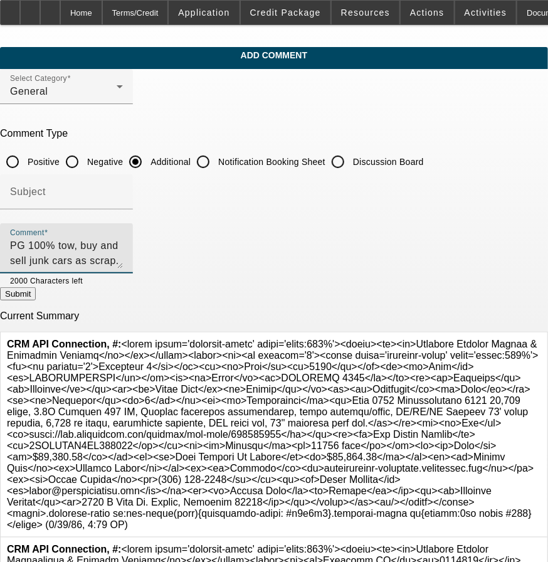
scroll to position [13, 0]
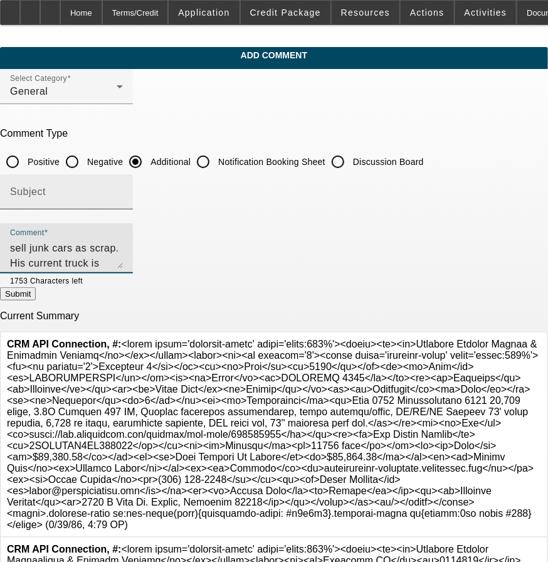
type textarea "PG 100% tow, buy and sell junk cars as scrap. His current truck is getting too …"
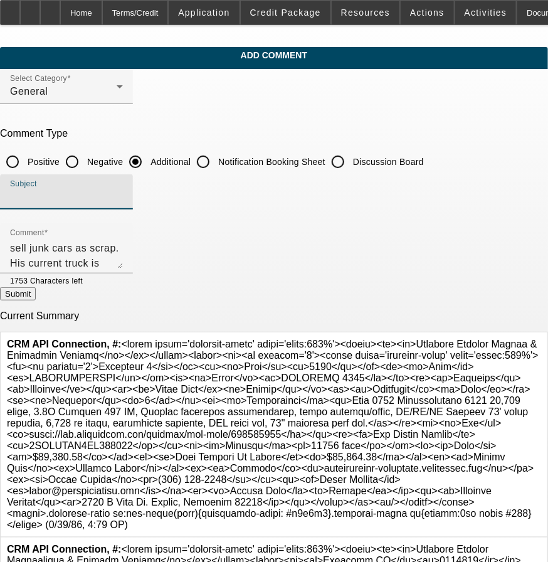
click at [123, 192] on input "Subject" at bounding box center [66, 196] width 113 height 15
type input "Rep's Write up:"
click at [36, 298] on button "Submit" at bounding box center [18, 293] width 36 height 13
radio input "true"
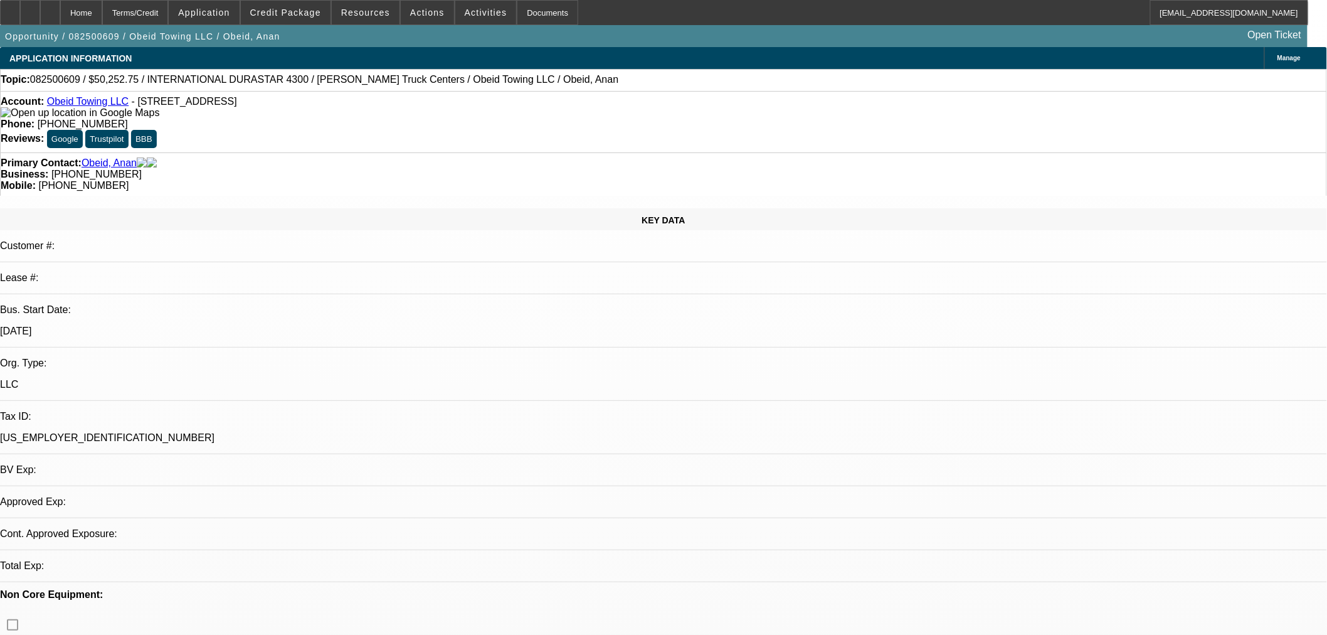
select select "0"
select select "2"
select select "0"
select select "6"
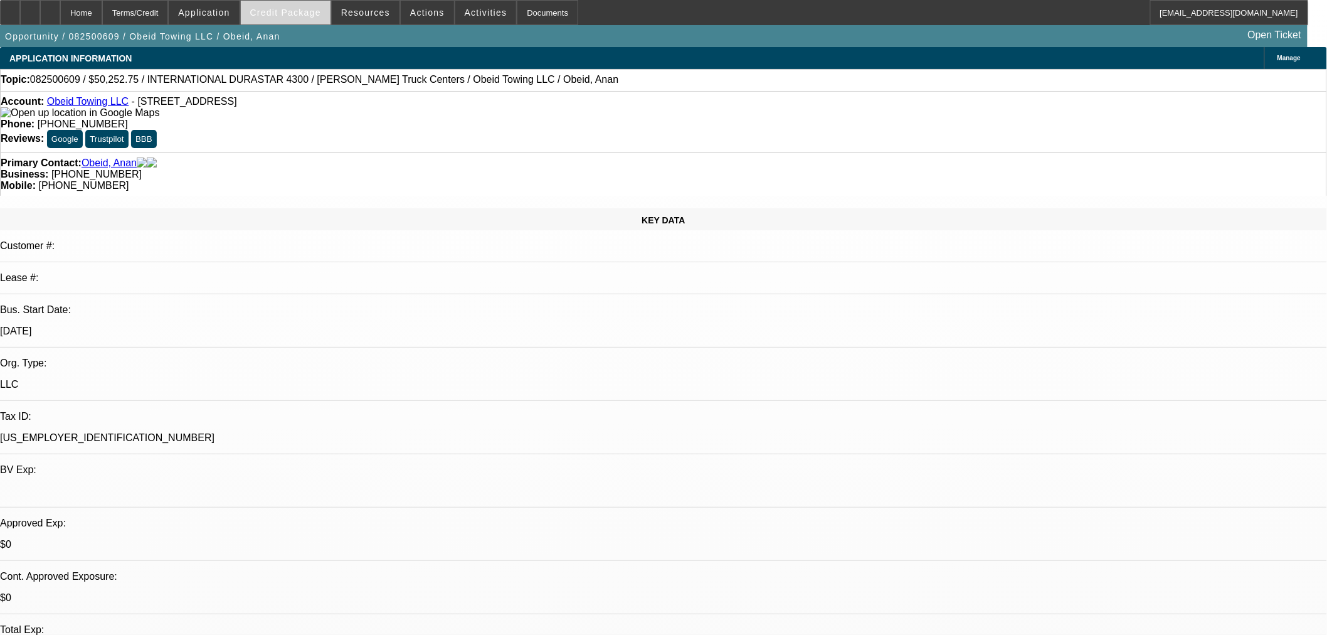
click at [308, 11] on span "Credit Package" at bounding box center [285, 13] width 71 height 10
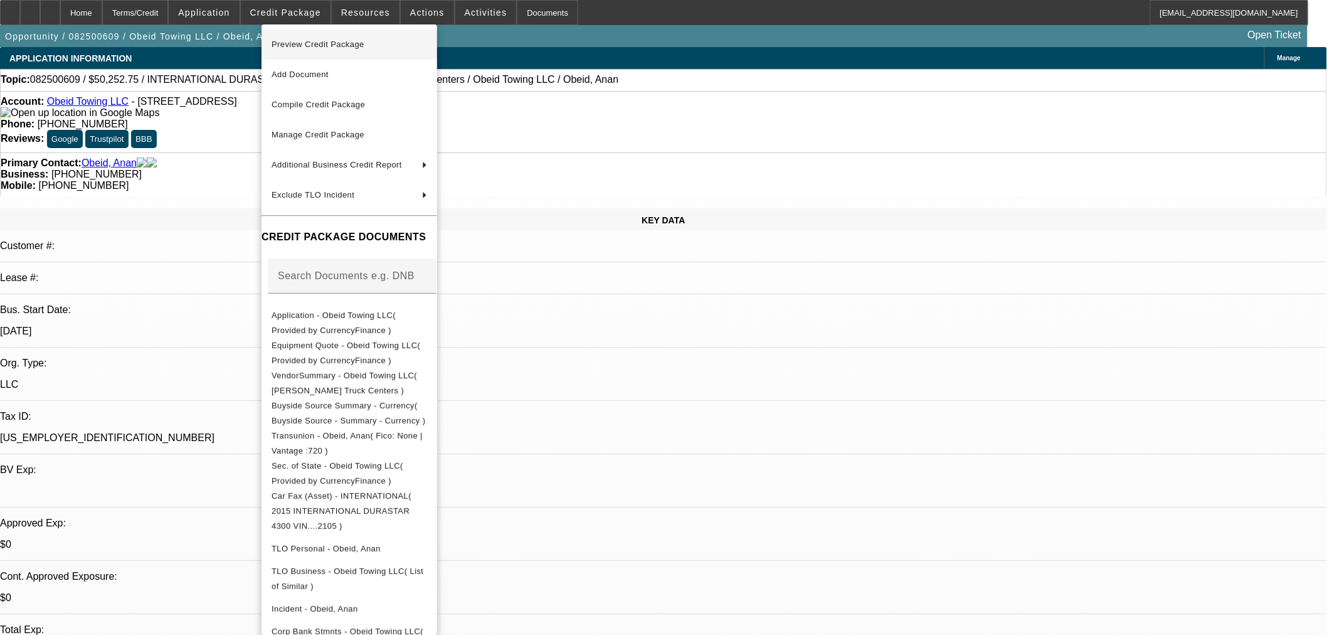
click at [333, 45] on span "Preview Credit Package" at bounding box center [317, 44] width 93 height 9
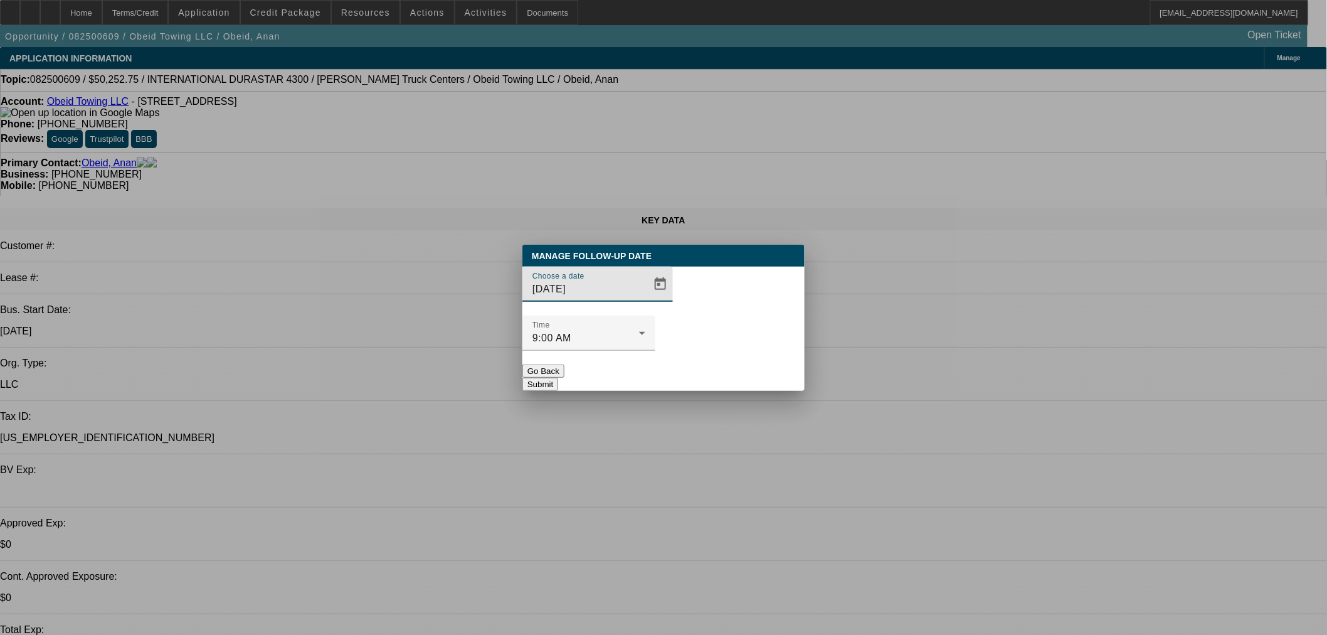
click at [558, 377] on button "Submit" at bounding box center [540, 383] width 36 height 13
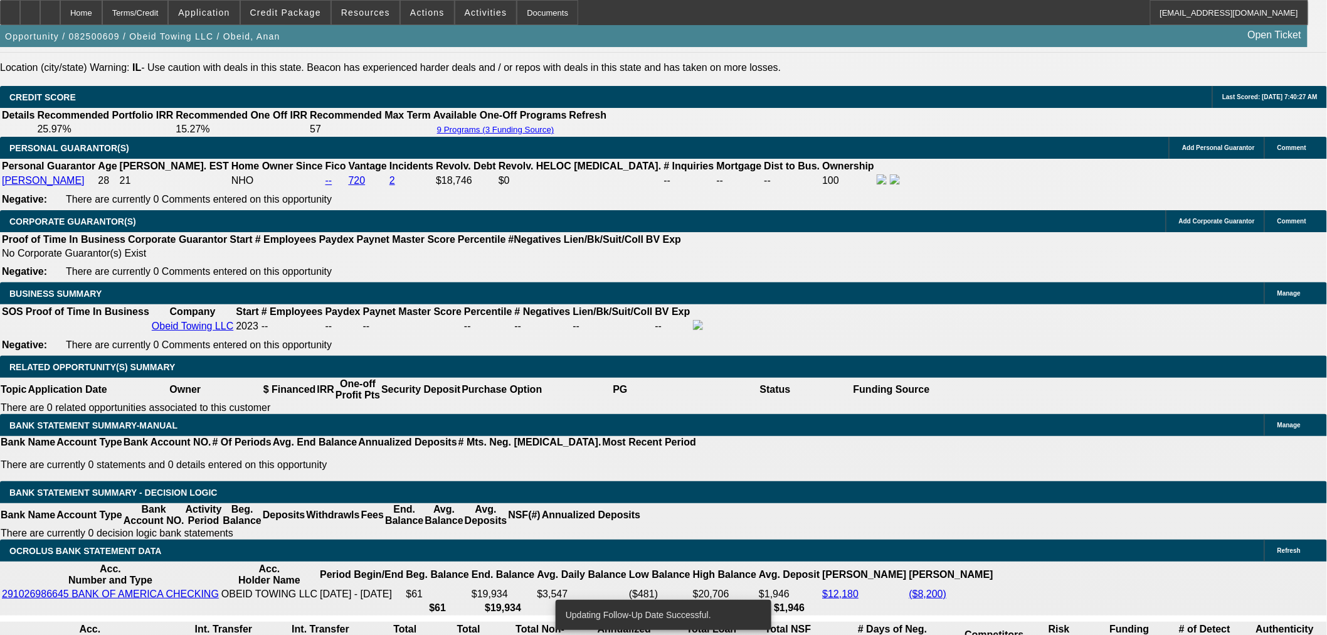
scroll to position [1858, 0]
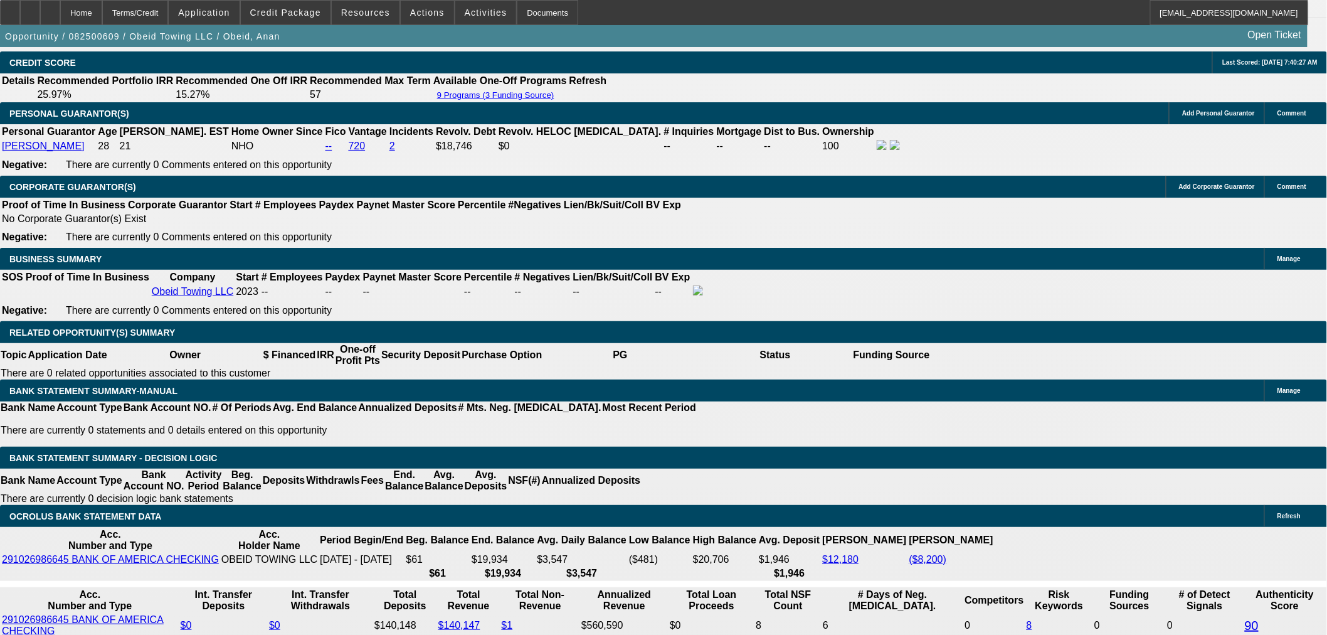
drag, startPoint x: 232, startPoint y: 284, endPoint x: 330, endPoint y: 284, distance: 98.4
type input "1980"
type input "$3,960.00"
type input "UNKNOWN"
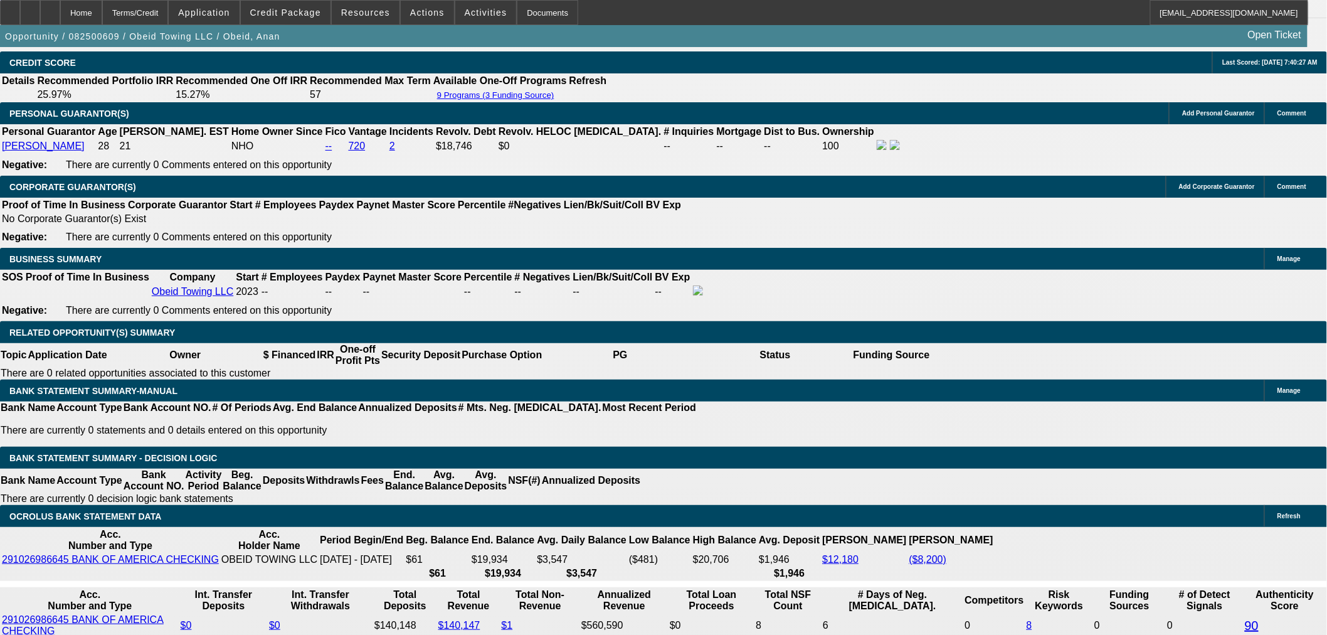
type input "24.3"
type input "$1,980.00"
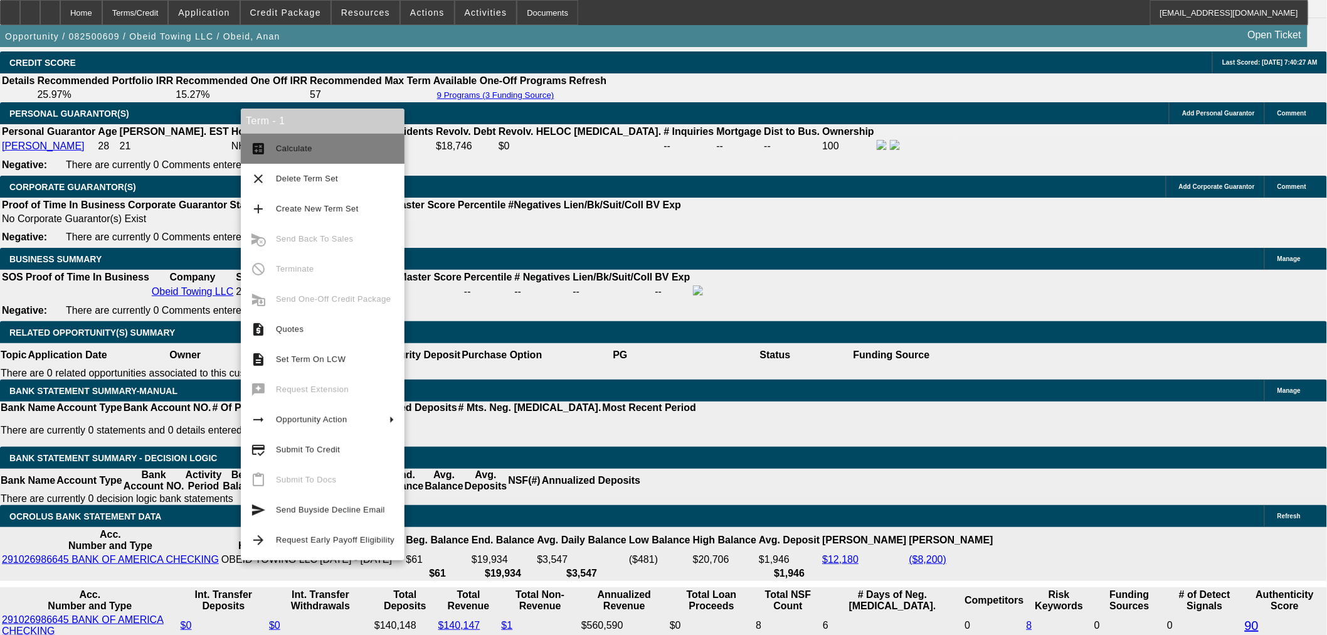
click at [285, 144] on span "Calculate" at bounding box center [294, 148] width 36 height 9
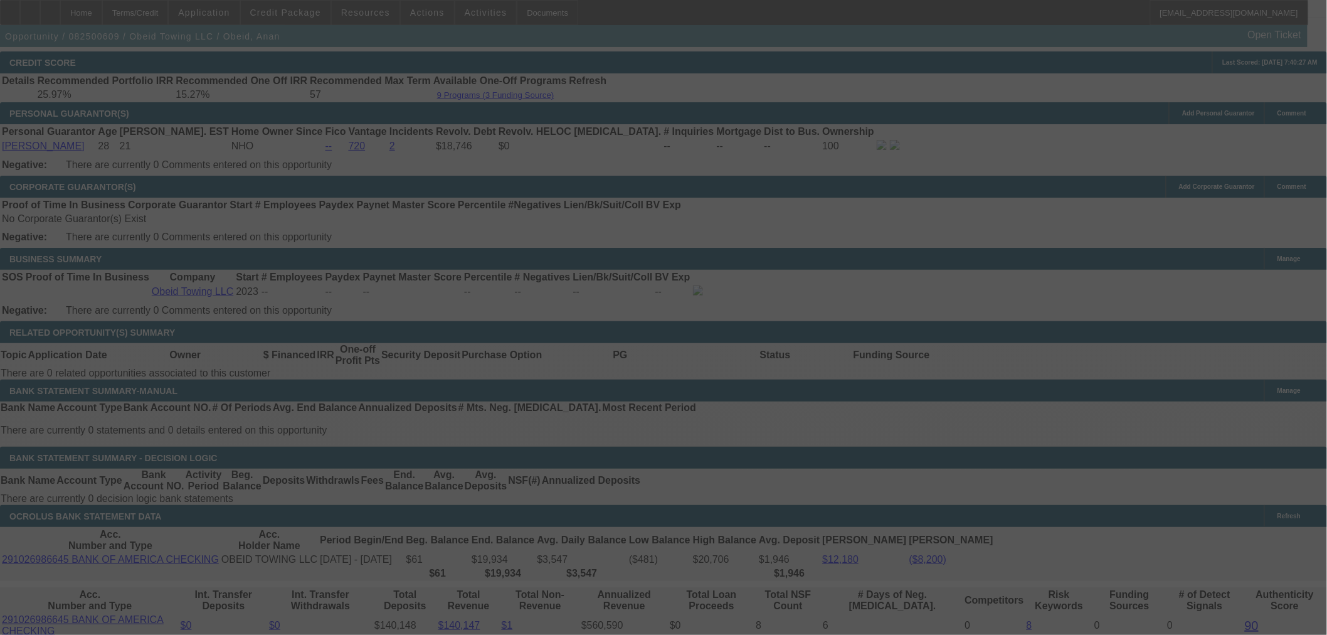
select select "0"
select select "2"
select select "0"
select select "6"
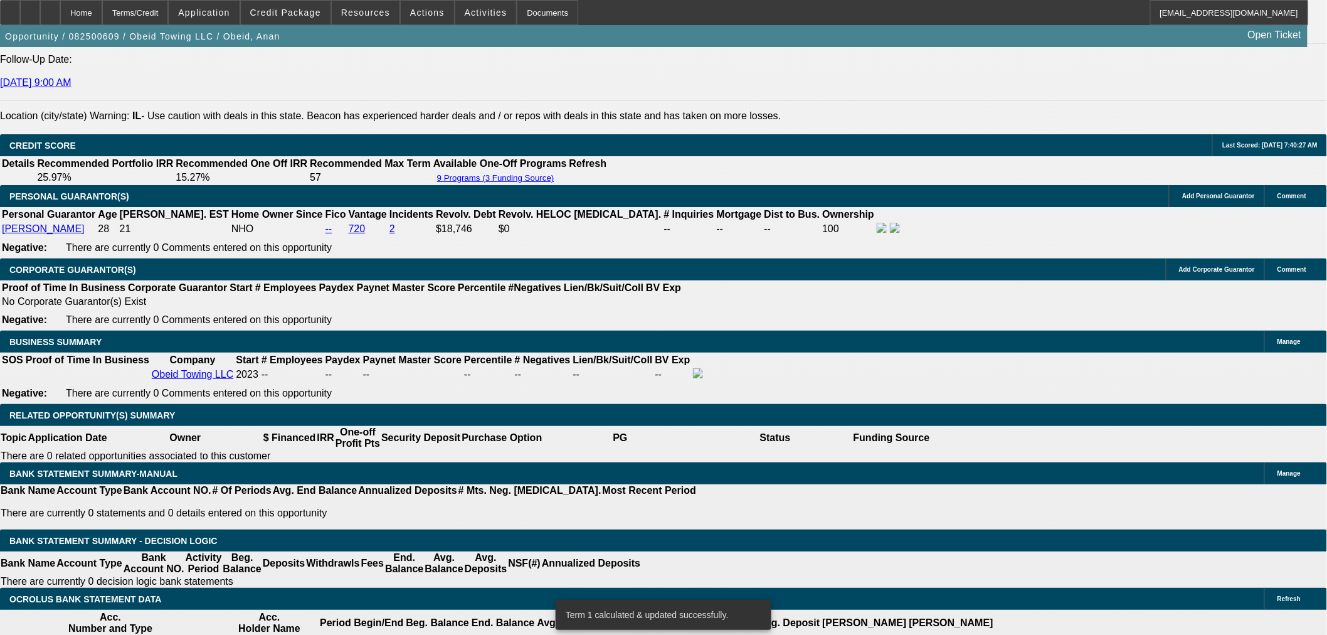
scroll to position [1741, 0]
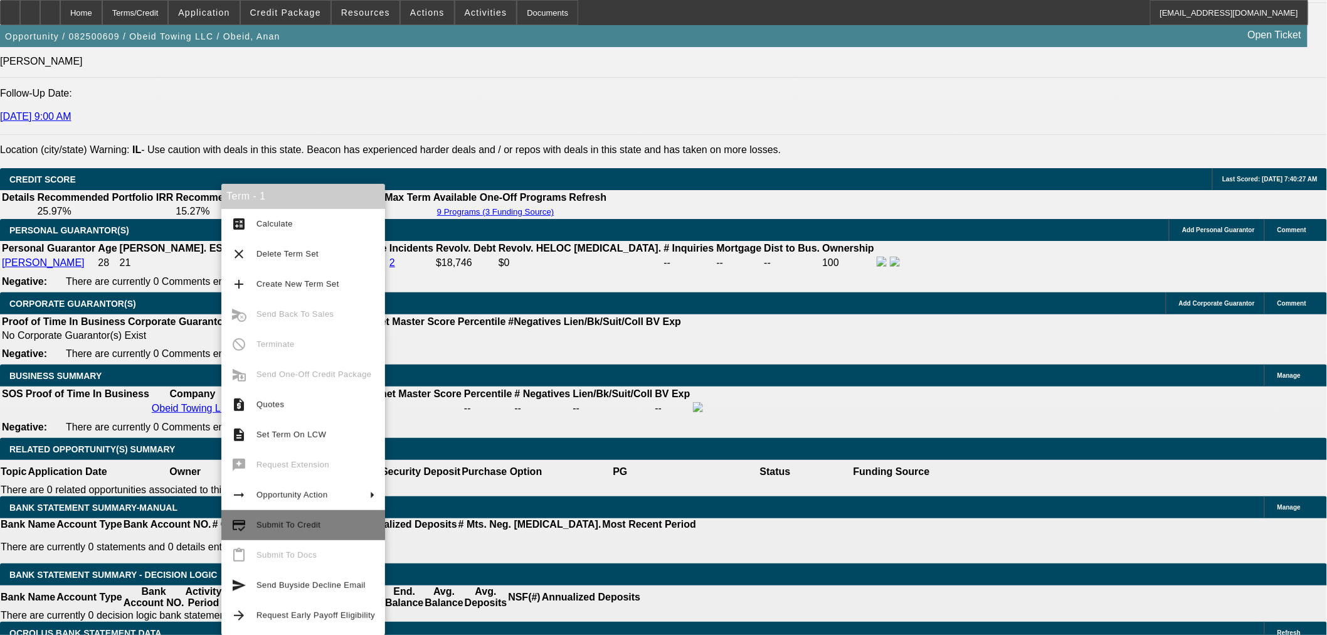
click at [329, 530] on span "Submit To Credit" at bounding box center [315, 524] width 119 height 15
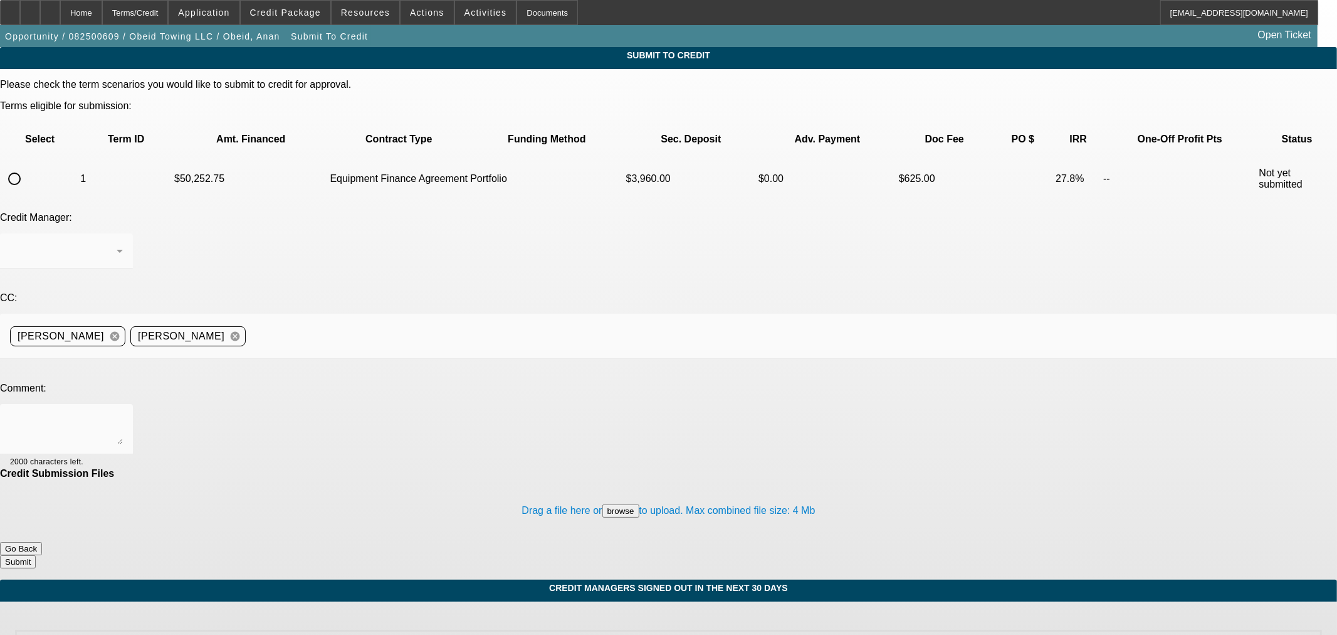
click at [27, 166] on input "radio" at bounding box center [14, 178] width 25 height 25
radio input "true"
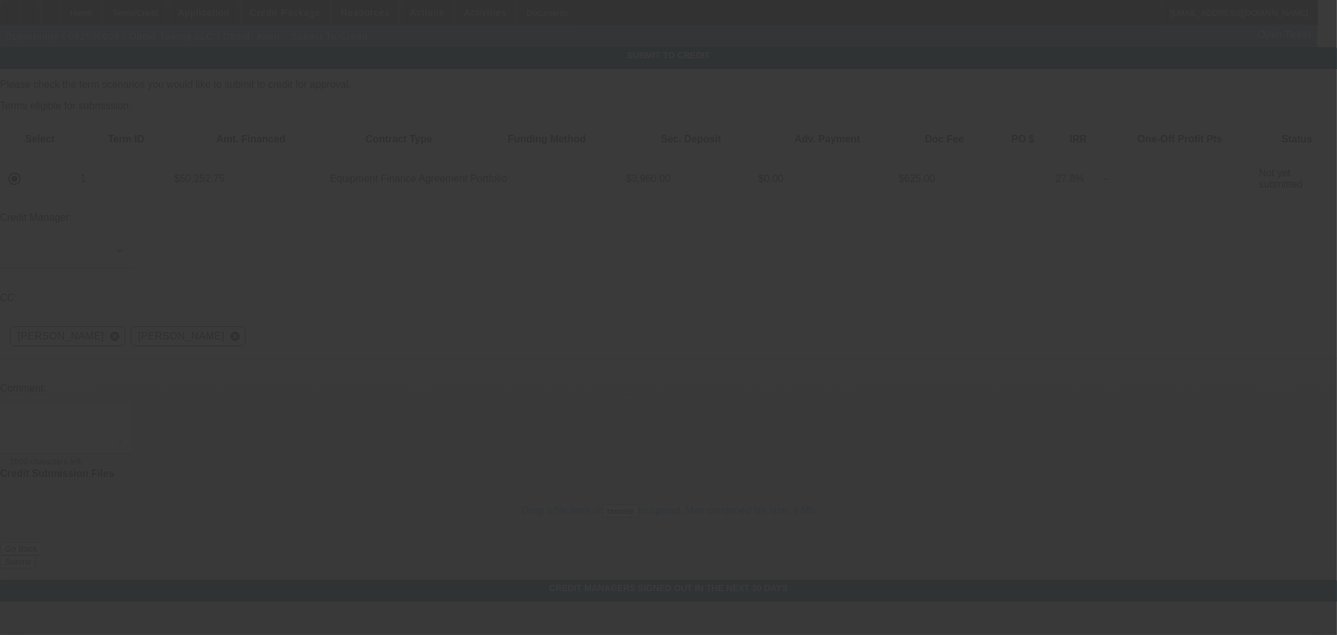
click at [292, 180] on div at bounding box center [668, 317] width 1337 height 635
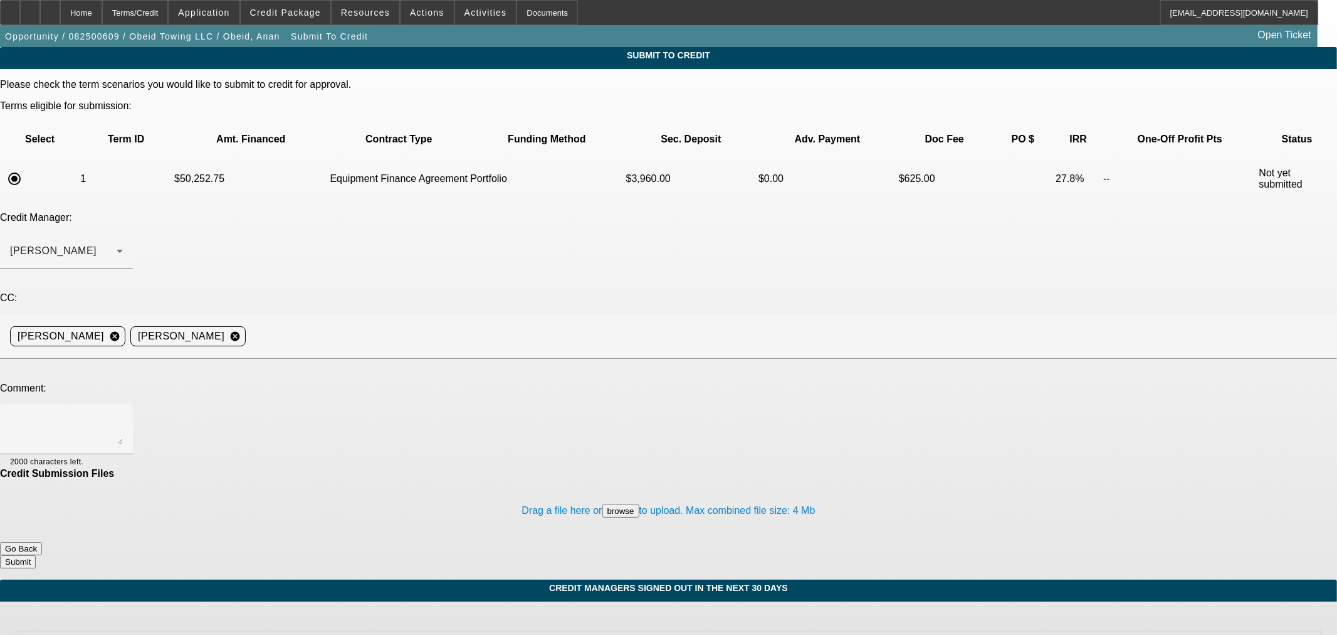
click at [117, 243] on div "[PERSON_NAME]" at bounding box center [63, 250] width 107 height 15
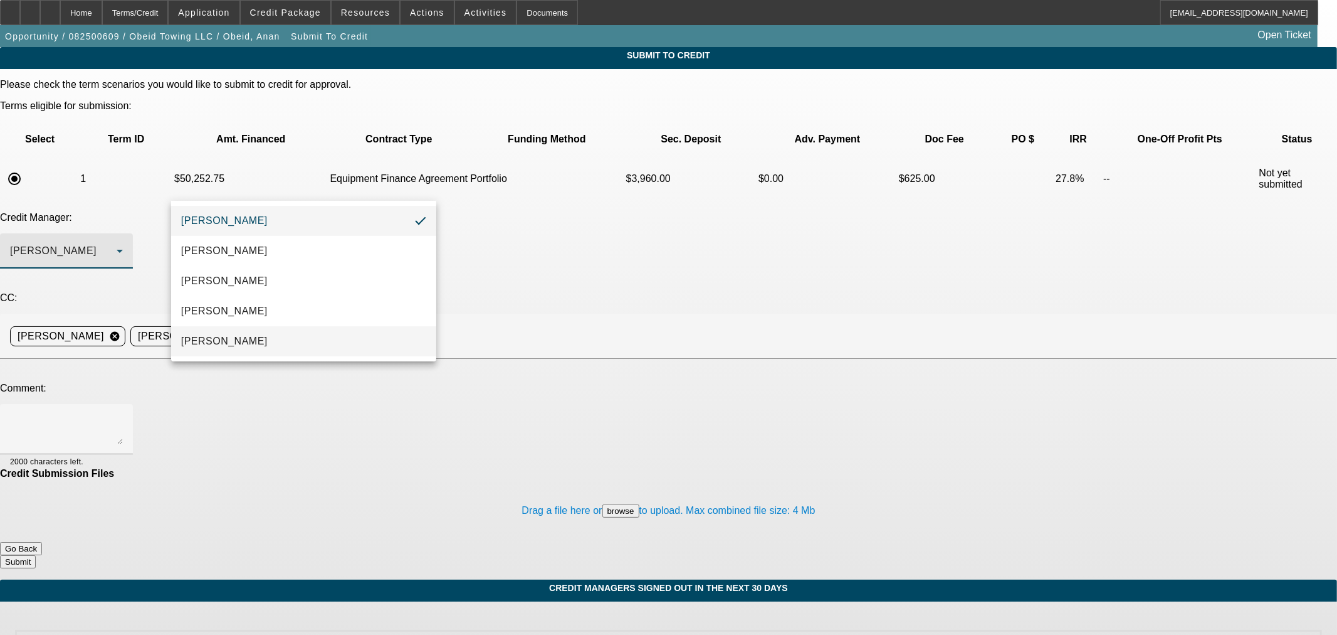
click at [284, 341] on mat-option "[PERSON_NAME]" at bounding box center [303, 341] width 265 height 30
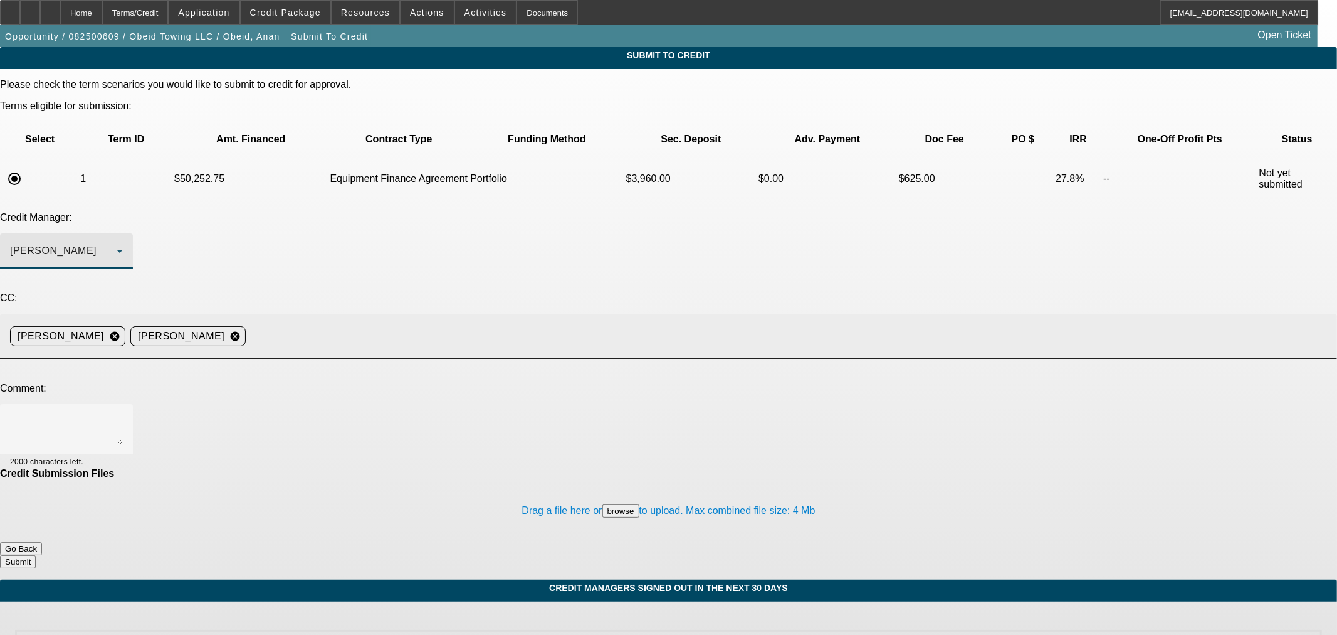
click at [442, 324] on input at bounding box center [787, 336] width 1072 height 25
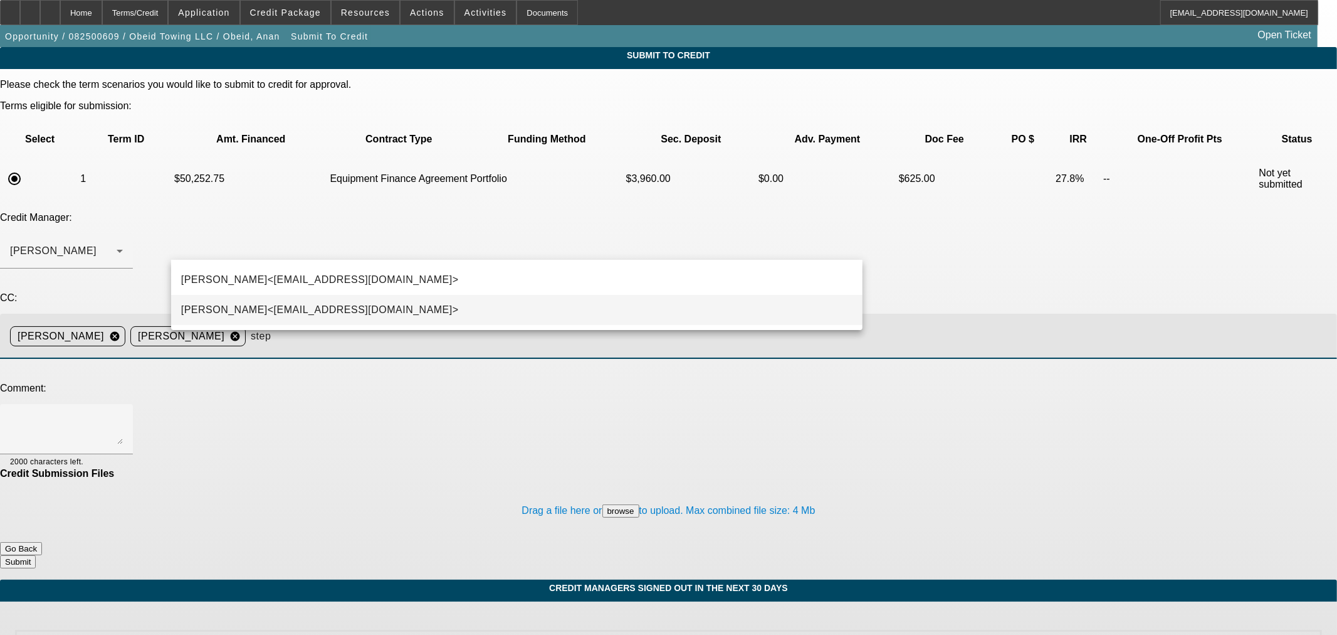
type input "step"
click at [364, 306] on span "[PERSON_NAME]<[EMAIL_ADDRESS][DOMAIN_NAME]>" at bounding box center [320, 309] width 278 height 15
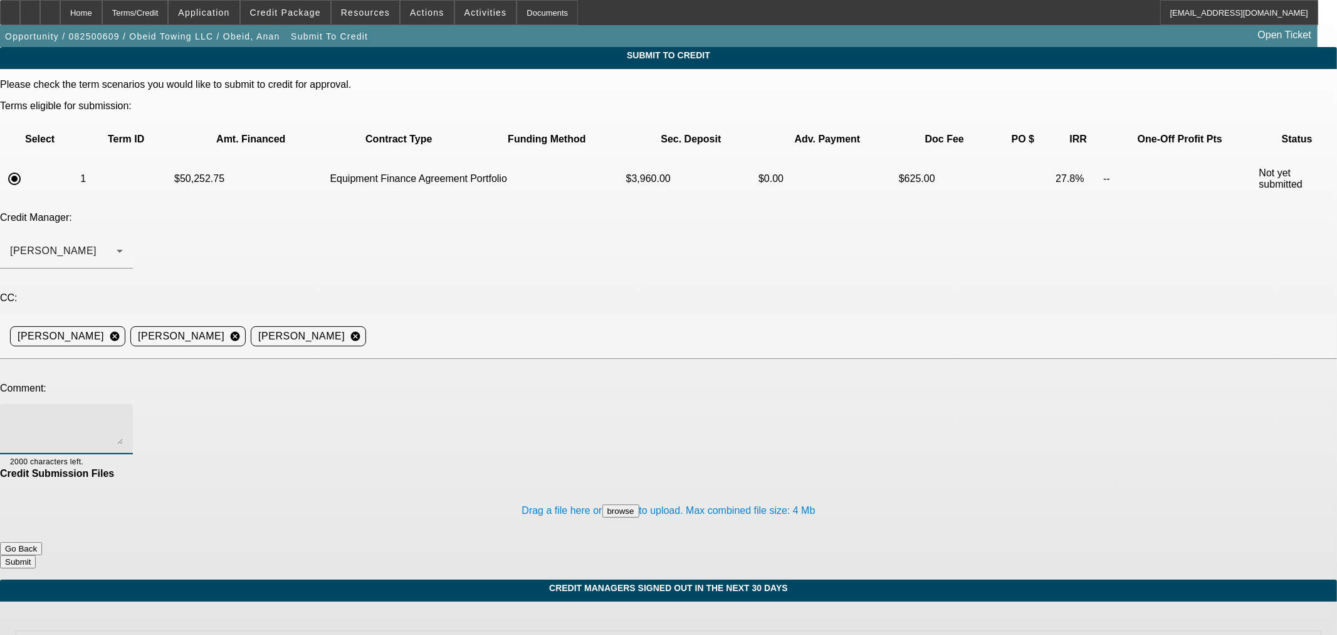
click at [123, 414] on textarea at bounding box center [66, 429] width 113 height 30
type textarea "BUYSIDE SUBMISSION CURRENCY - [PERSON_NAME], please review this tow truck purch…"
click at [102, 7] on div "Home" at bounding box center [81, 12] width 42 height 25
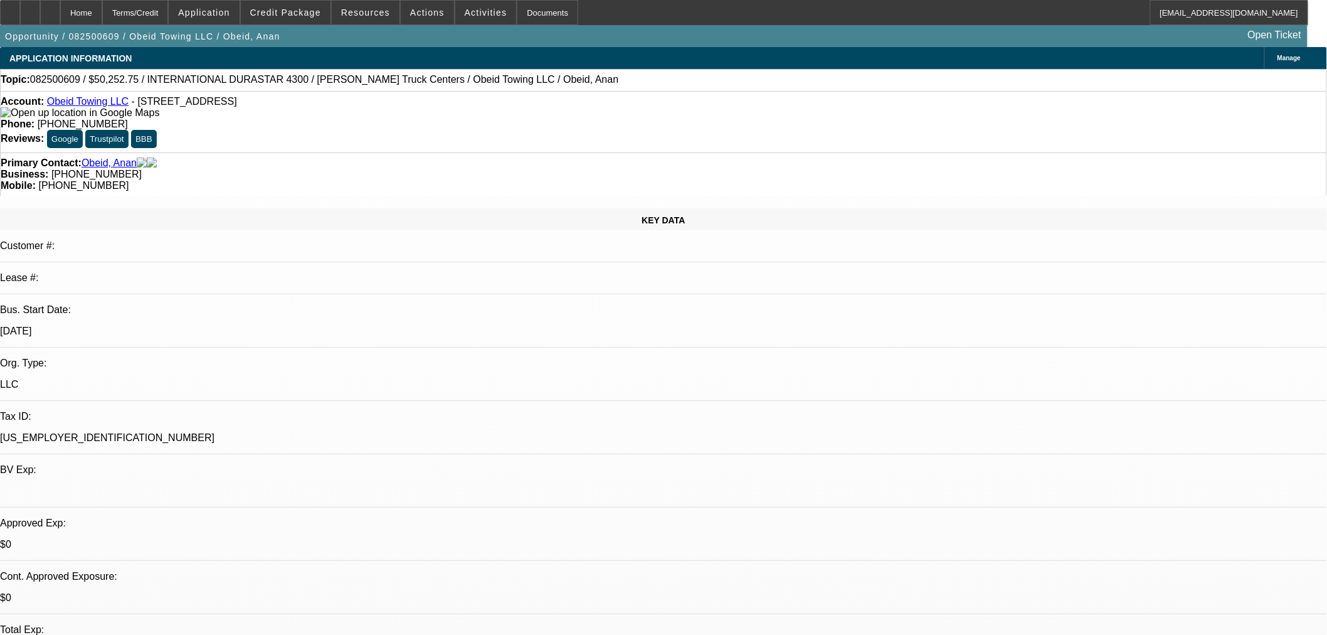
select select "0"
select select "2"
select select "0"
select select "6"
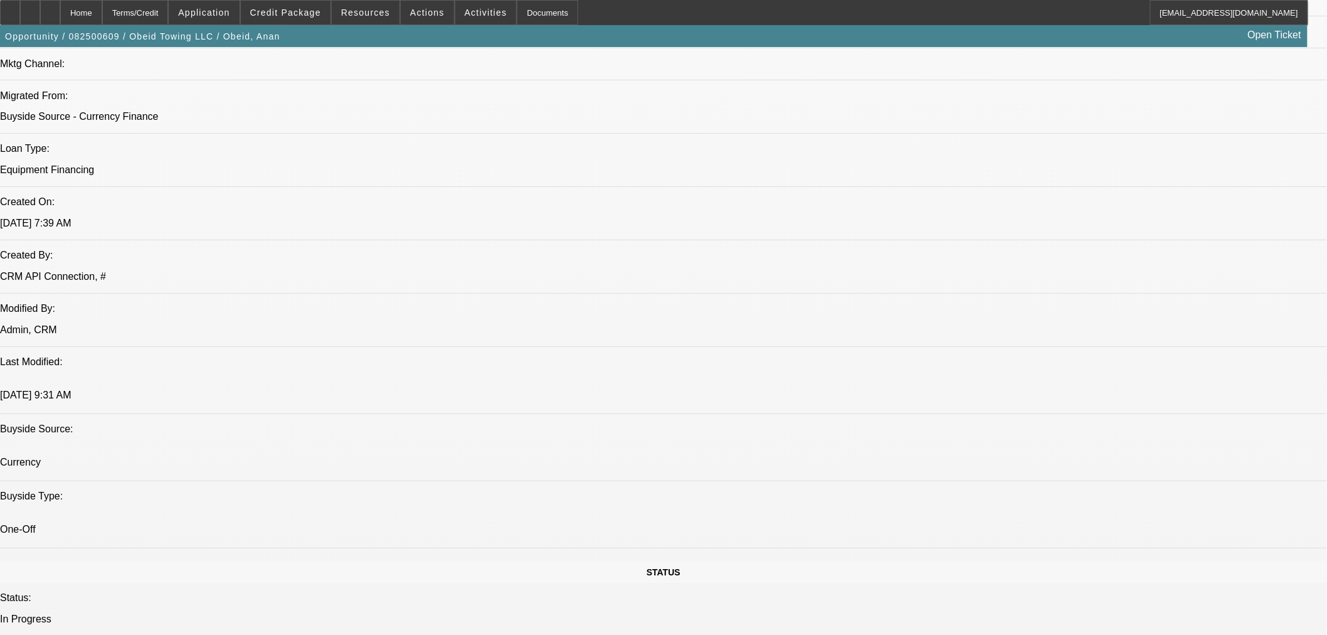
scroll to position [929, 0]
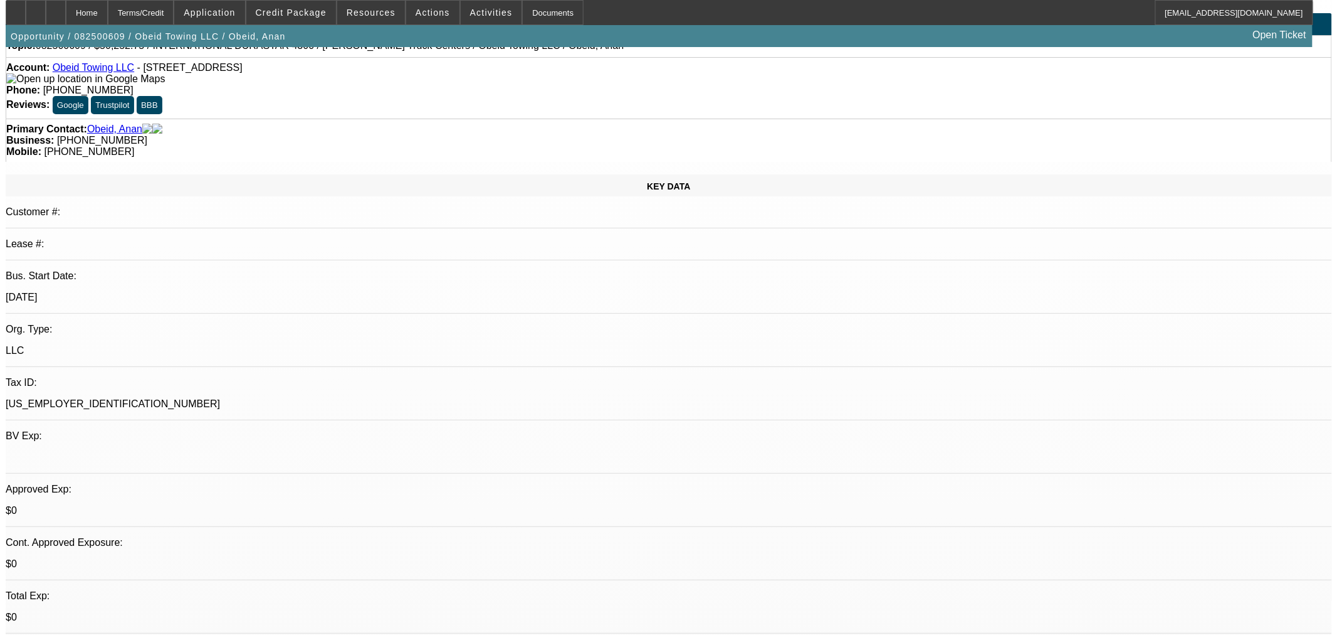
scroll to position [0, 0]
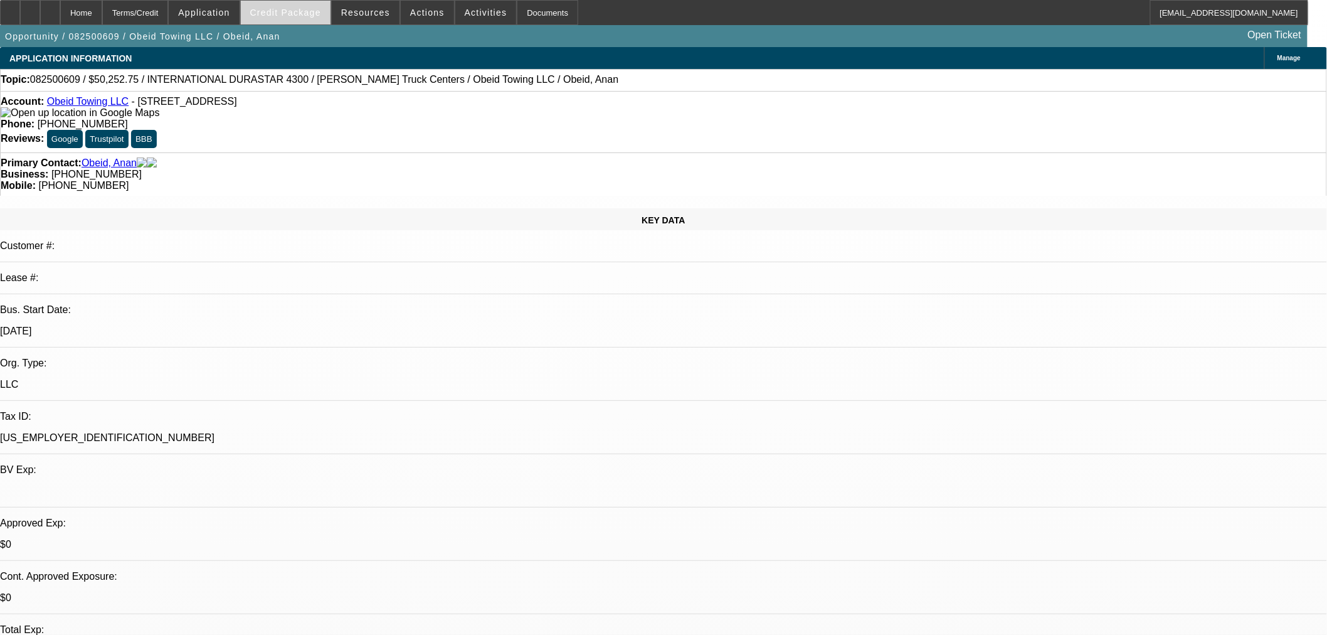
click at [302, 16] on span "Credit Package" at bounding box center [285, 13] width 71 height 10
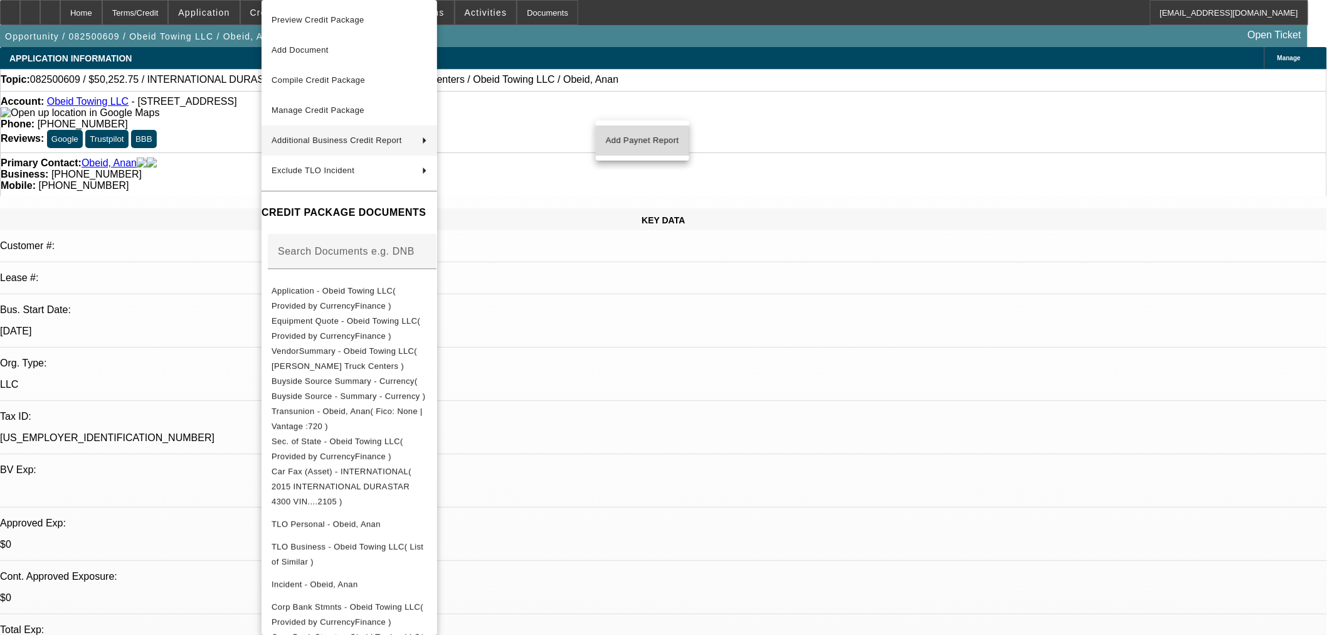
click at [610, 143] on span "Add Paynet Report" at bounding box center [642, 140] width 73 height 15
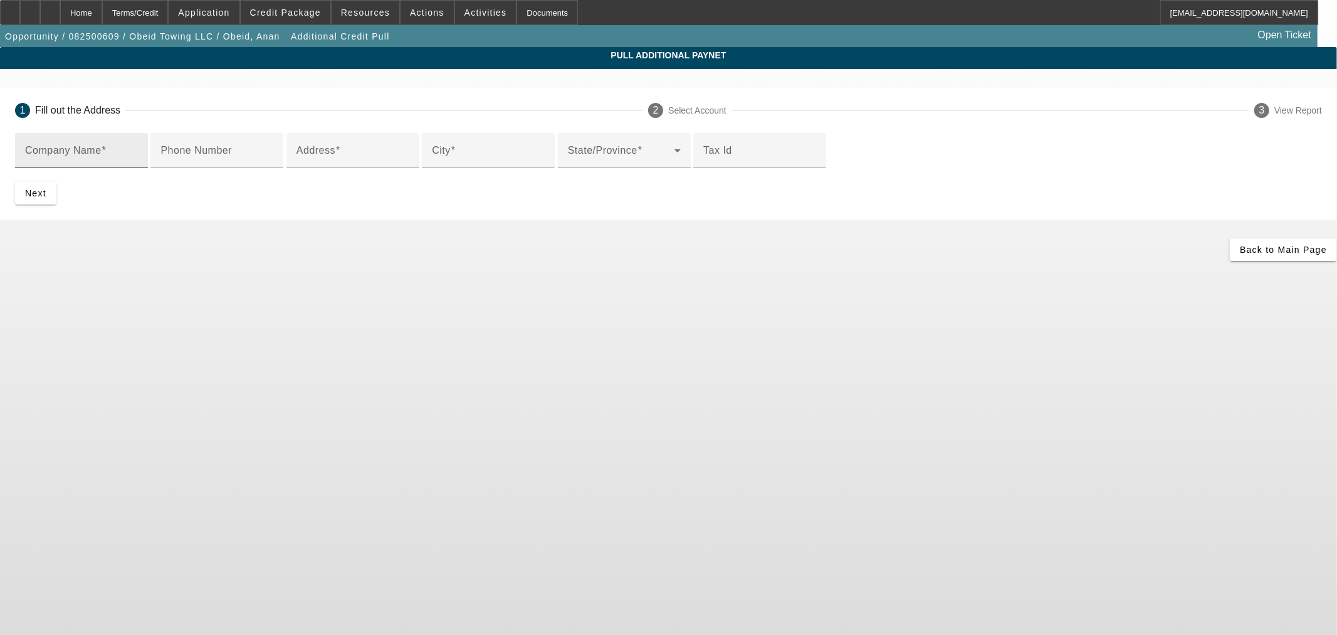
click at [138, 163] on input "Company Name" at bounding box center [81, 155] width 113 height 15
paste input "[PERSON_NAME] TRUCK SALES, INC."
type input "[PERSON_NAME] TRUCK SALES, INC."
click at [409, 163] on input "Address" at bounding box center [353, 155] width 113 height 15
paste input "[STREET_ADDRESS]"
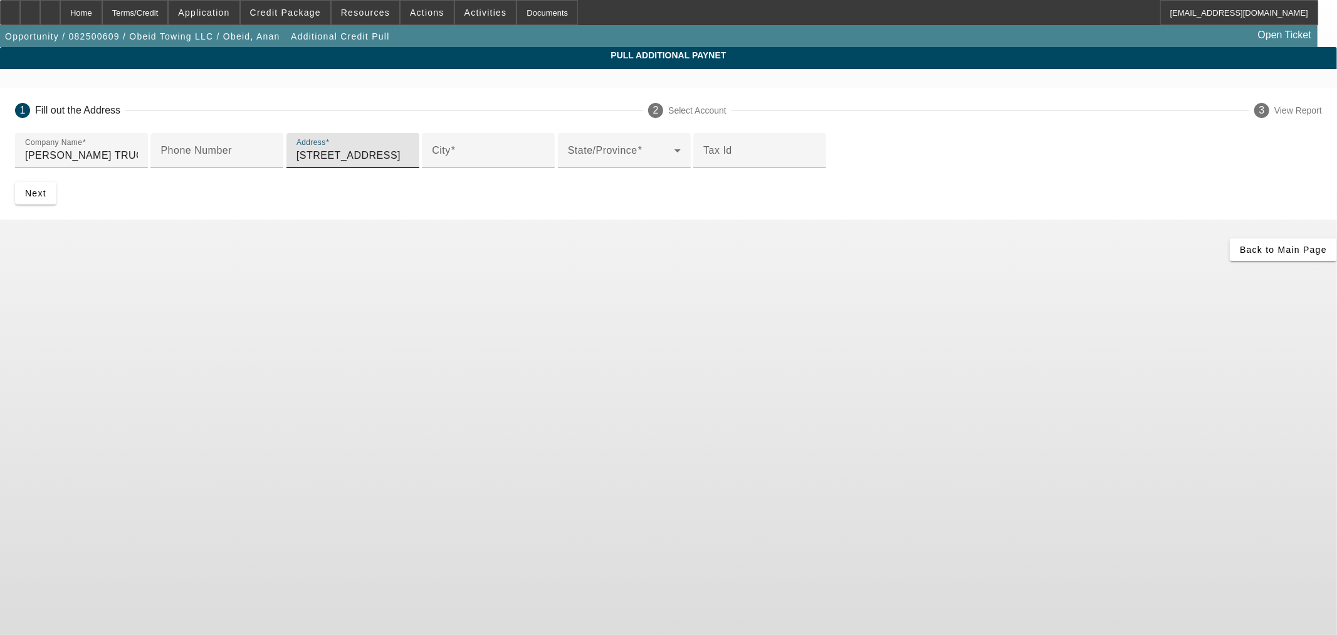
drag, startPoint x: 409, startPoint y: 252, endPoint x: 427, endPoint y: 255, distance: 17.7
click at [409, 163] on input "[STREET_ADDRESS]" at bounding box center [353, 155] width 113 height 15
type input "[STREET_ADDRESS]"
click at [432, 163] on input "City" at bounding box center [488, 155] width 113 height 15
paste input "Aurora"
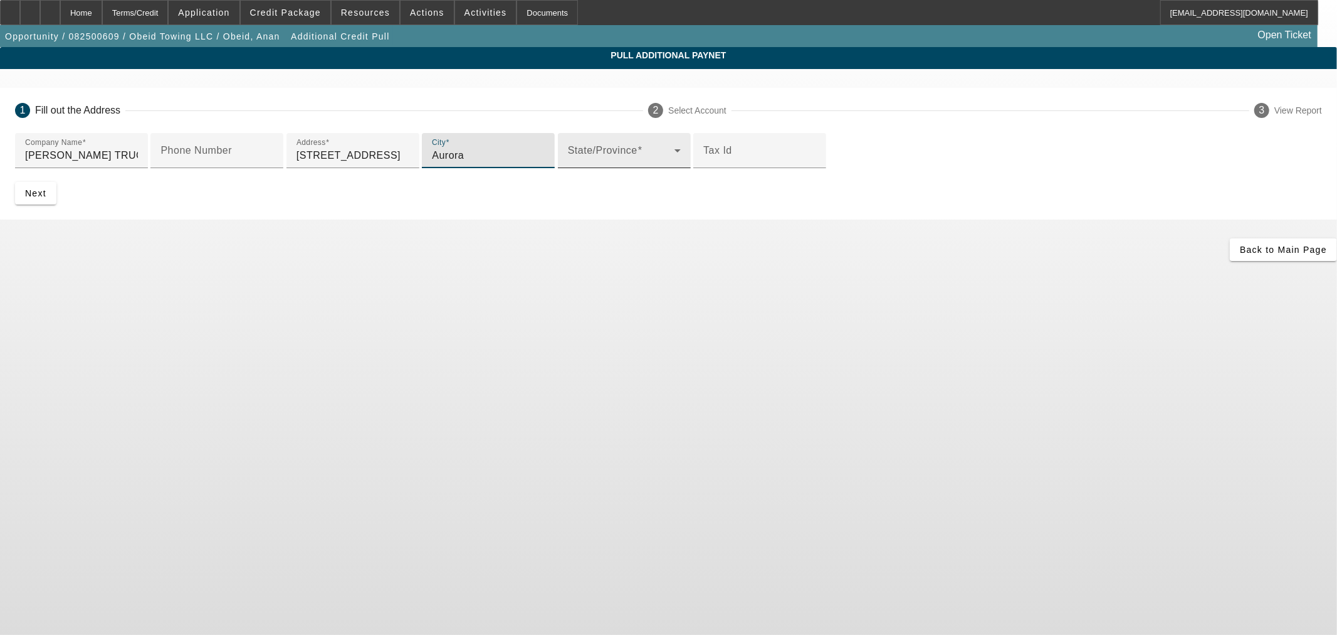
type input "Aurora"
click at [568, 168] on div "State/Province" at bounding box center [624, 150] width 113 height 35
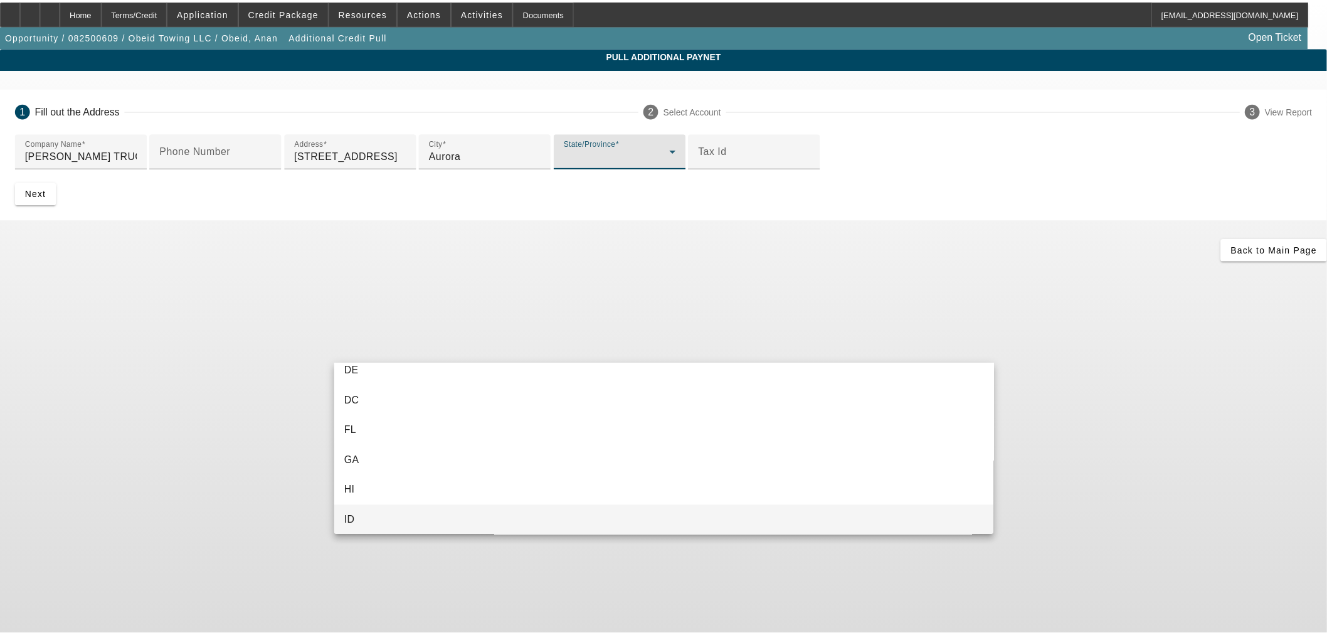
scroll to position [254, 0]
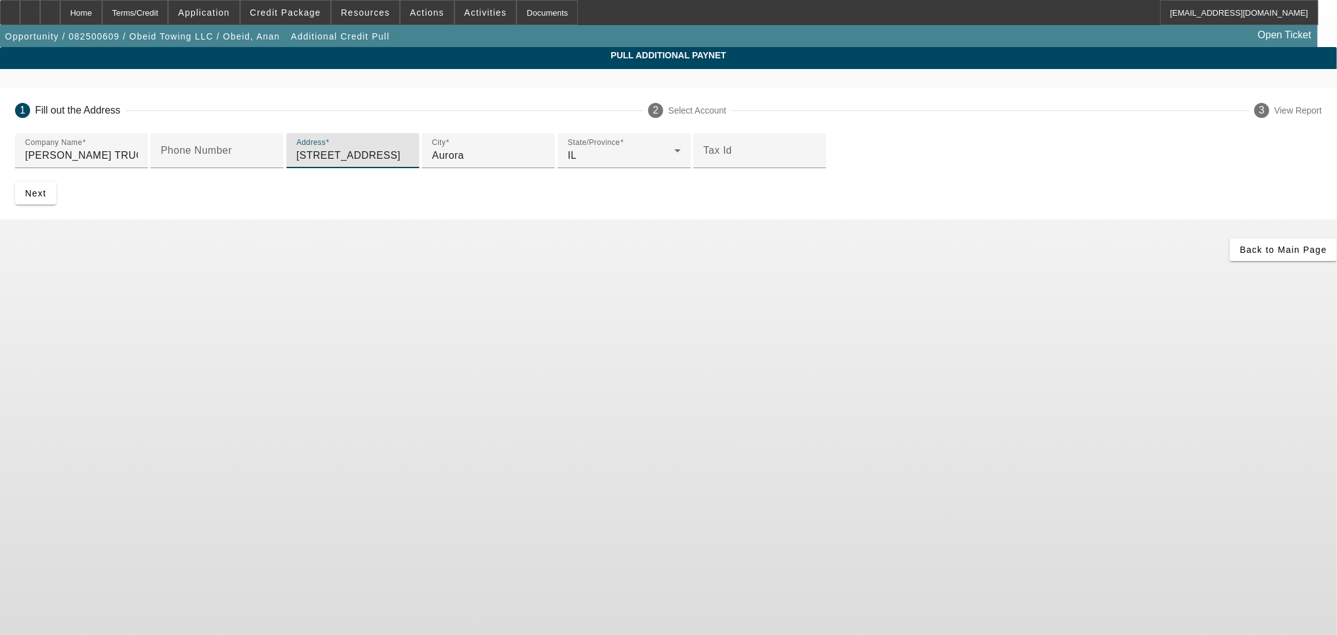
drag, startPoint x: 400, startPoint y: 254, endPoint x: 540, endPoint y: 254, distance: 140.4
click at [409, 163] on input "[STREET_ADDRESS]" at bounding box center [353, 155] width 113 height 15
type input "[STREET_ADDRESS]"
click at [273, 163] on input "Phone Number" at bounding box center [217, 155] width 113 height 15
paste input "[PHONE_NUMBER]"
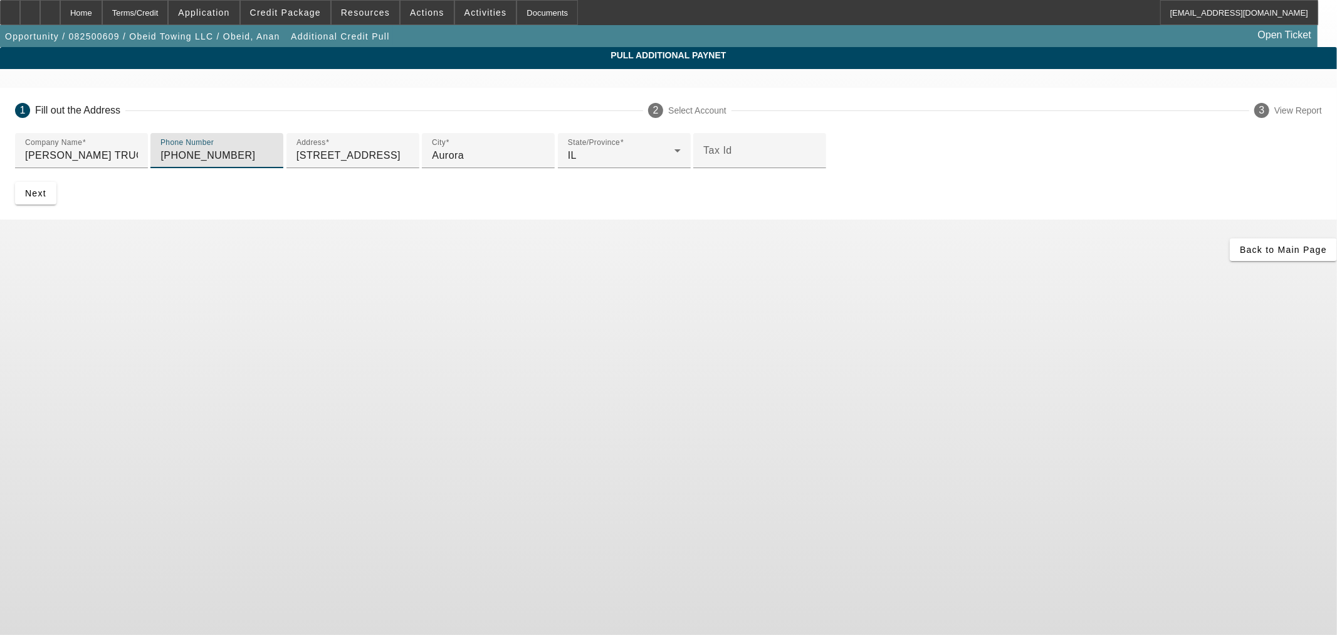
click at [273, 163] on input "[PHONE_NUMBER]" at bounding box center [217, 155] width 113 height 15
type input "[PHONE_NUMBER]"
click at [46, 198] on span "Next" at bounding box center [35, 193] width 21 height 10
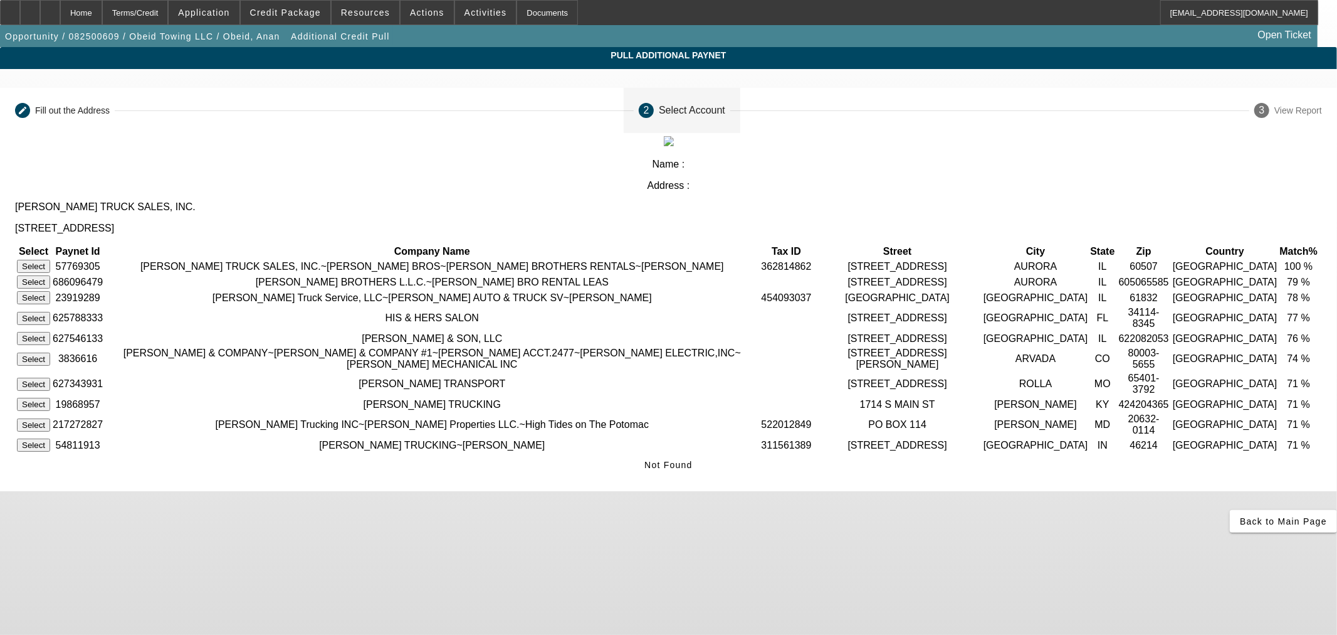
click at [50, 260] on button "Select" at bounding box center [33, 266] width 33 height 13
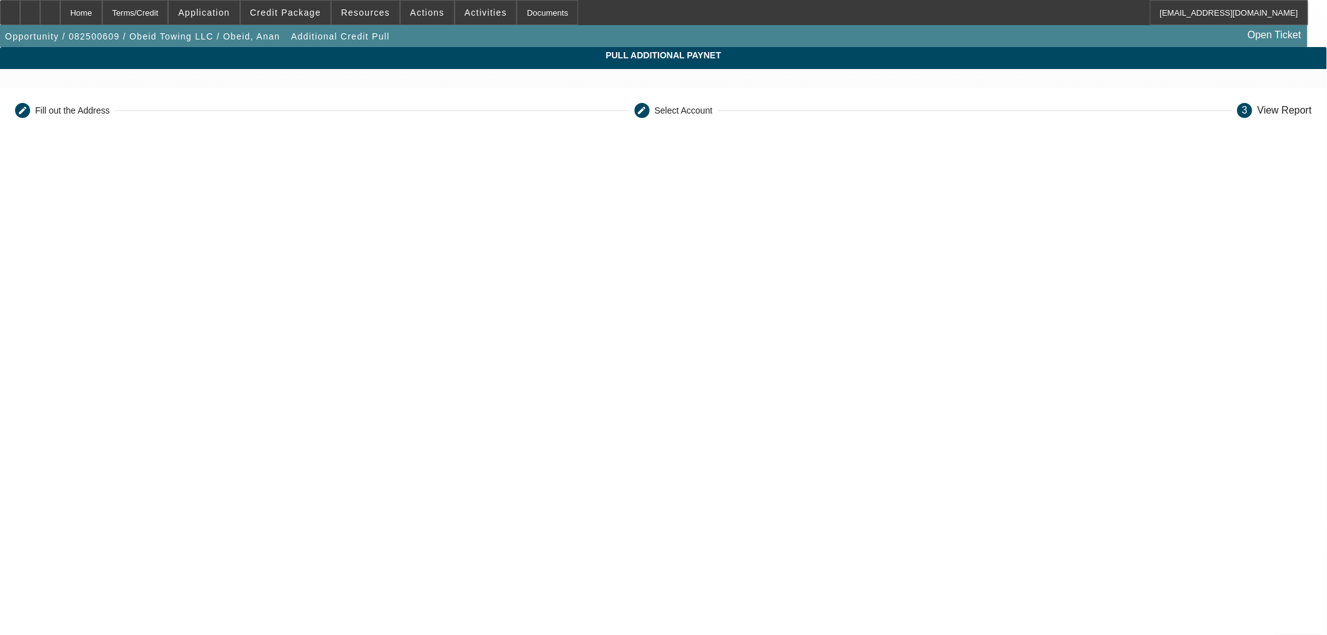
scroll to position [216, 0]
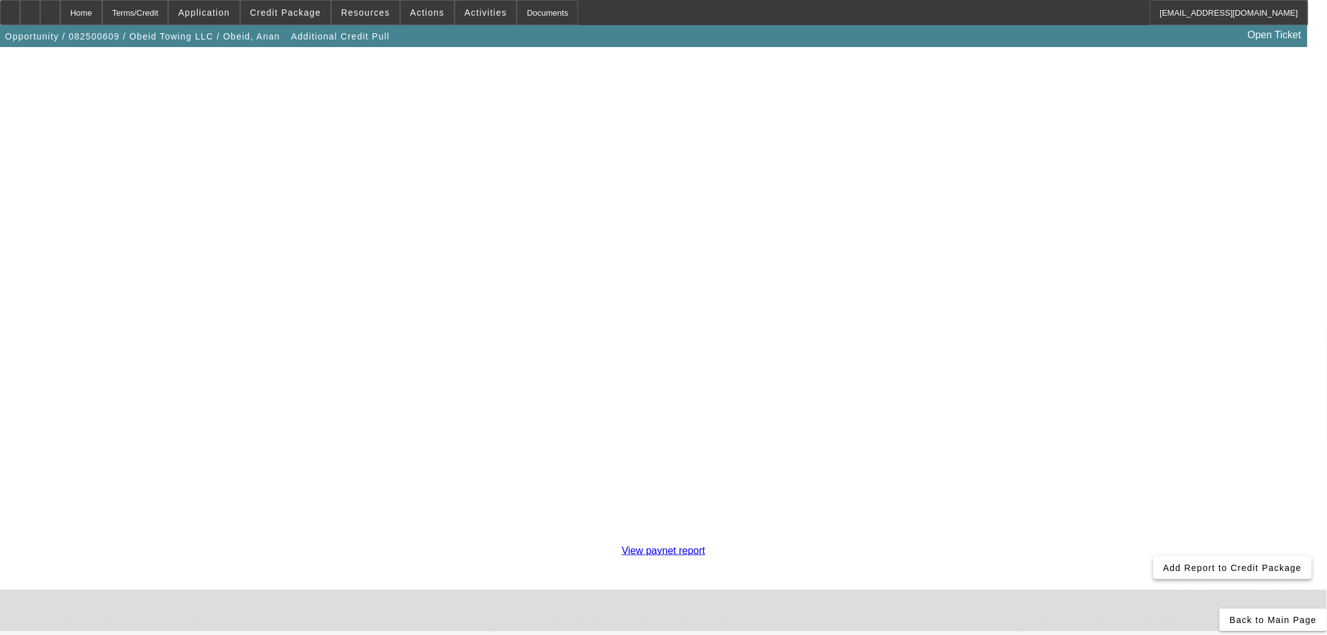
drag, startPoint x: 924, startPoint y: 549, endPoint x: 1068, endPoint y: 554, distance: 144.3
click at [1153, 552] on span at bounding box center [1232, 567] width 159 height 30
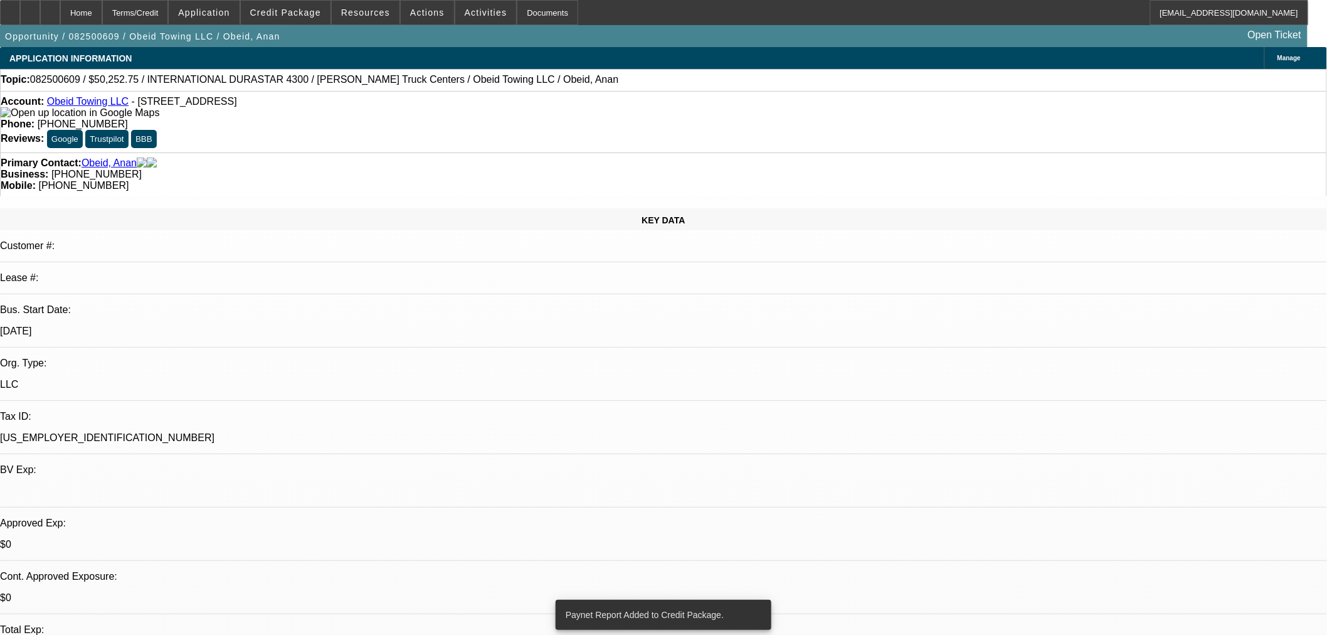
select select "0"
select select "2"
select select "0"
select select "6"
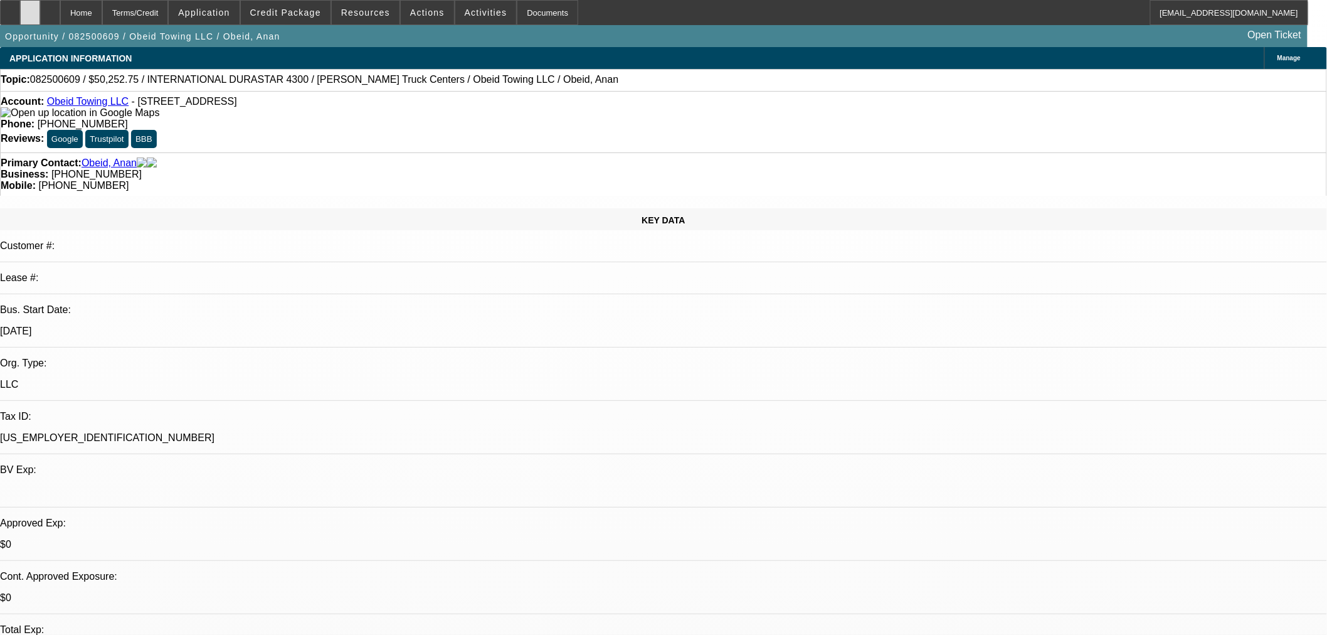
click at [30, 8] on icon at bounding box center [30, 8] width 0 height 0
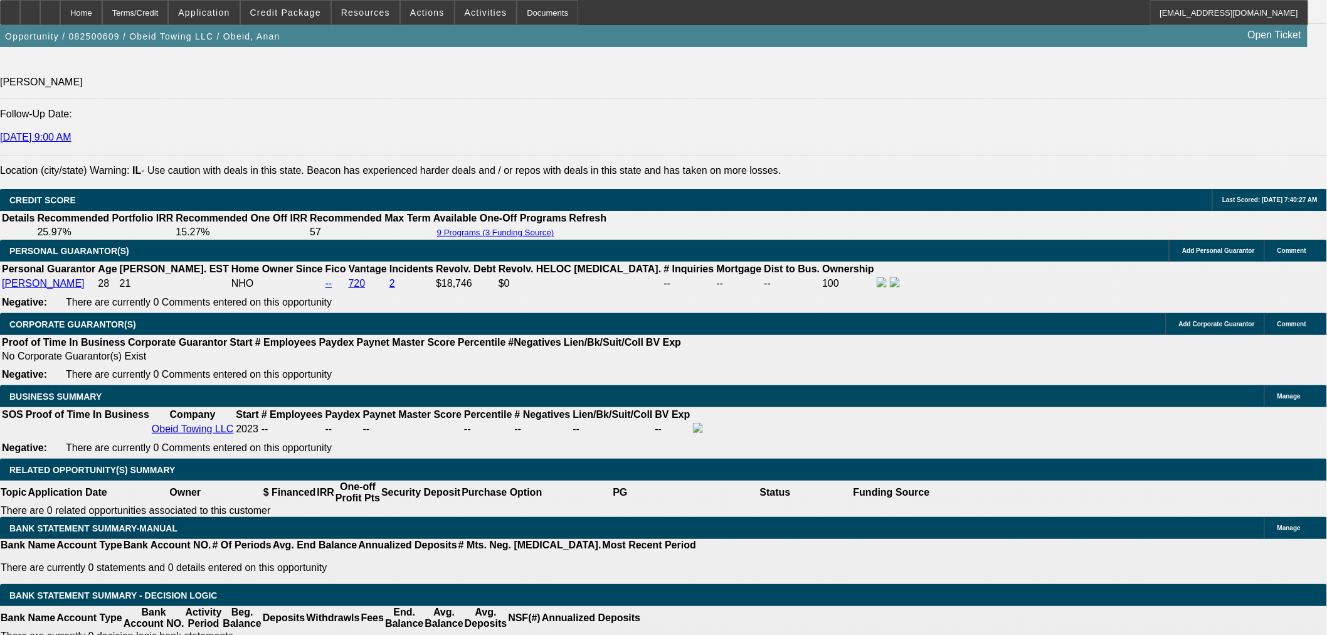
scroll to position [1973, 0]
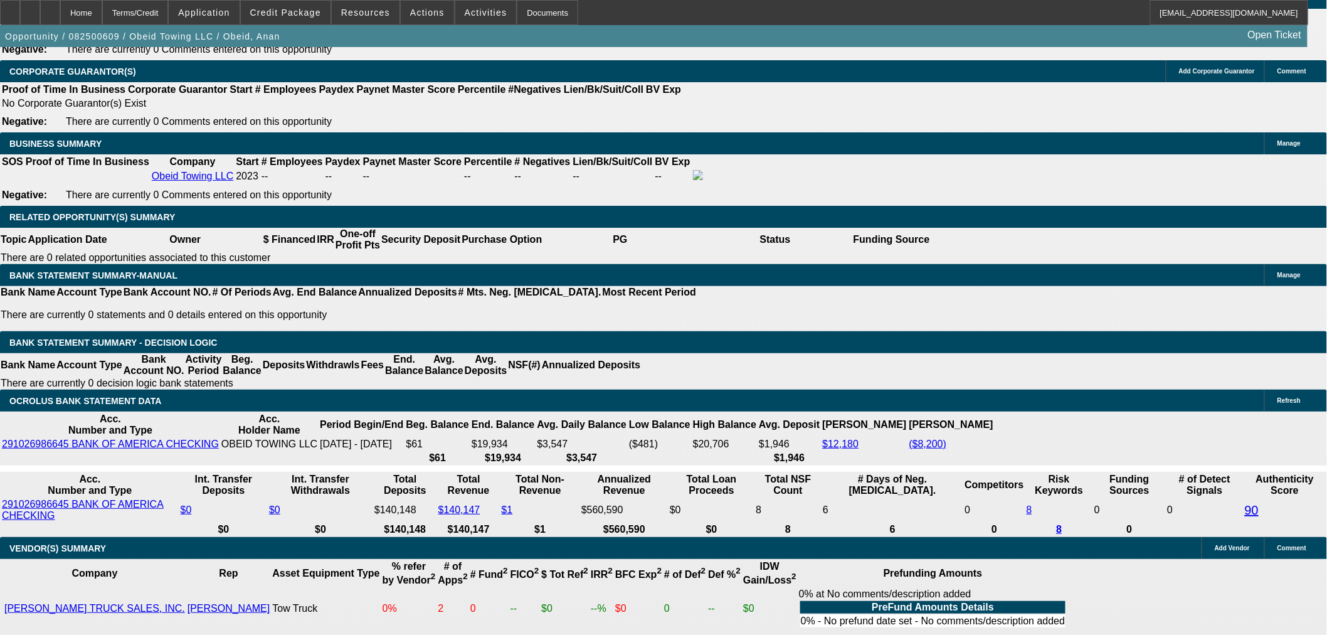
drag, startPoint x: 295, startPoint y: 196, endPoint x: 335, endPoint y: 189, distance: 41.3
type input "UNKNOWN"
type input "23"
type input "$3,890.54"
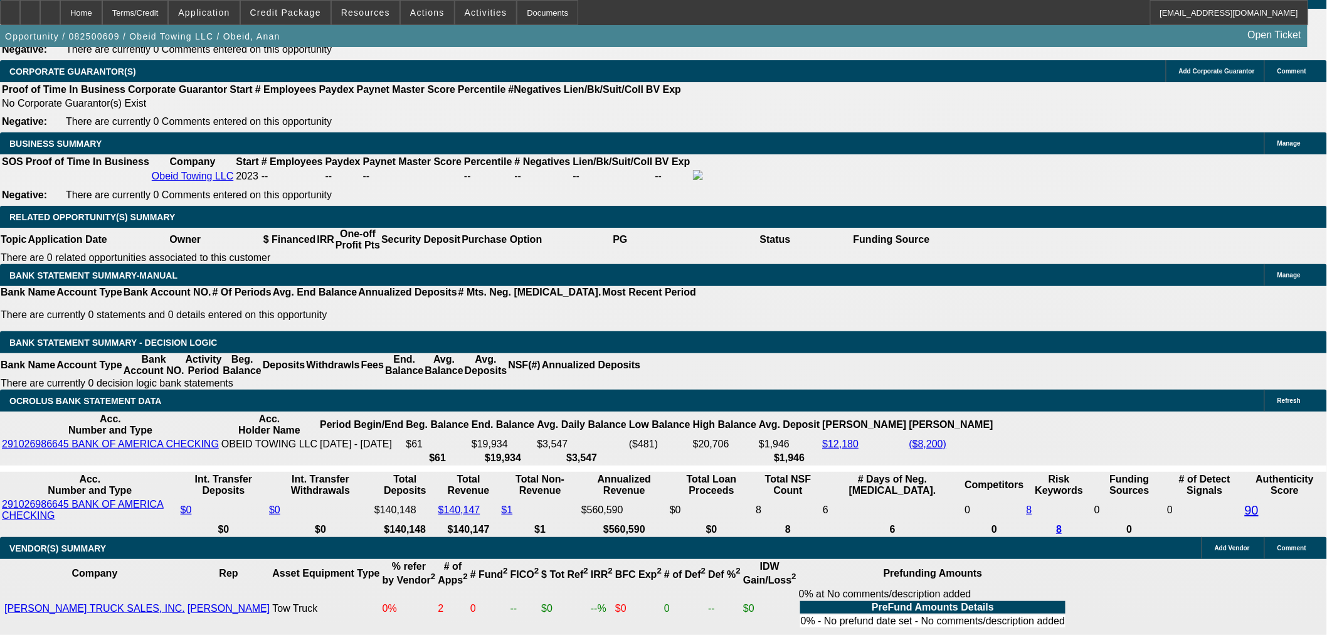
type input "$1,945.27"
type input "23"
drag, startPoint x: 237, startPoint y: 188, endPoint x: 268, endPoint y: 189, distance: 31.4
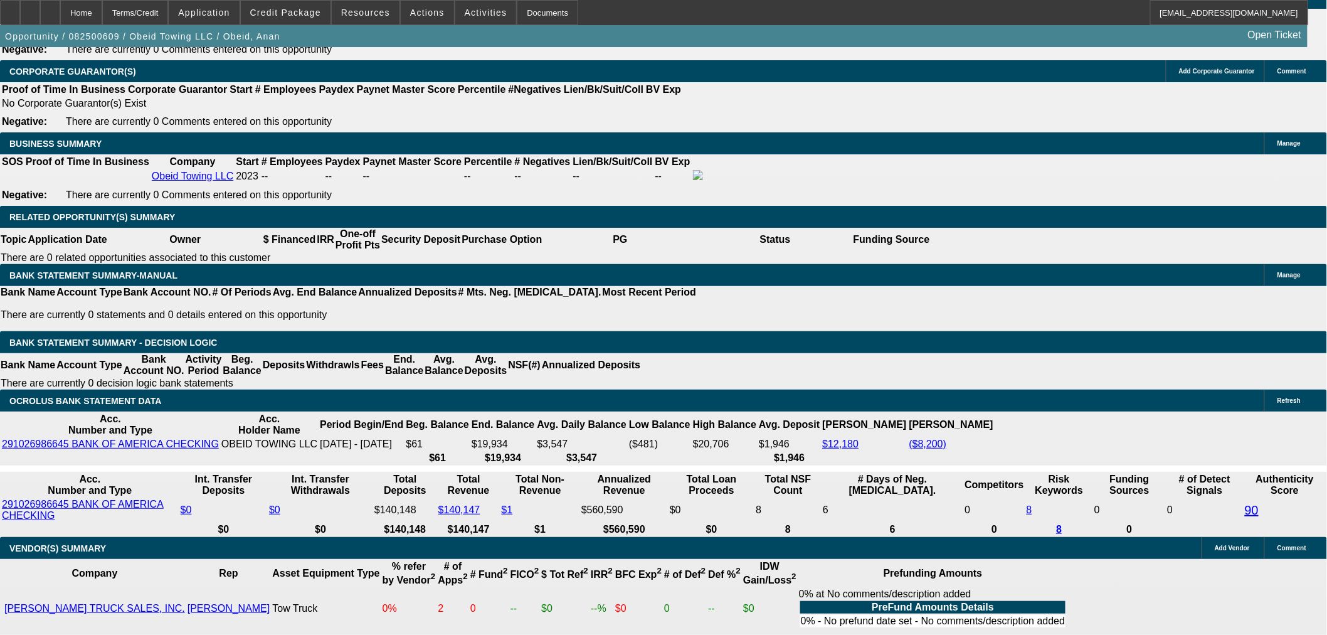
type input "1945"
type input "$3,890.00"
type input "$1,945.00"
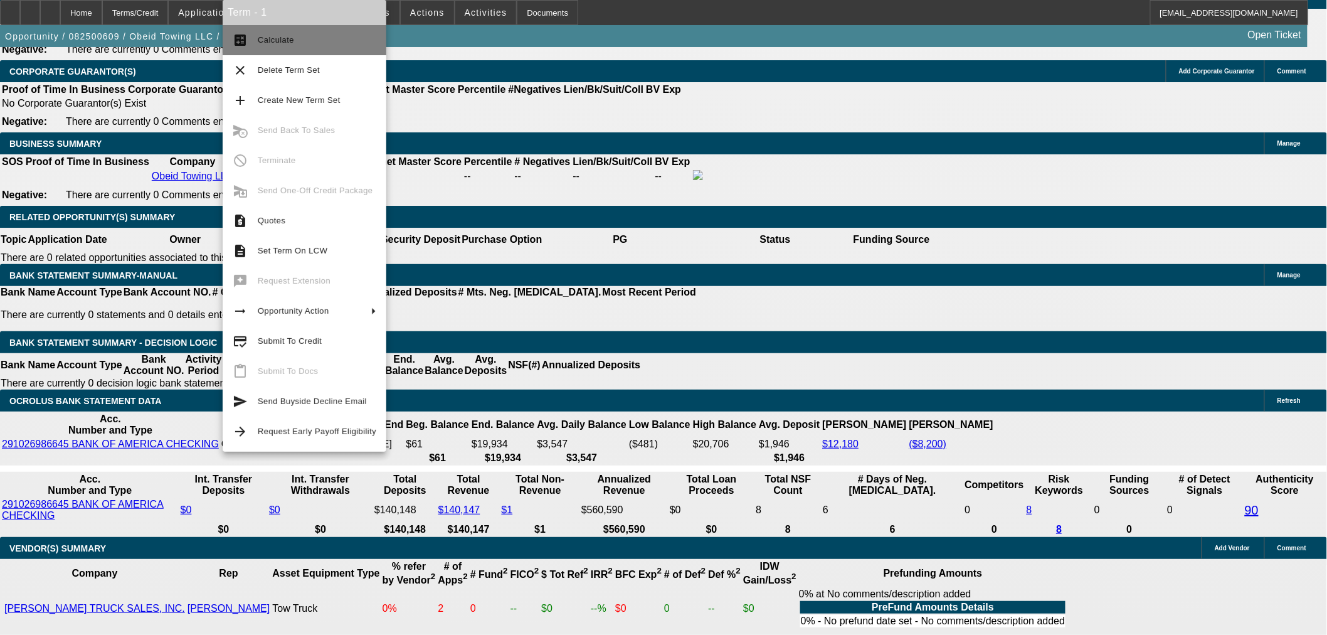
click at [300, 48] on button "calculate Calculate" at bounding box center [305, 40] width 164 height 30
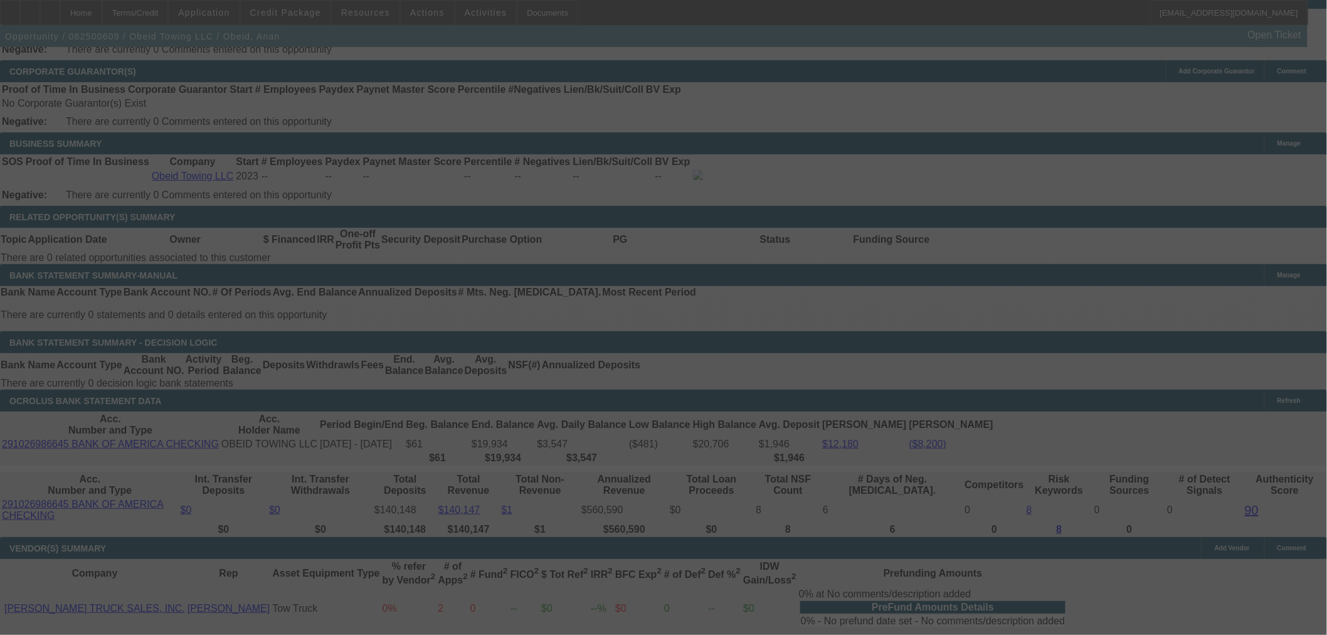
select select "0"
select select "2"
select select "0"
select select "6"
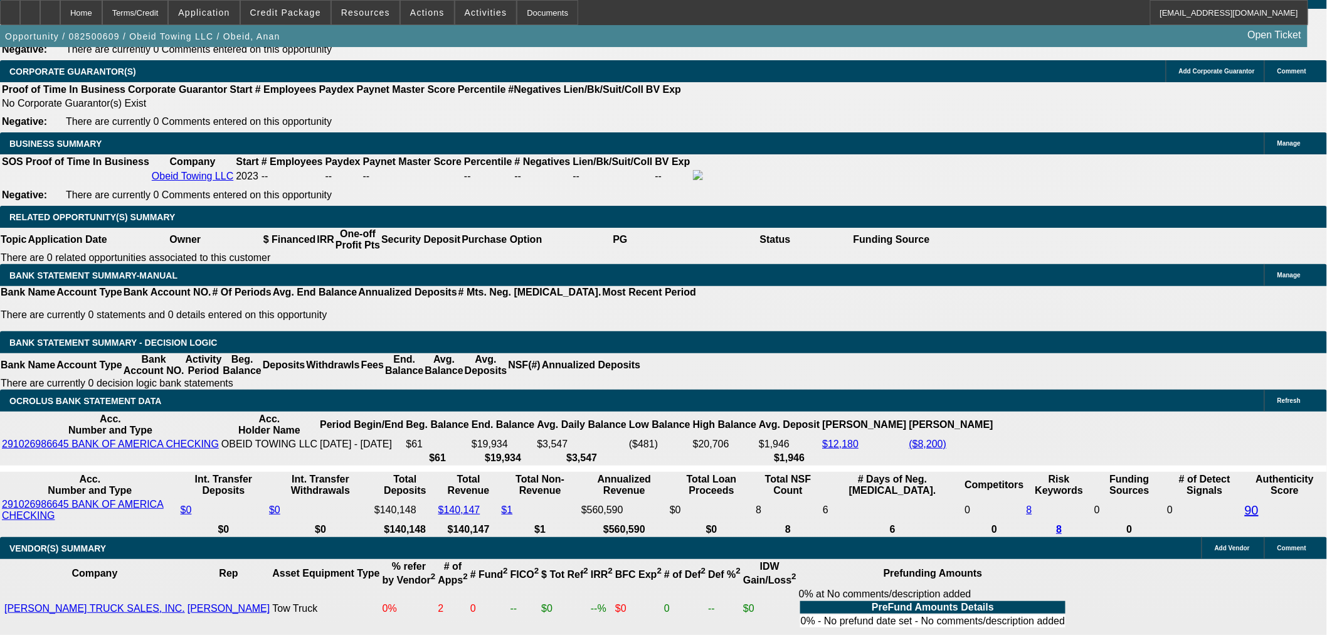
drag, startPoint x: 227, startPoint y: 190, endPoint x: 237, endPoint y: 191, distance: 10.1
type input "195"
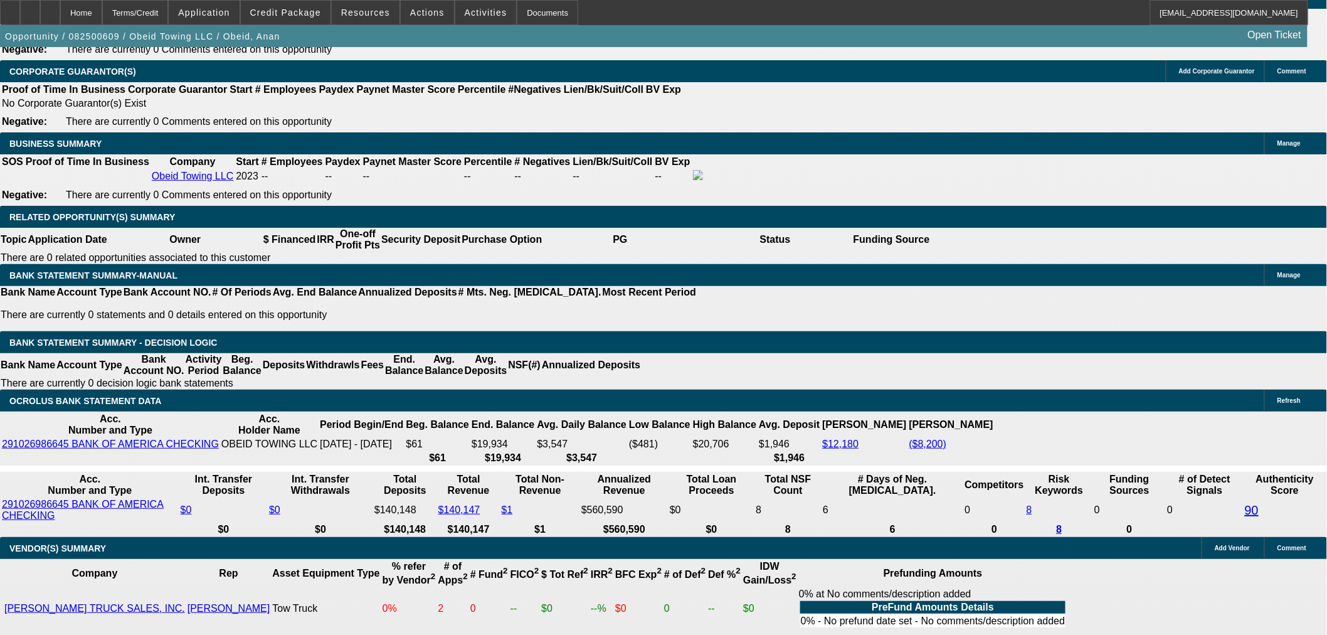
type input "$390.00"
type input "UNKNOWN"
type input "1925"
type input "$3,850.00"
type input "22.2"
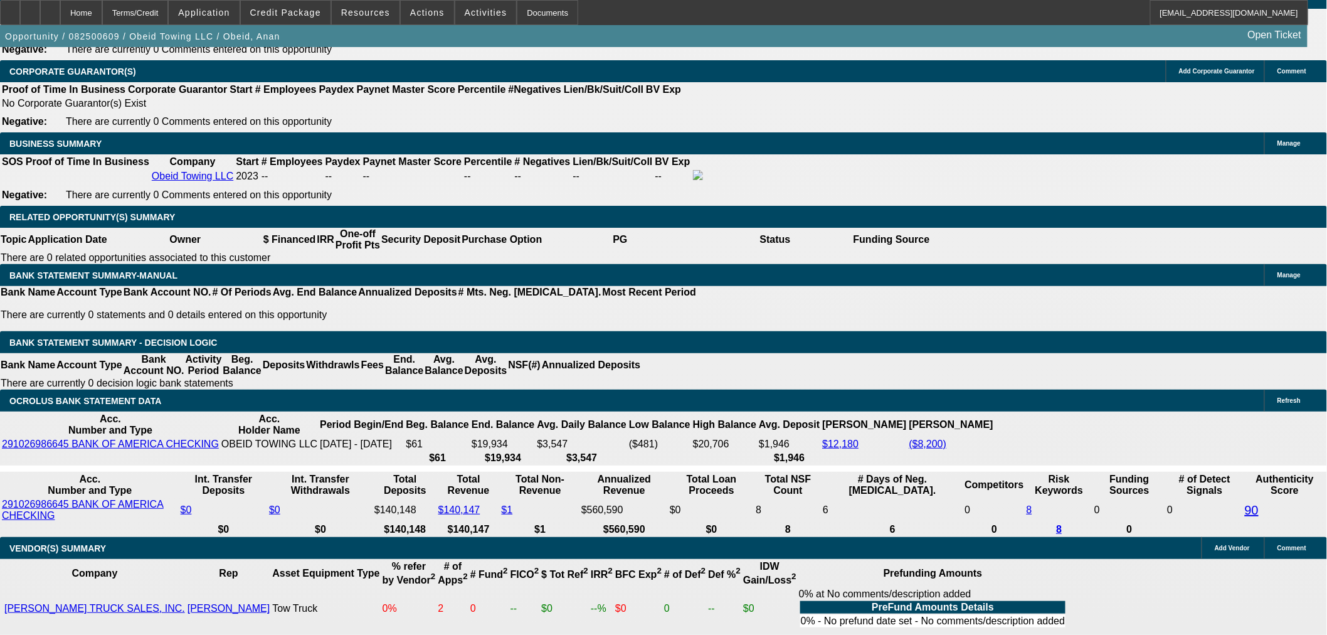
type input "$1,925.00"
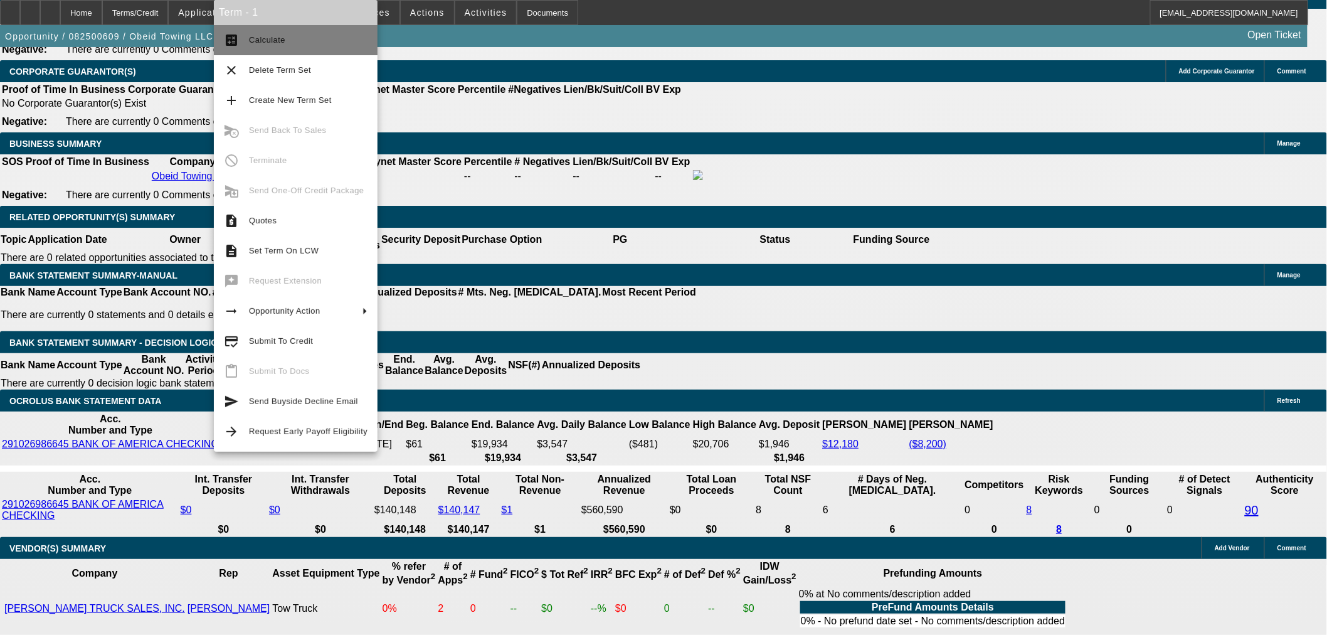
click at [291, 43] on span "Calculate" at bounding box center [308, 40] width 119 height 15
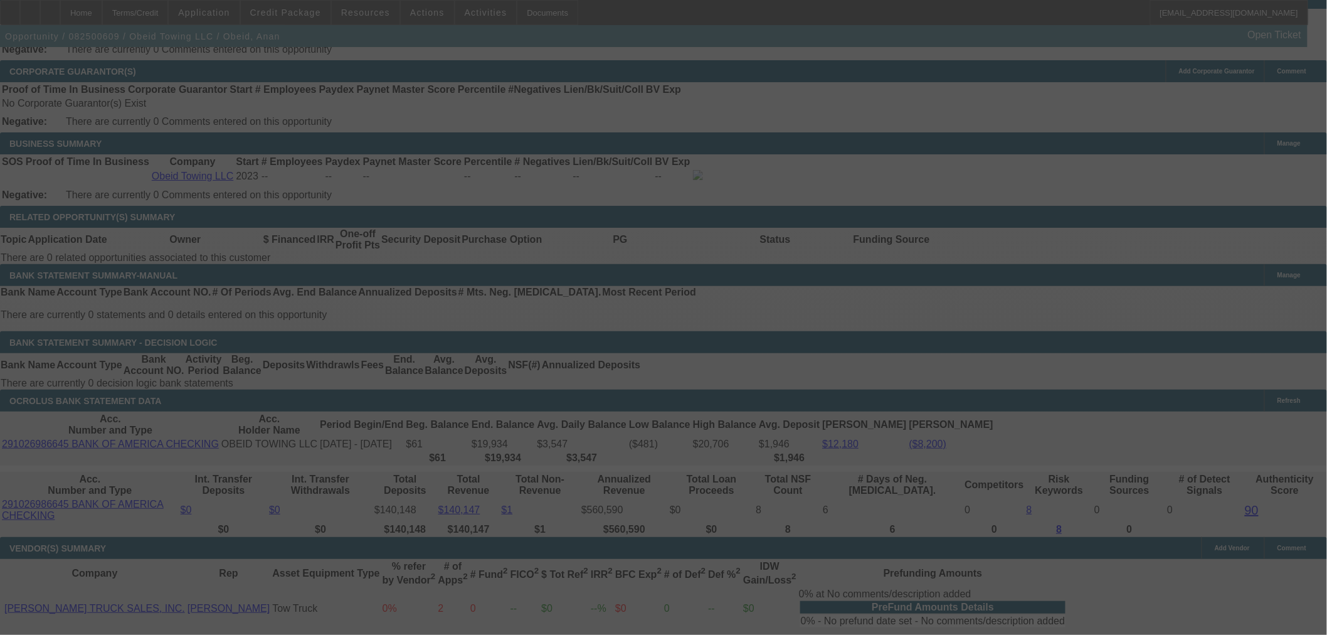
select select "0"
select select "2"
select select "0"
select select "6"
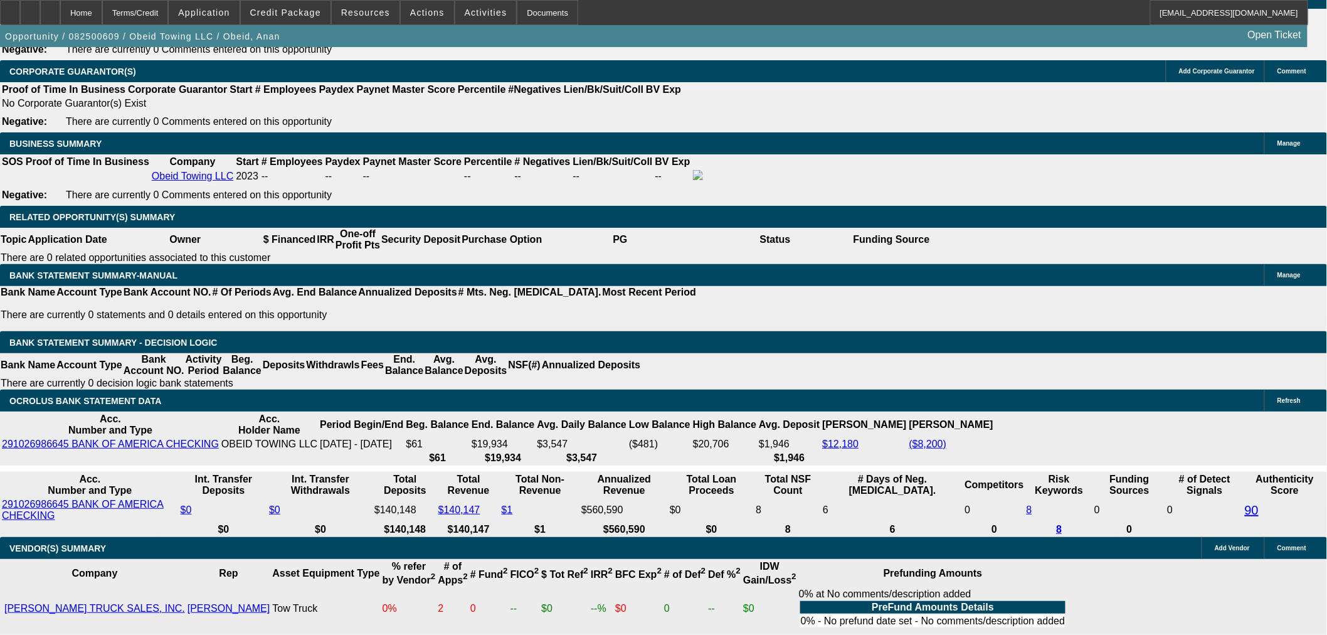
type input "1935"
type input "$3,870.00"
type input "UNKNOWN"
type input "$1,935.00"
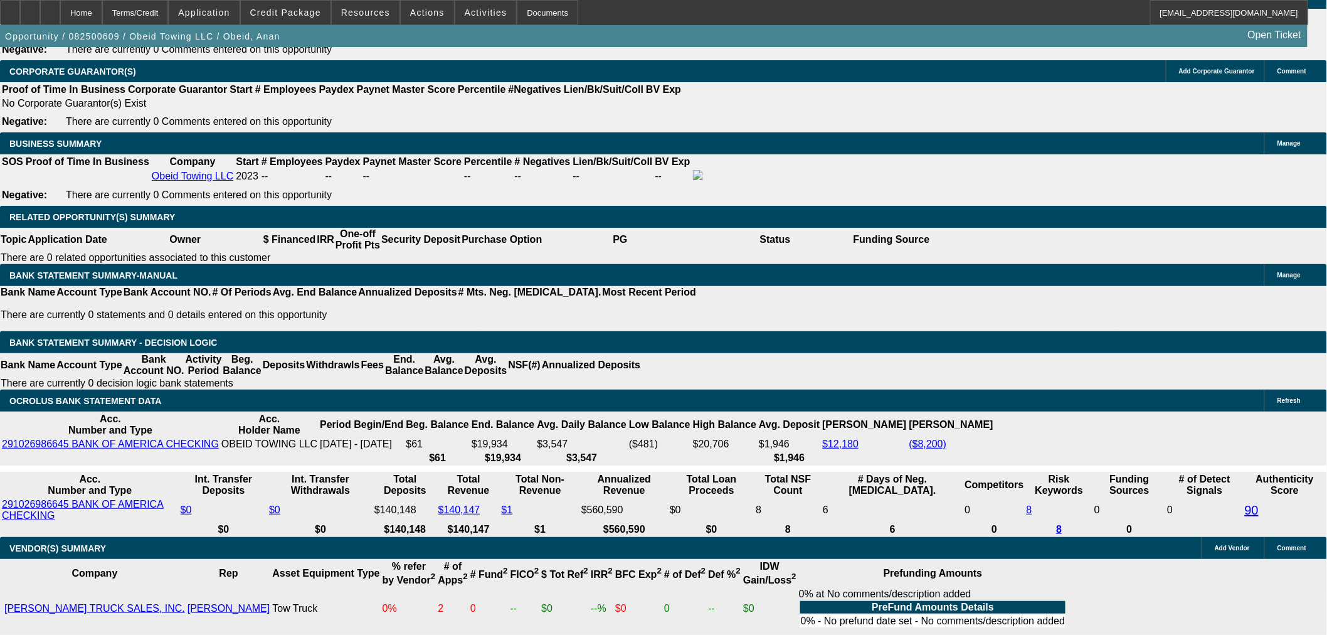
type input "22.6"
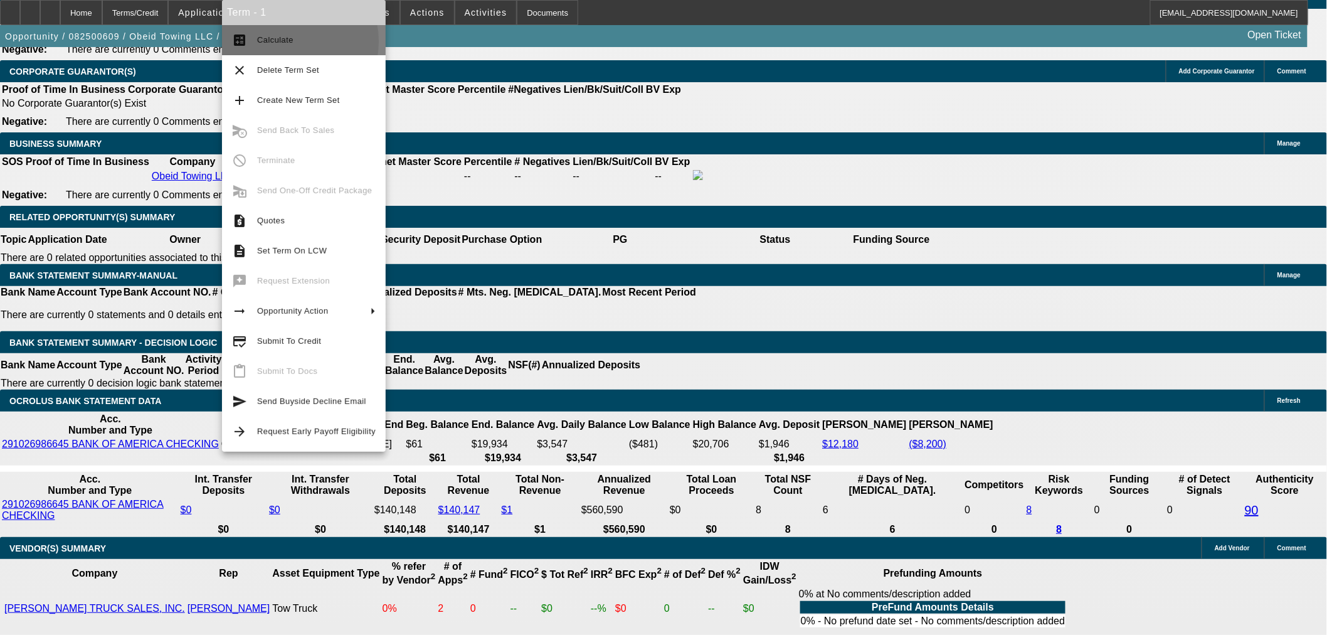
click at [273, 41] on span "Calculate" at bounding box center [275, 39] width 36 height 9
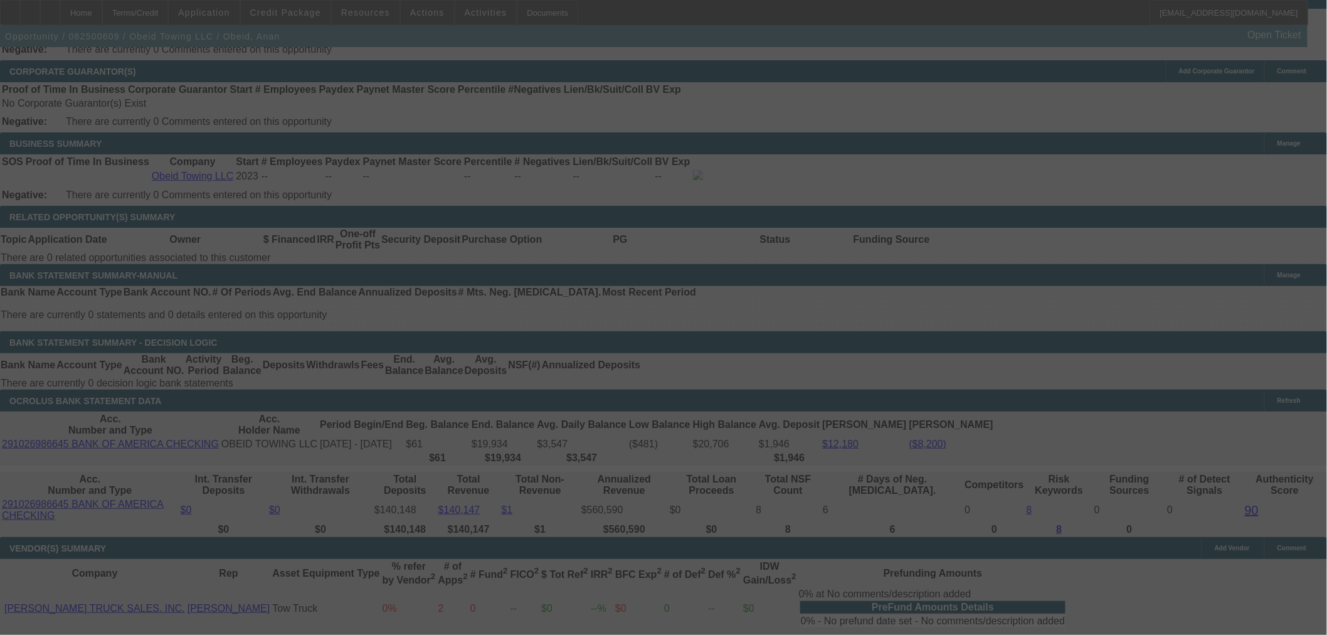
select select "0"
select select "2"
select select "0"
select select "6"
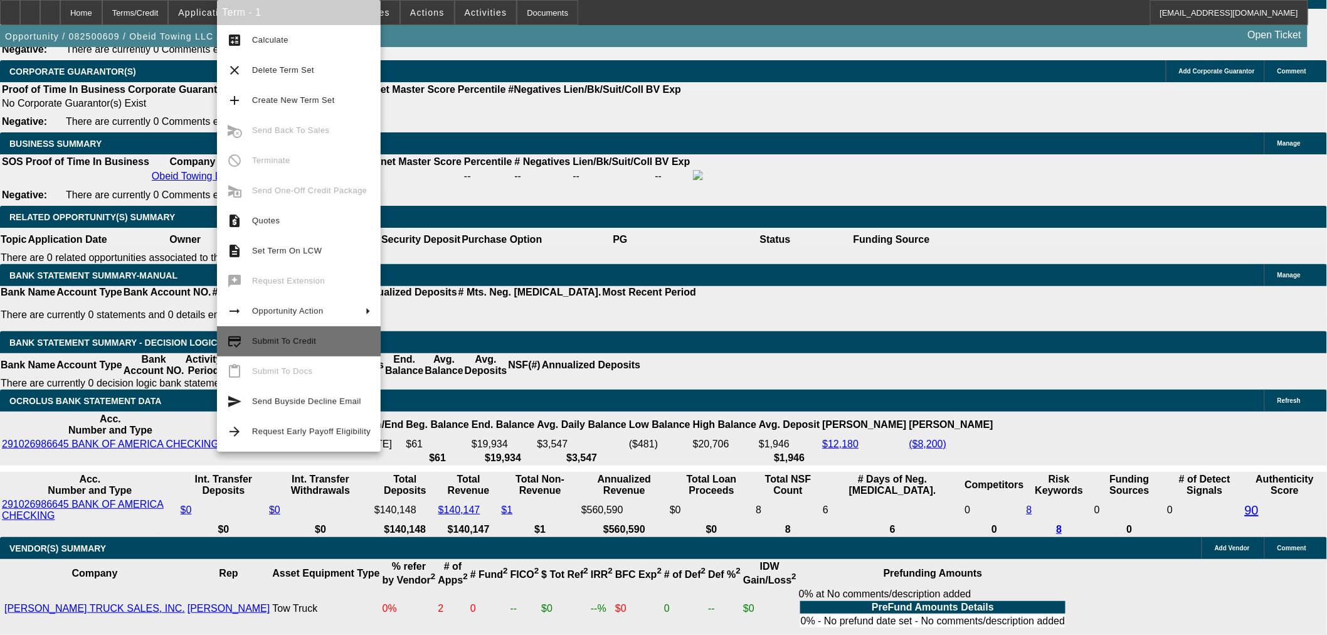
click at [333, 342] on span "Submit To Credit" at bounding box center [311, 341] width 119 height 15
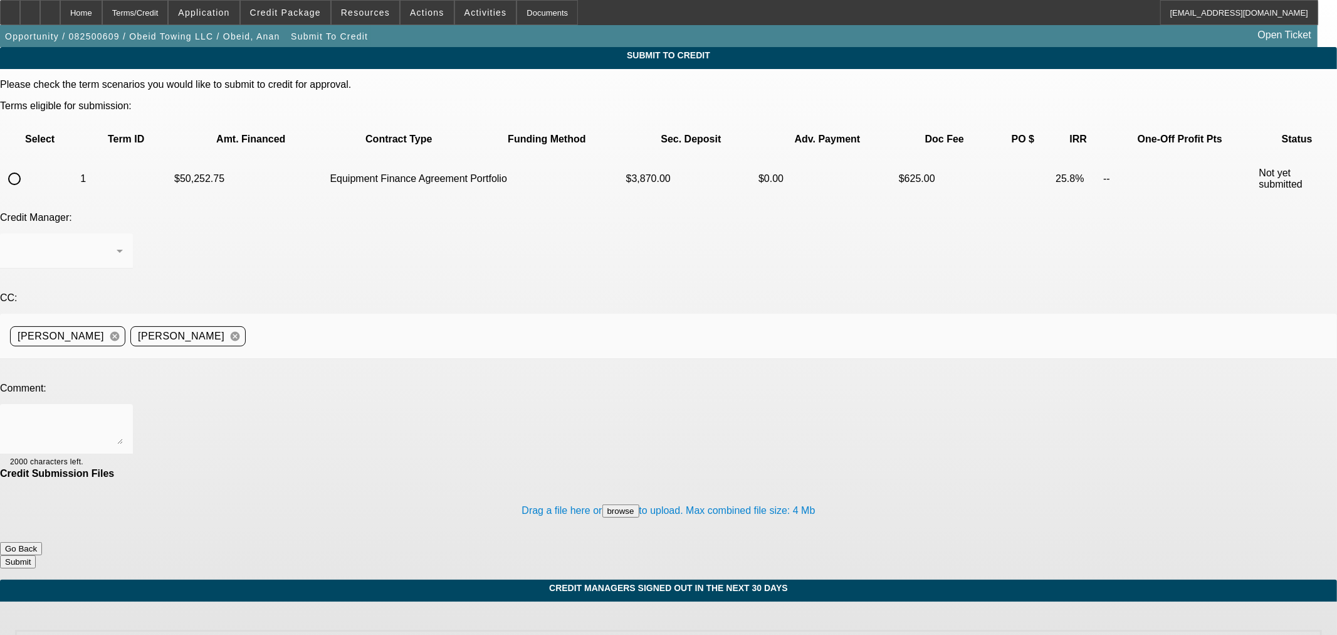
click at [27, 166] on input "radio" at bounding box center [14, 178] width 25 height 25
radio input "true"
click at [117, 243] on div "[PERSON_NAME]" at bounding box center [63, 250] width 107 height 15
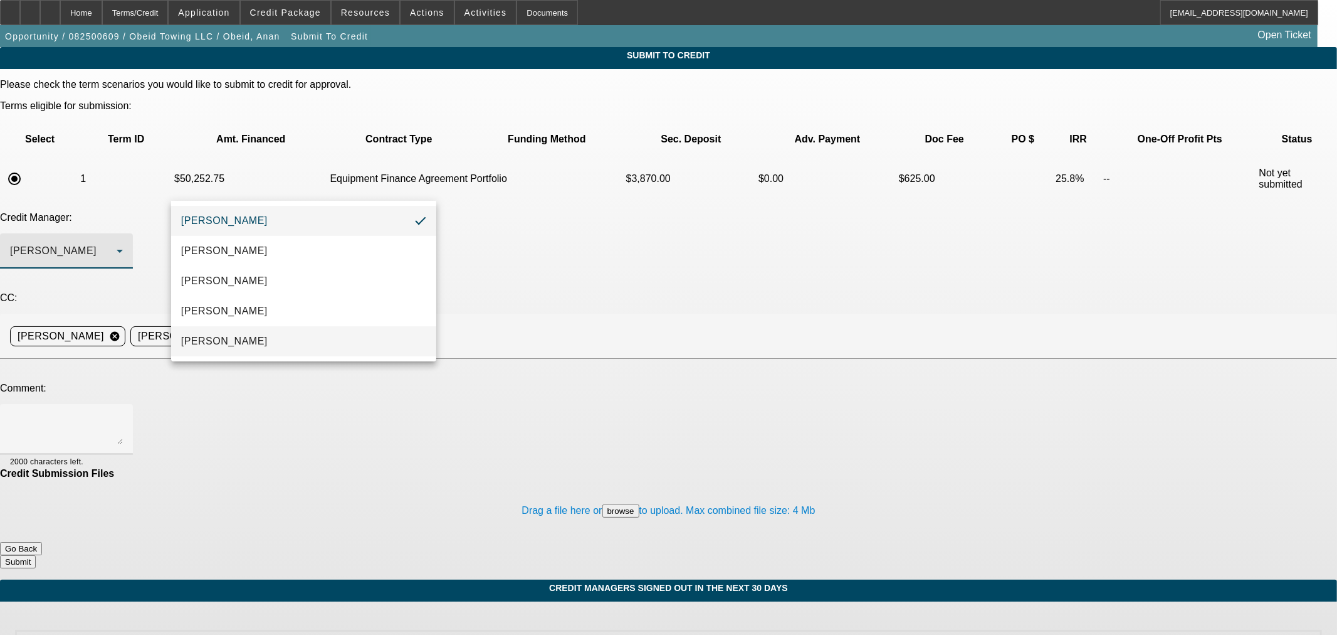
click at [240, 337] on span "[PERSON_NAME]" at bounding box center [224, 341] width 87 height 15
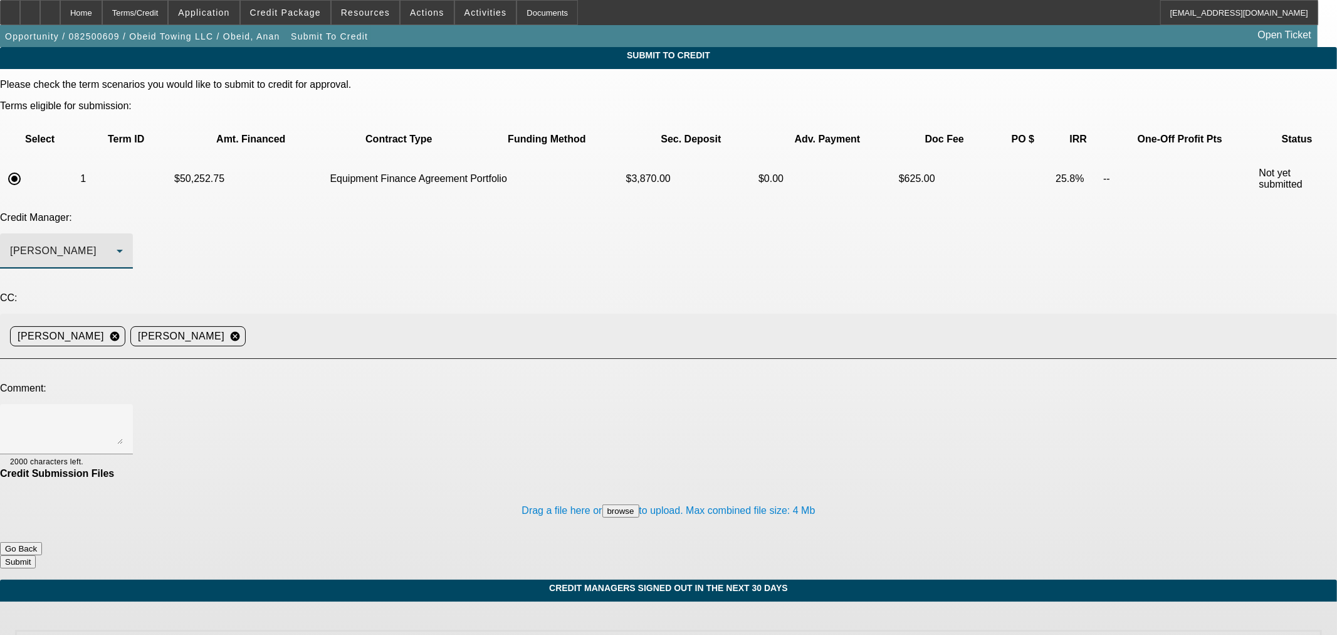
click at [421, 324] on input at bounding box center [787, 336] width 1072 height 25
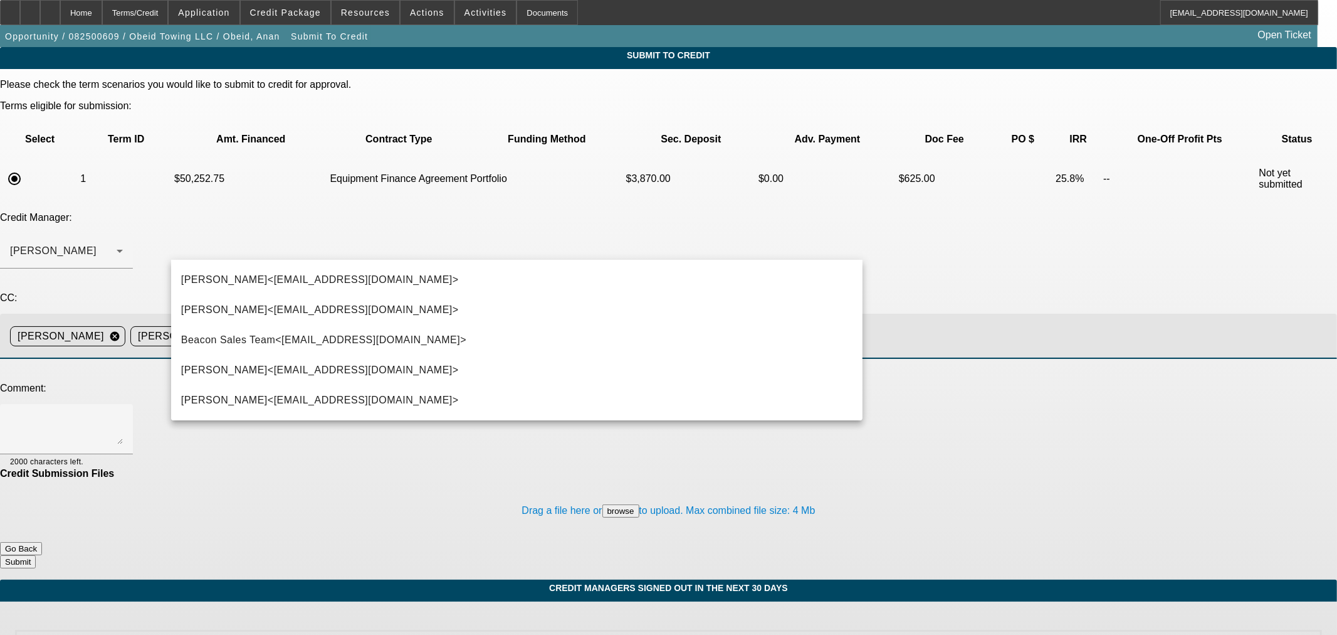
type input "Step"
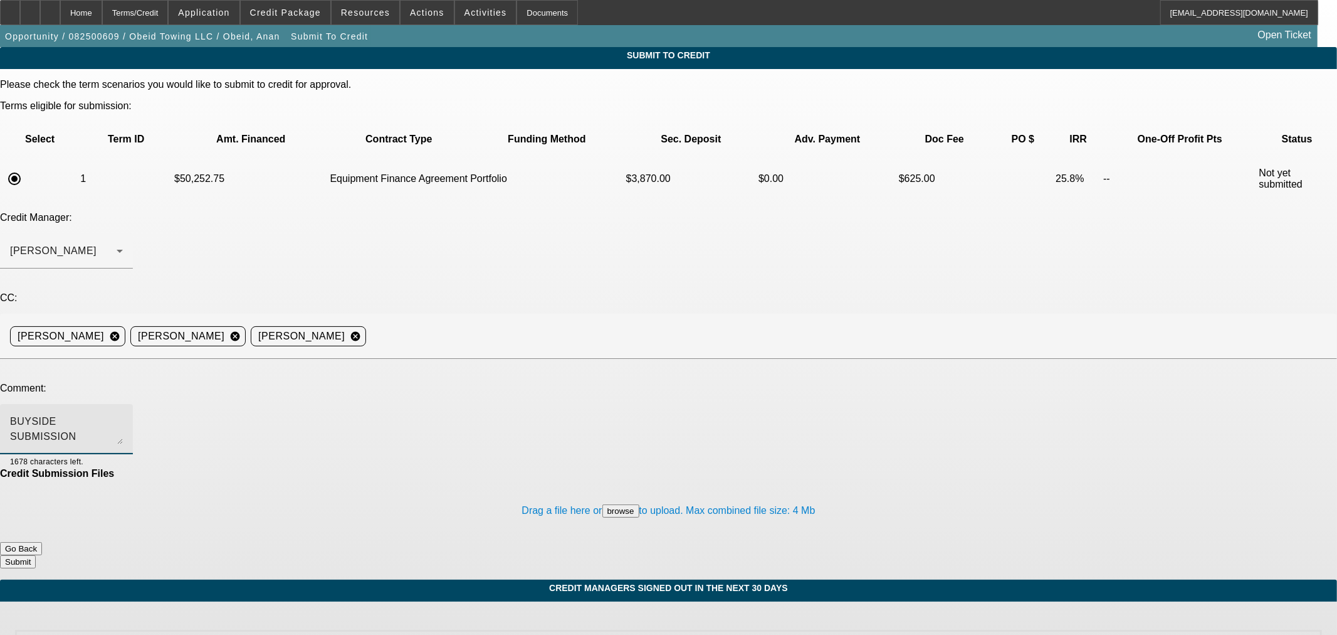
type textarea "BUYSIDE SUBMISSION CURRENCY - [PERSON_NAME], please consider this tow truck pur…"
click at [36, 555] on button "Submit" at bounding box center [18, 561] width 36 height 13
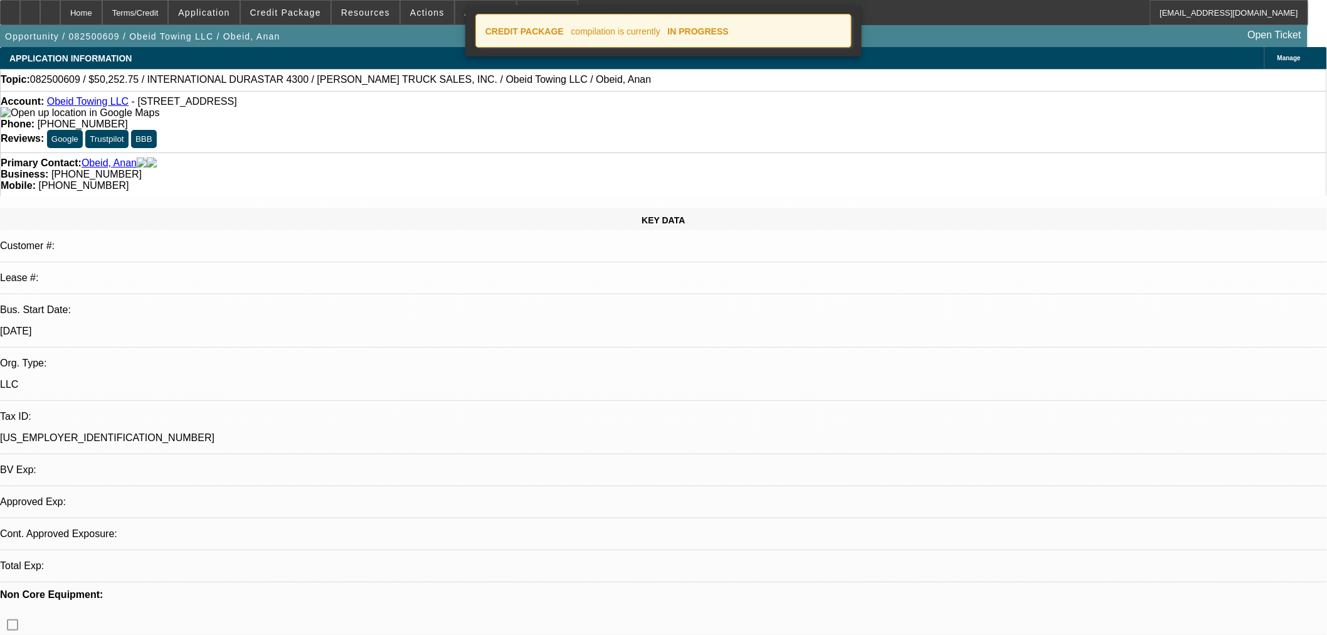
select select "0"
select select "2"
select select "0"
select select "6"
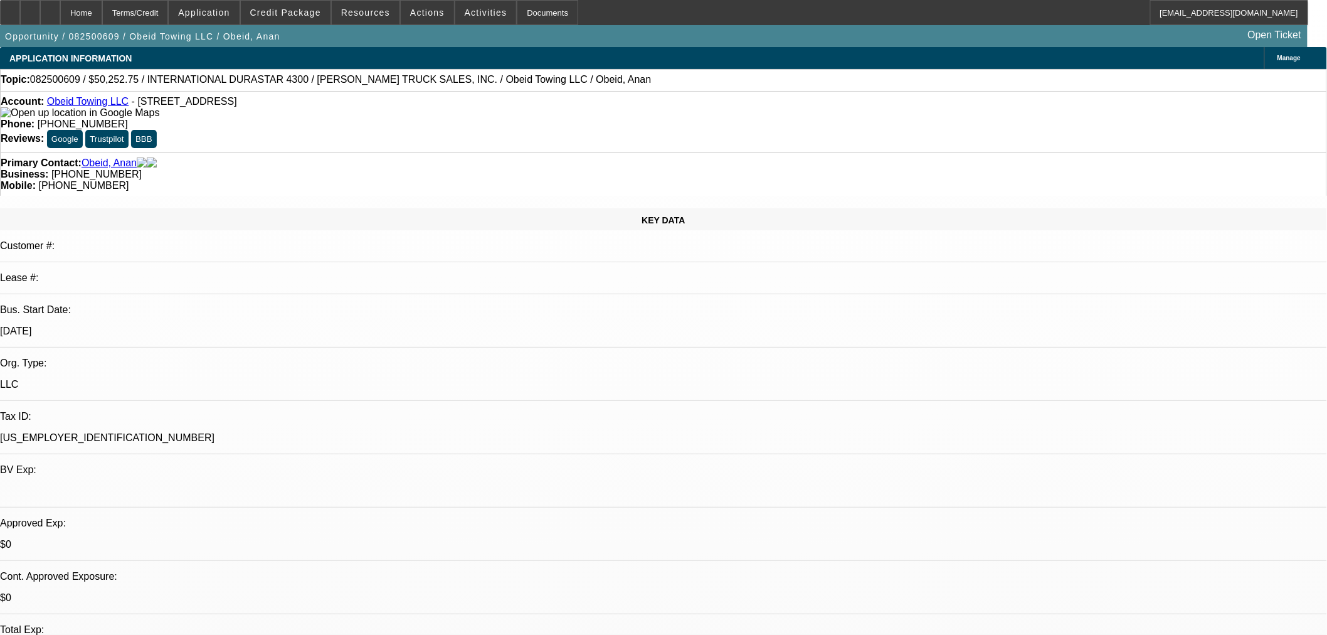
scroll to position [232, 0]
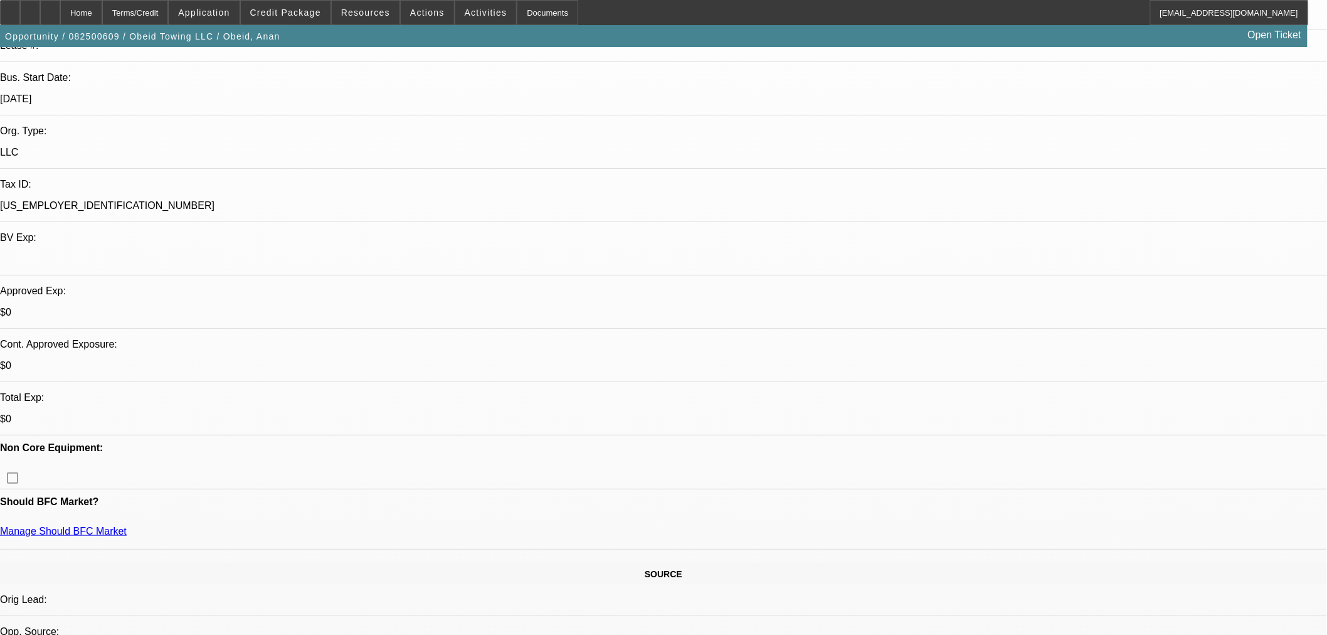
drag, startPoint x: 1160, startPoint y: 505, endPoint x: 1008, endPoint y: 512, distance: 152.5
copy tr "[PERSON_NAME][EMAIL_ADDRESS][DOMAIN_NAME]"
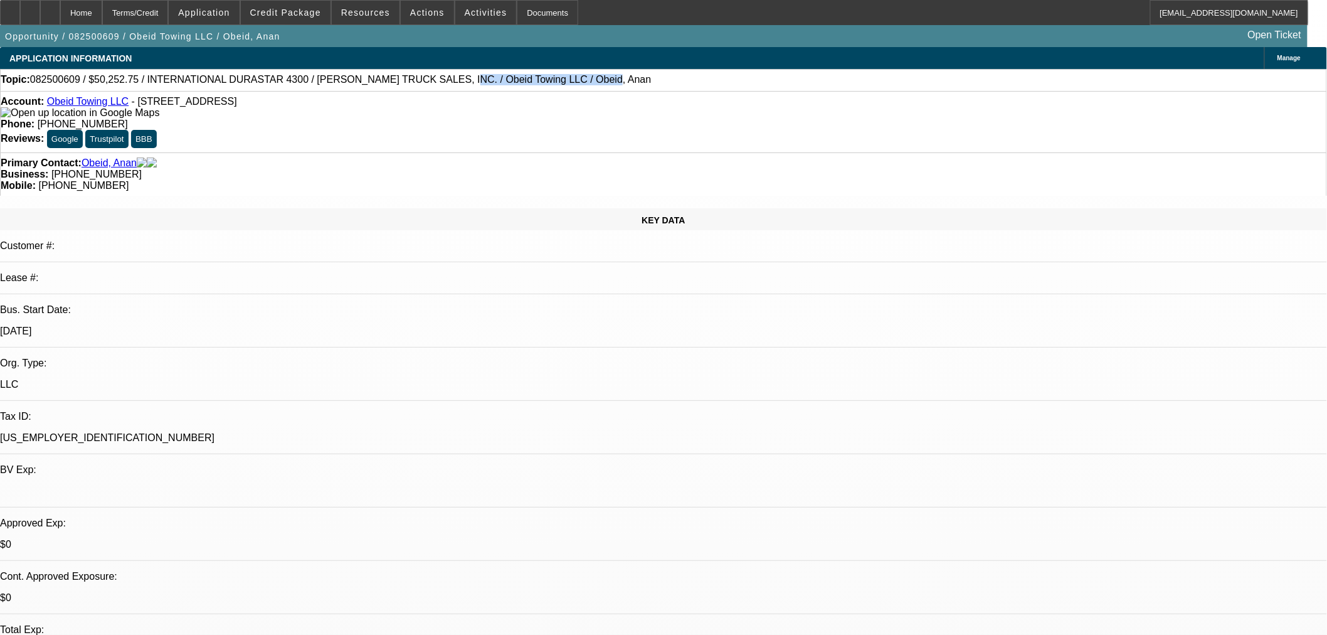
drag, startPoint x: 536, startPoint y: 79, endPoint x: 406, endPoint y: 88, distance: 130.8
click at [406, 85] on div "Topic: 082500609 / $50,252.75 / INTERNATIONAL DURASTAR 4300 / [PERSON_NAME] TRU…" at bounding box center [663, 79] width 1325 height 11
copy span "Obeid Towing LLC / Obeid, Anan"
